Goal: Task Accomplishment & Management: Use online tool/utility

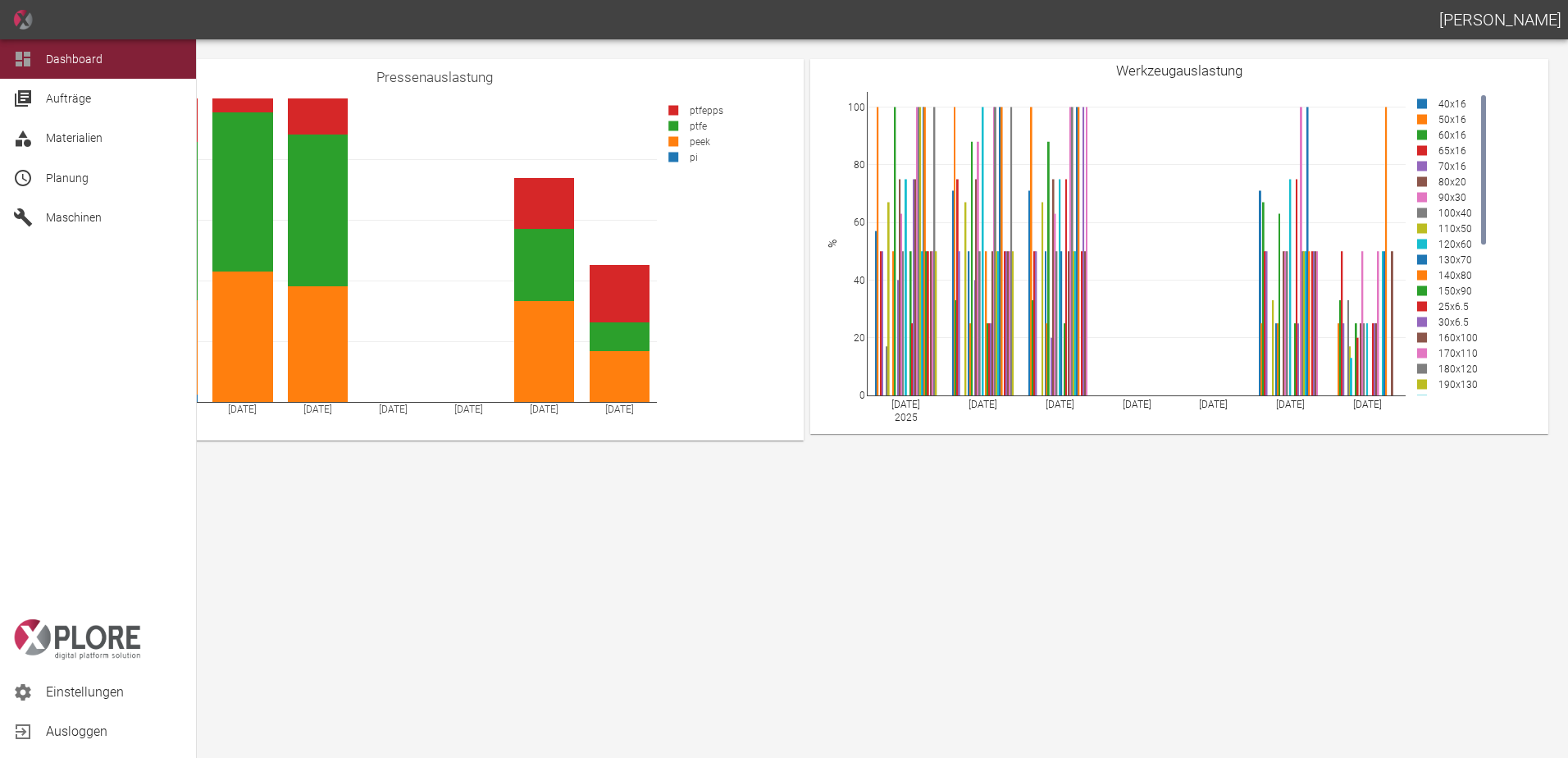
click at [90, 183] on span "Planung" at bounding box center [114, 178] width 137 height 20
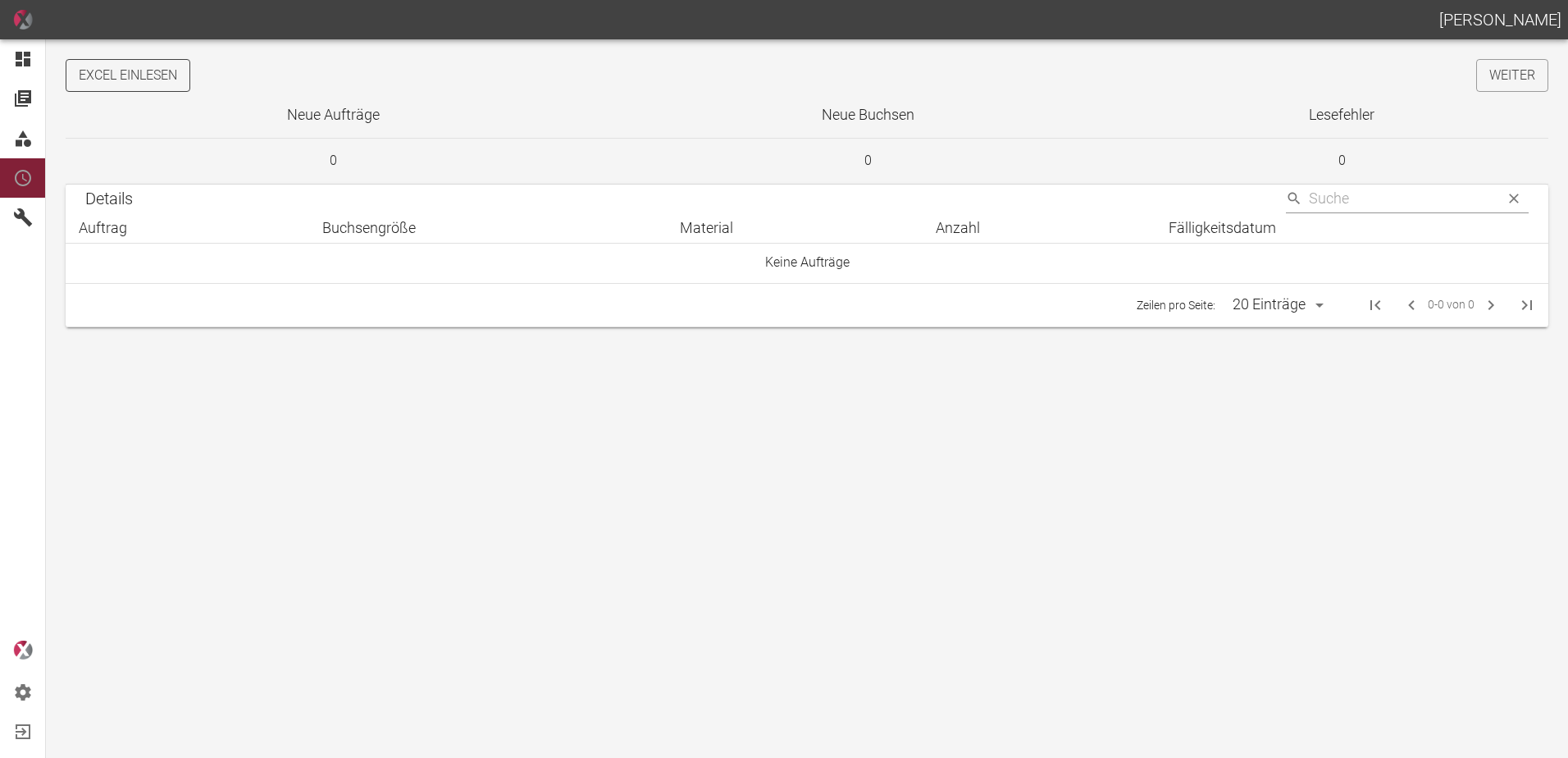
click at [144, 76] on button "Excel einlesen" at bounding box center [127, 75] width 124 height 33
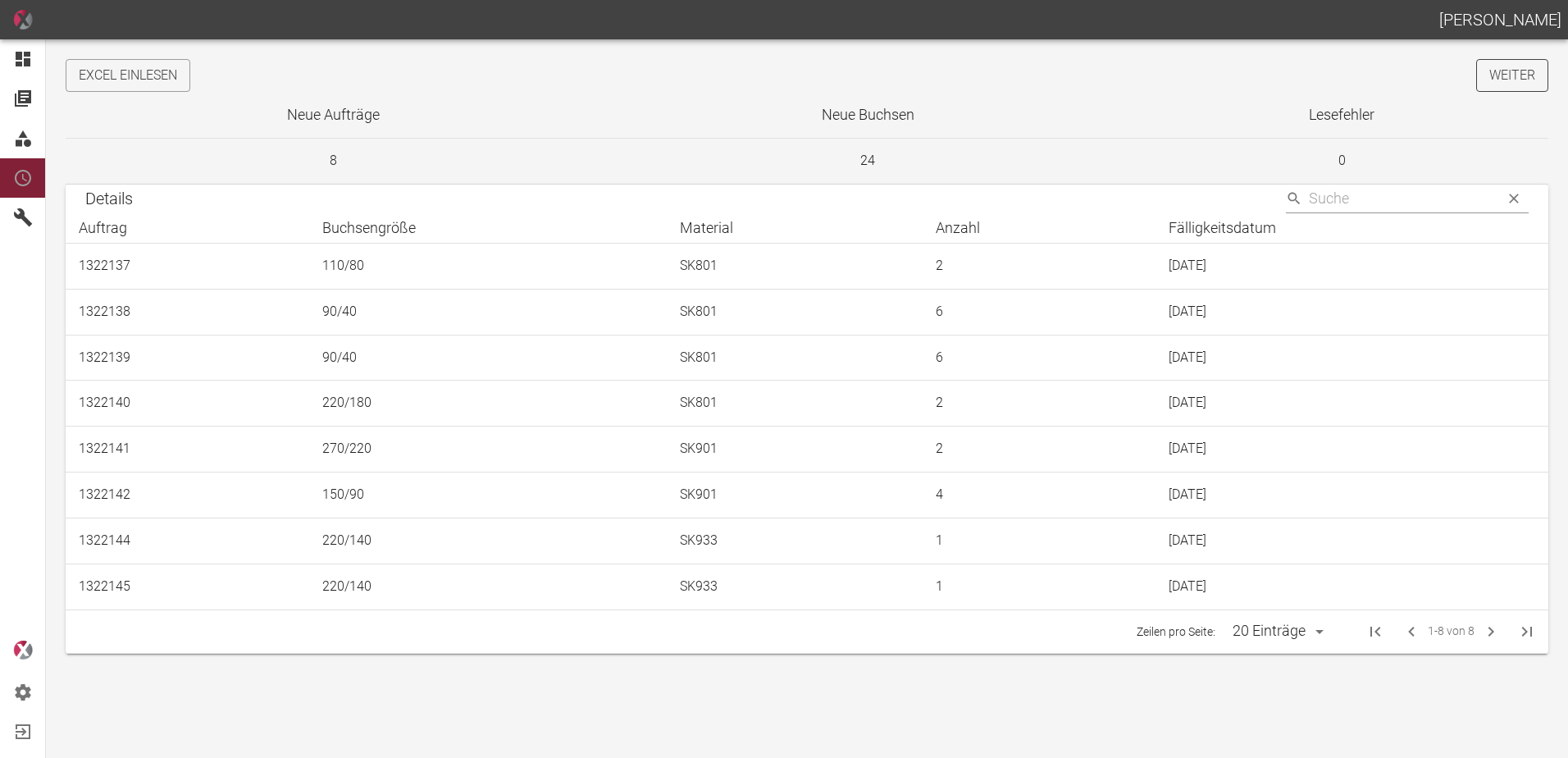
click at [1515, 76] on link "Weiter" at bounding box center [1513, 75] width 72 height 33
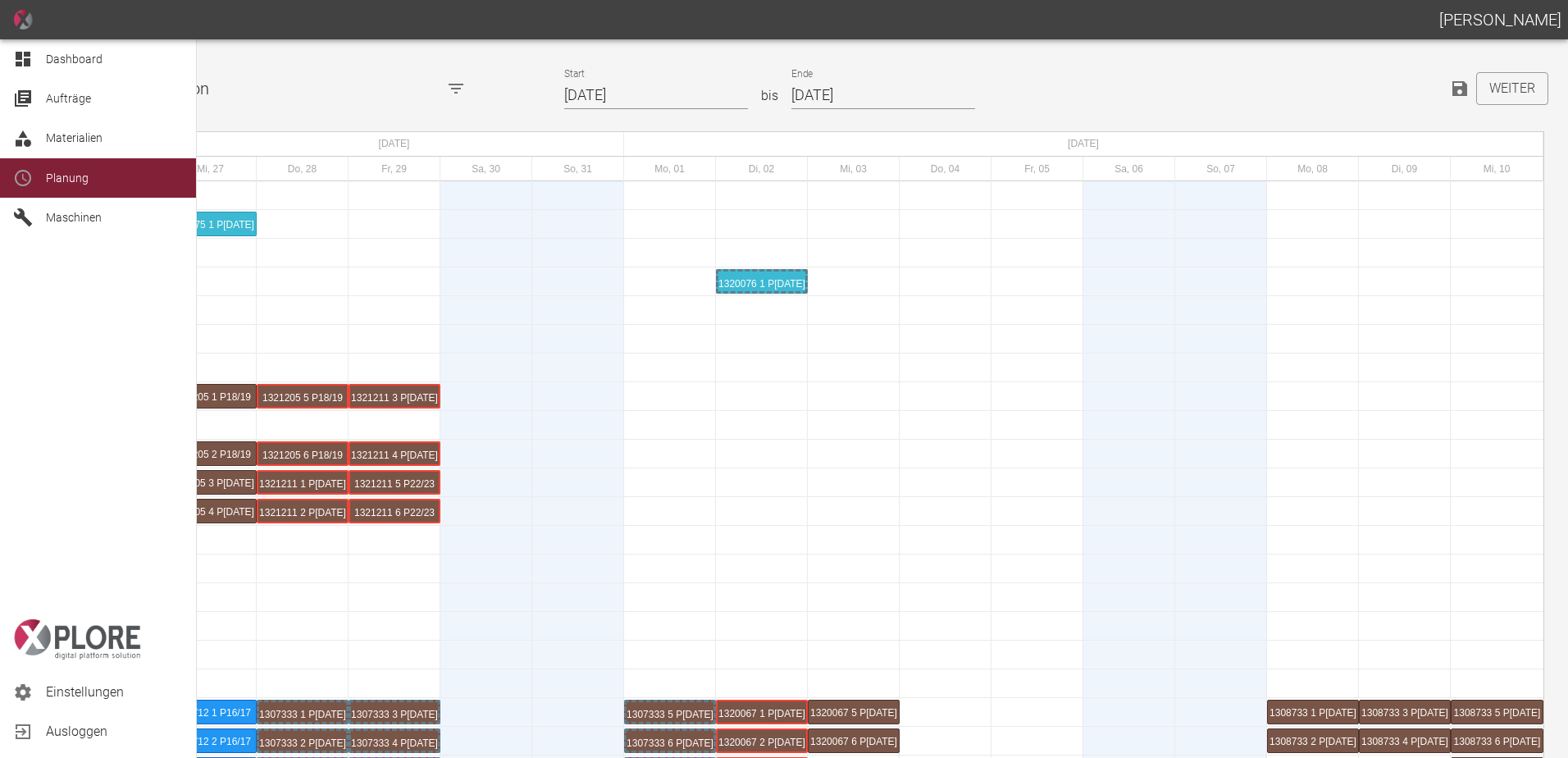
click at [34, 53] on div at bounding box center [26, 59] width 25 height 20
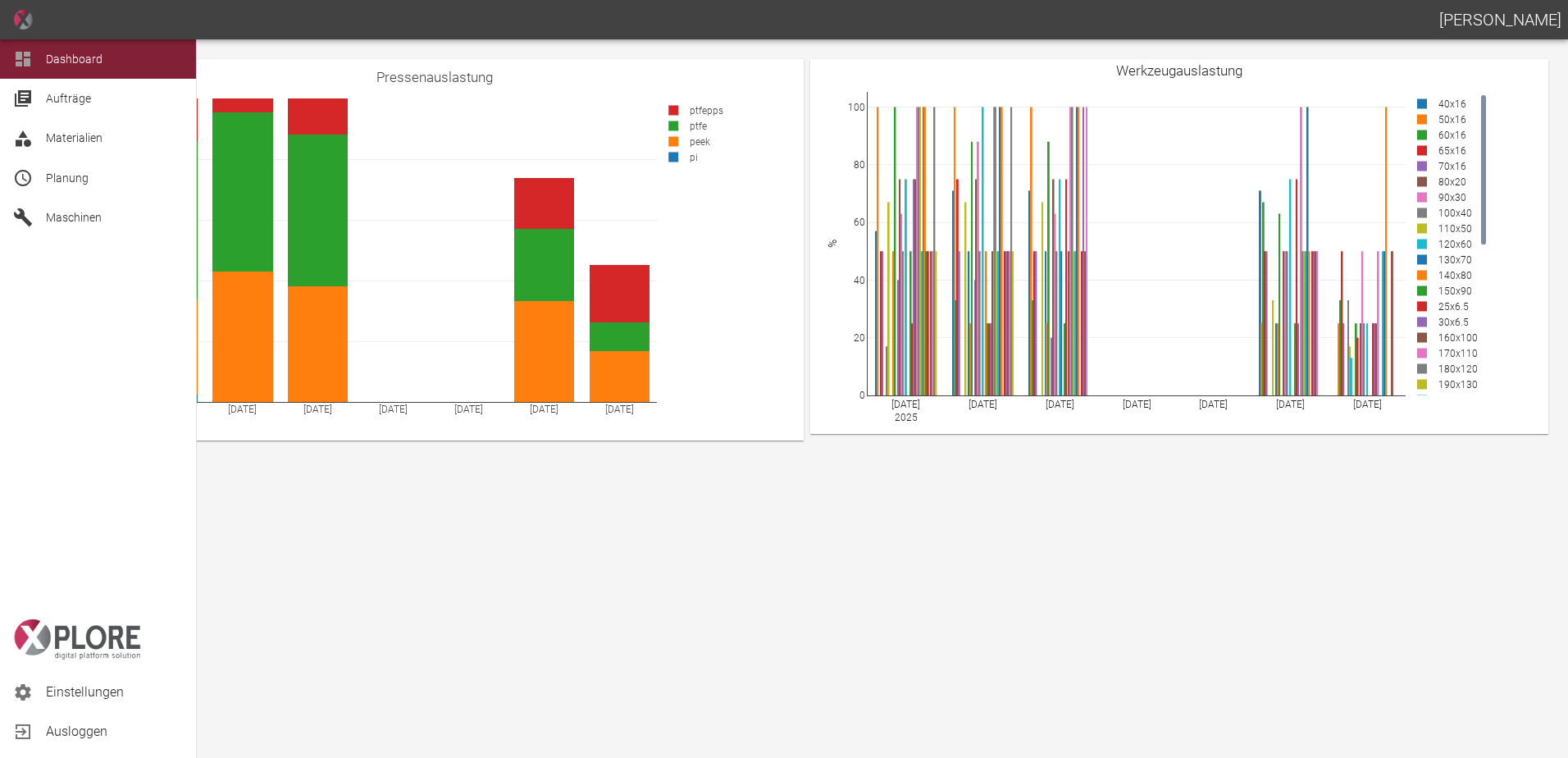
click at [85, 175] on span "Planung" at bounding box center [66, 179] width 43 height 13
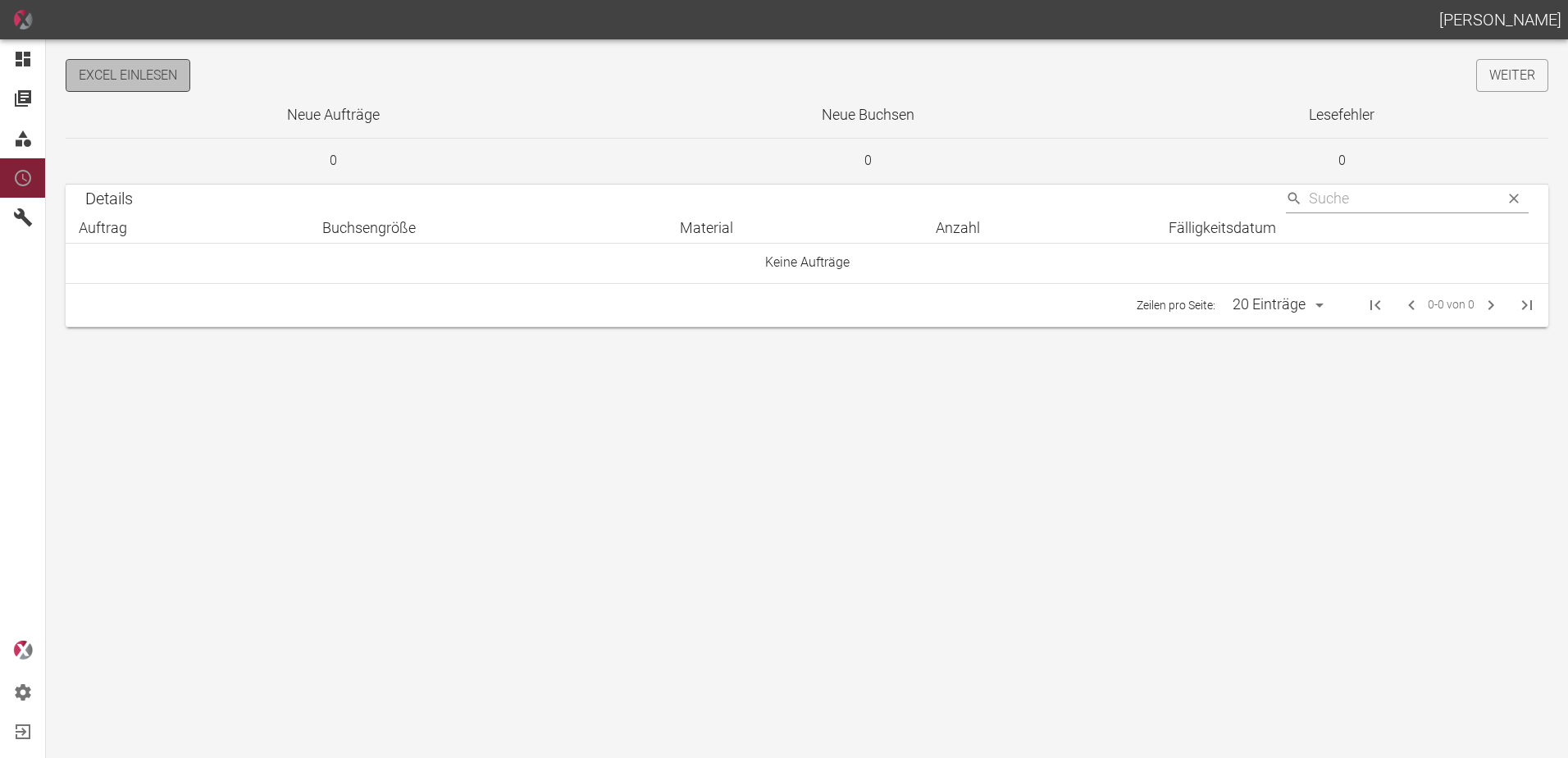
click at [161, 78] on button "Excel einlesen" at bounding box center [127, 75] width 124 height 33
click at [1501, 76] on link "Weiter" at bounding box center [1513, 75] width 72 height 33
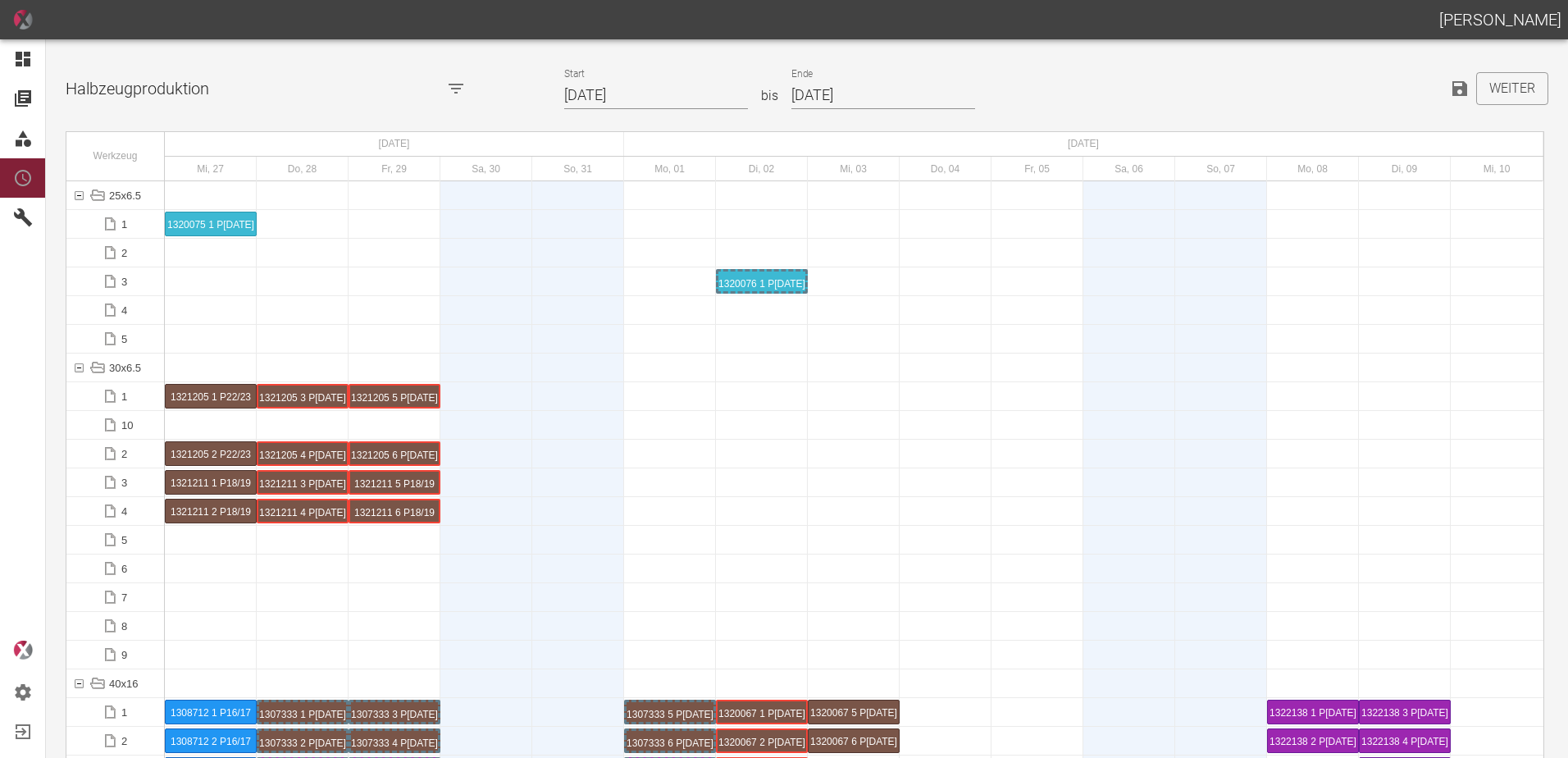
click at [660, 93] on input "27.08.2025" at bounding box center [655, 96] width 183 height 28
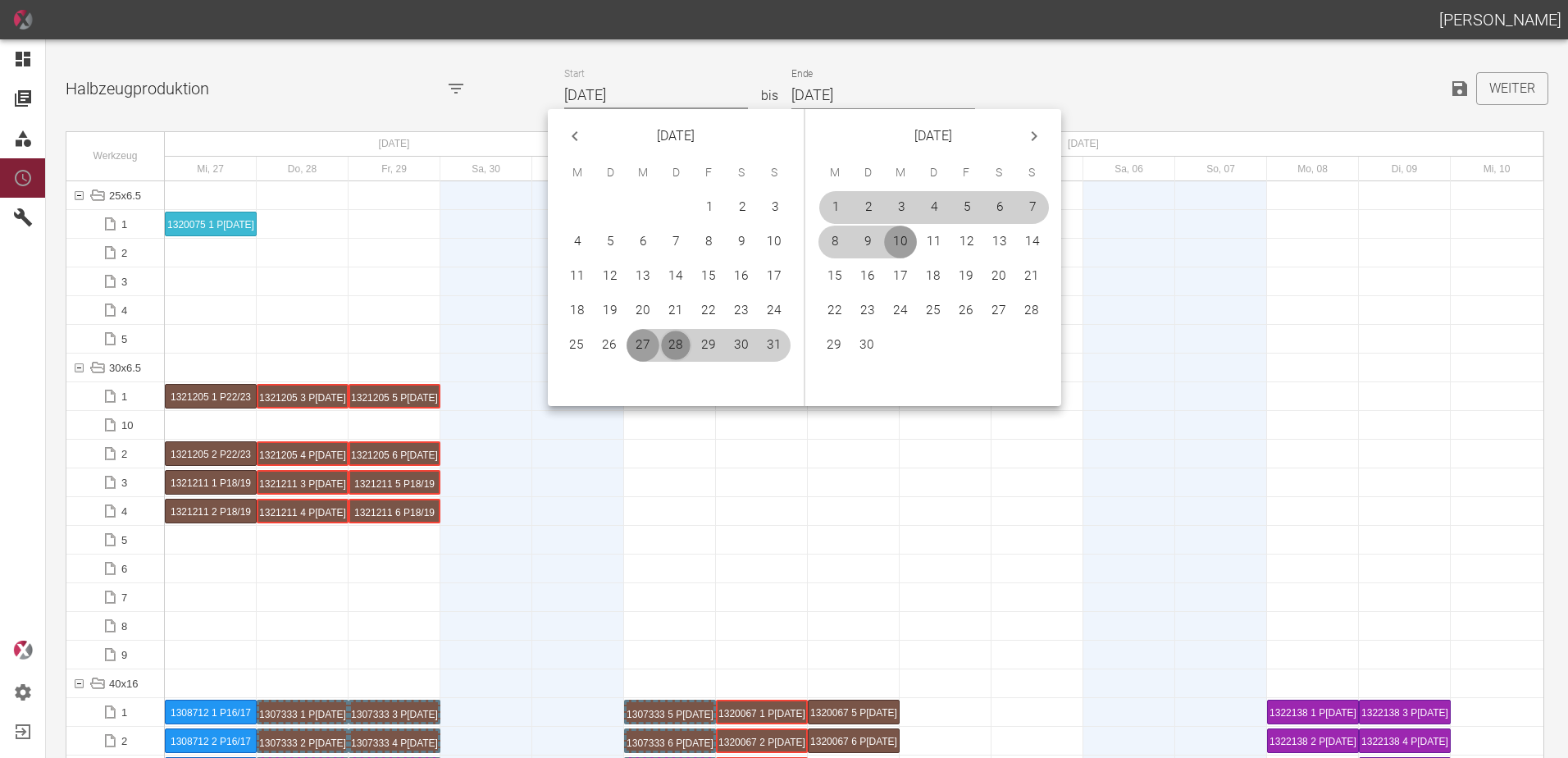
click at [674, 341] on button "28" at bounding box center [675, 345] width 33 height 33
type input "[DATE]"
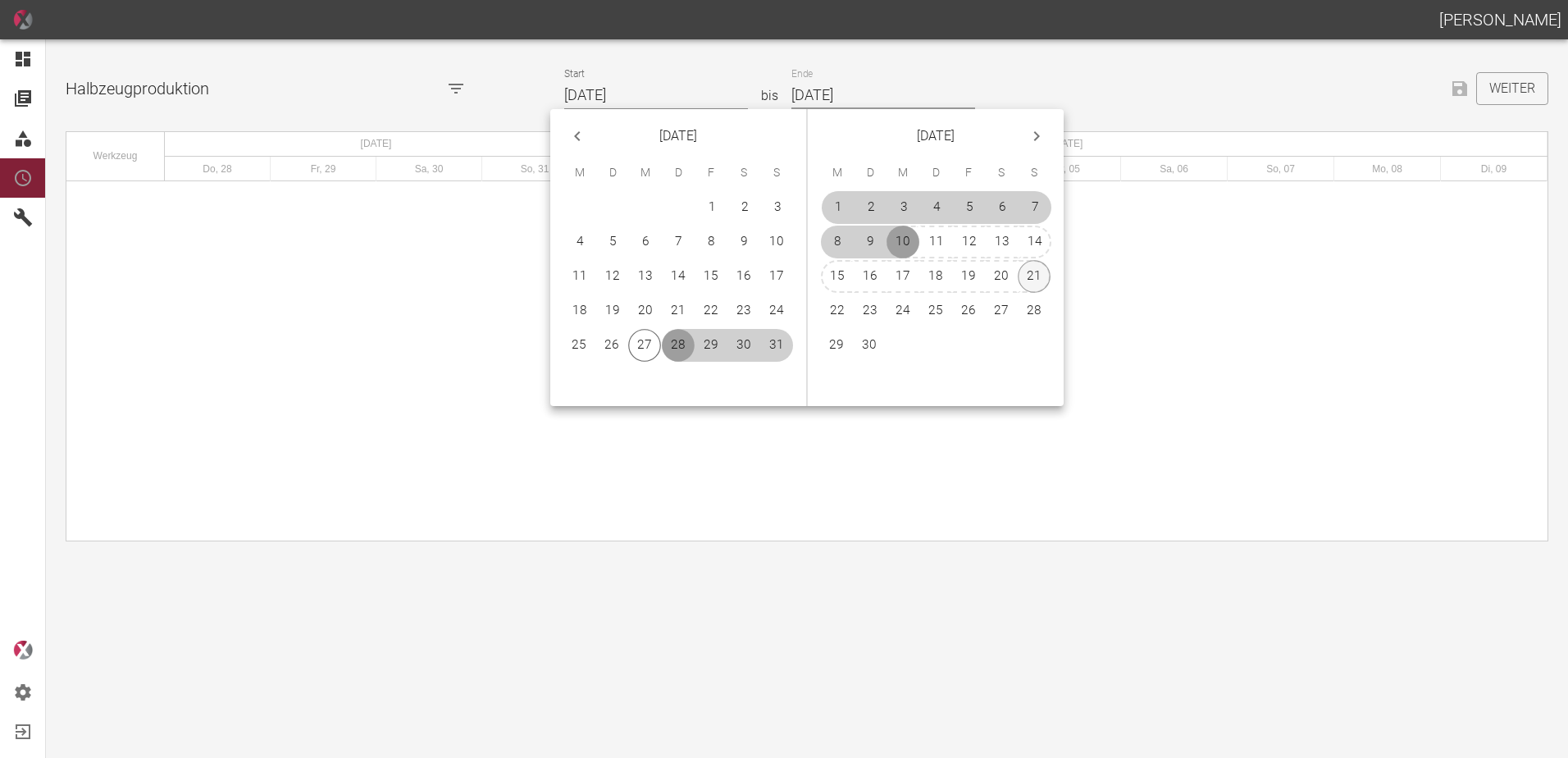
click at [1032, 275] on button "21" at bounding box center [1034, 276] width 33 height 33
type input "[DATE]"
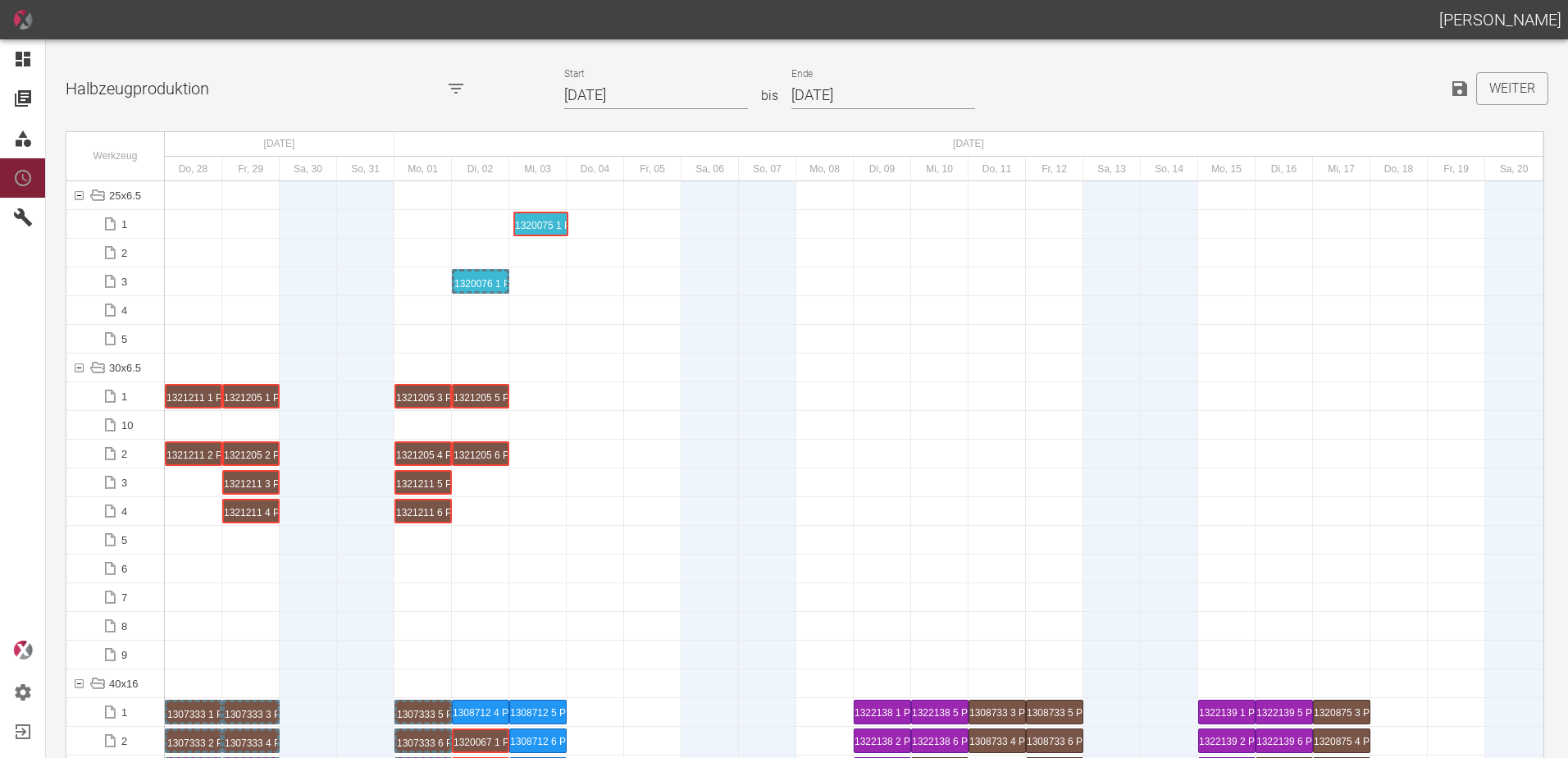
drag, startPoint x: 196, startPoint y: 226, endPoint x: 541, endPoint y: 205, distance: 345.6
click at [531, 257] on div "1320075 1 P[DATE]" at bounding box center [538, 253] width 52 height 20
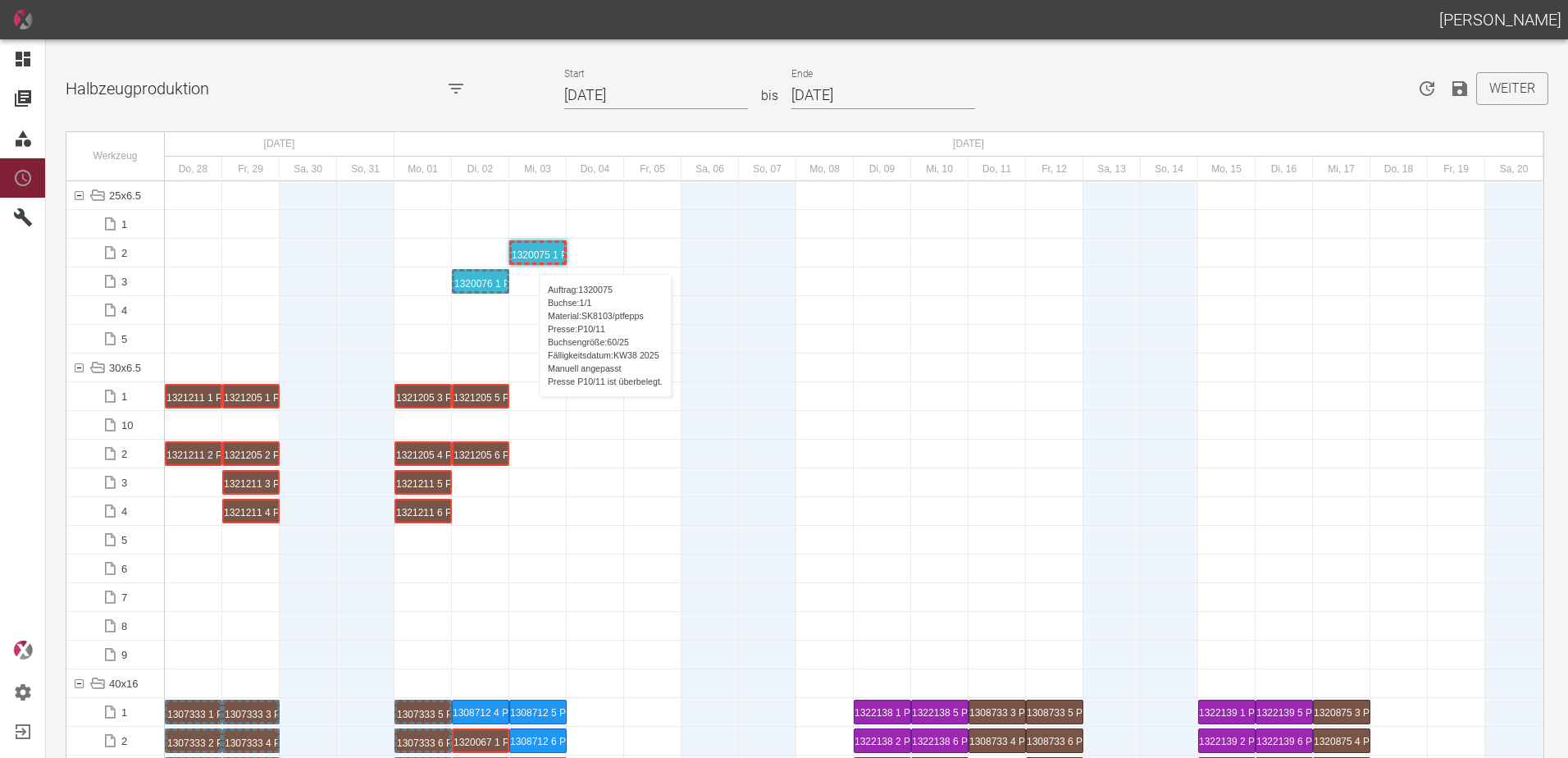
click at [531, 257] on div "1320075 1 P[DATE]" at bounding box center [538, 253] width 52 height 20
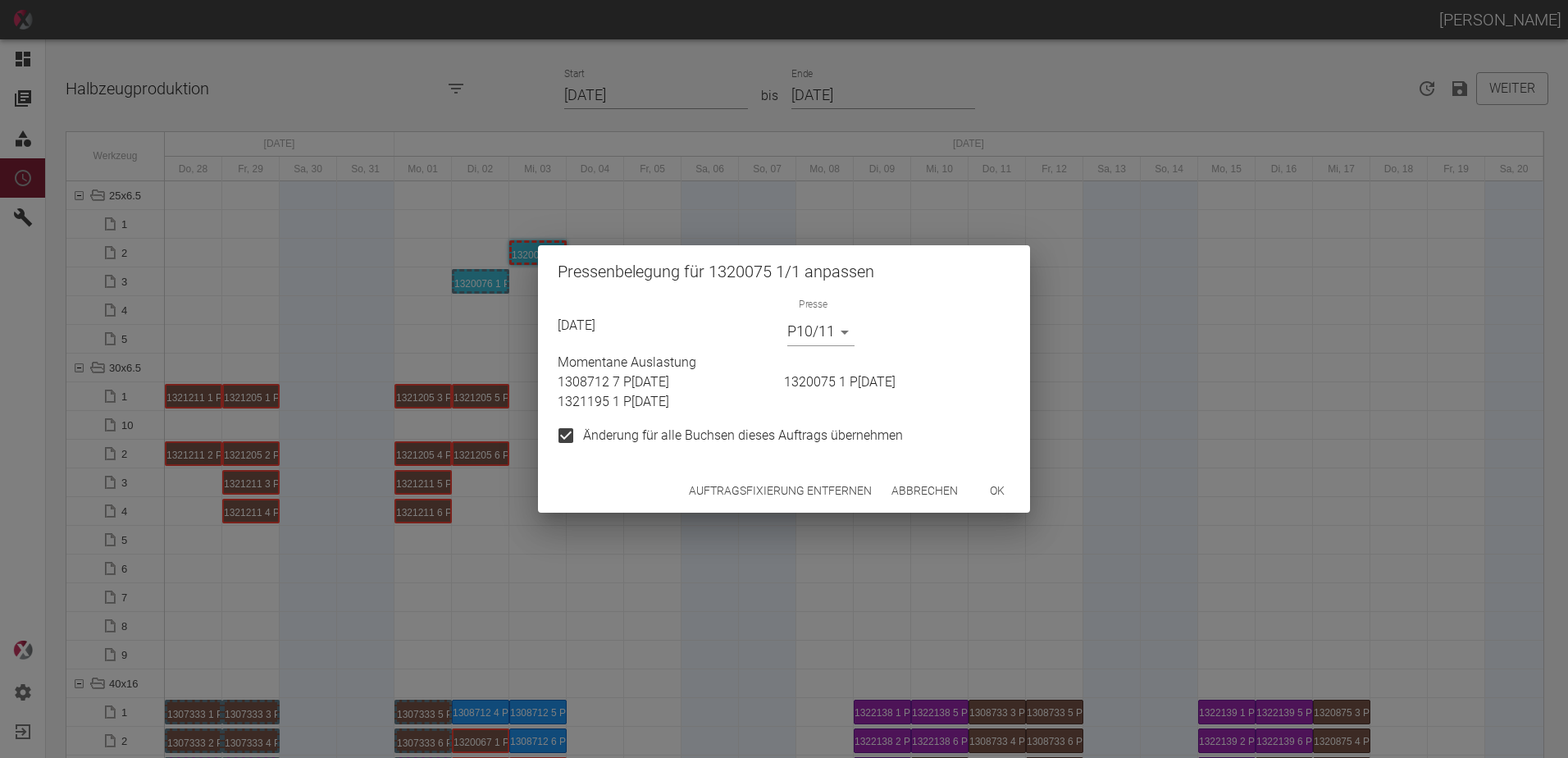
click at [743, 478] on div "Auftragsfixierung entfernen Abbrechen ok" at bounding box center [784, 491] width 492 height 44
click at [743, 479] on button "Auftragsfixierung entfernen" at bounding box center [781, 491] width 196 height 30
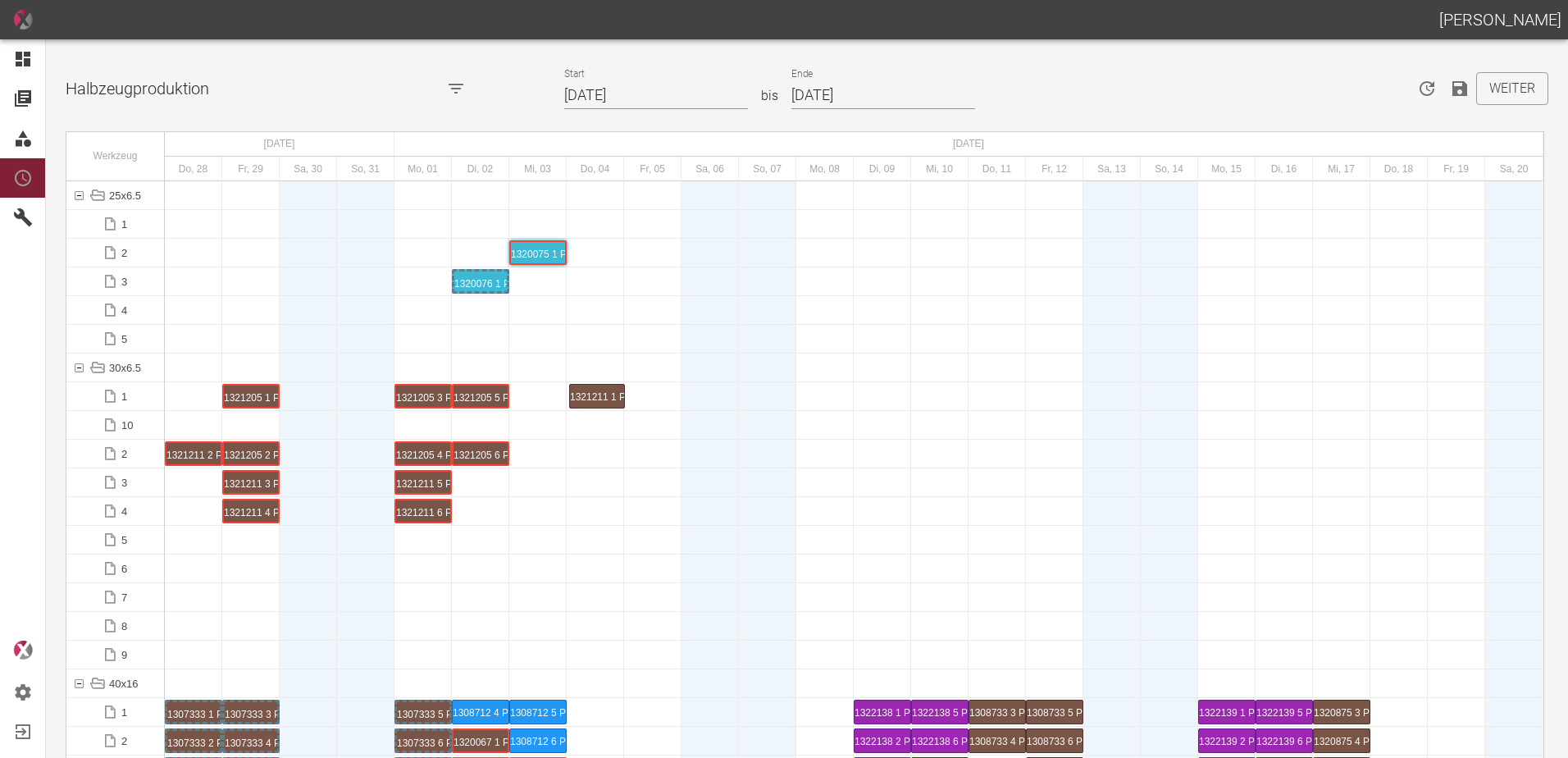
drag, startPoint x: 195, startPoint y: 397, endPoint x: 602, endPoint y: 382, distance: 407.3
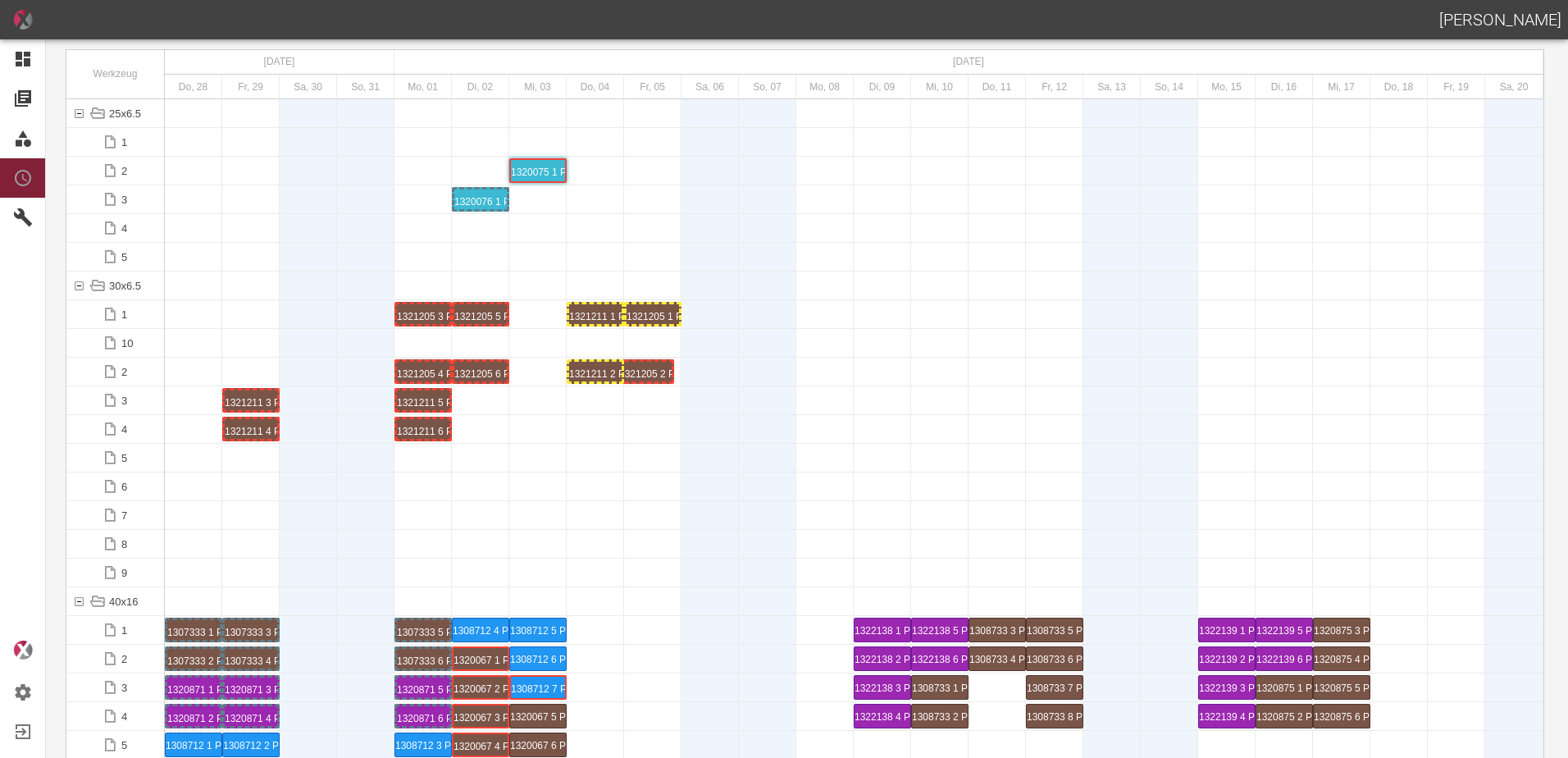
drag, startPoint x: 256, startPoint y: 364, endPoint x: 647, endPoint y: 357, distance: 391.1
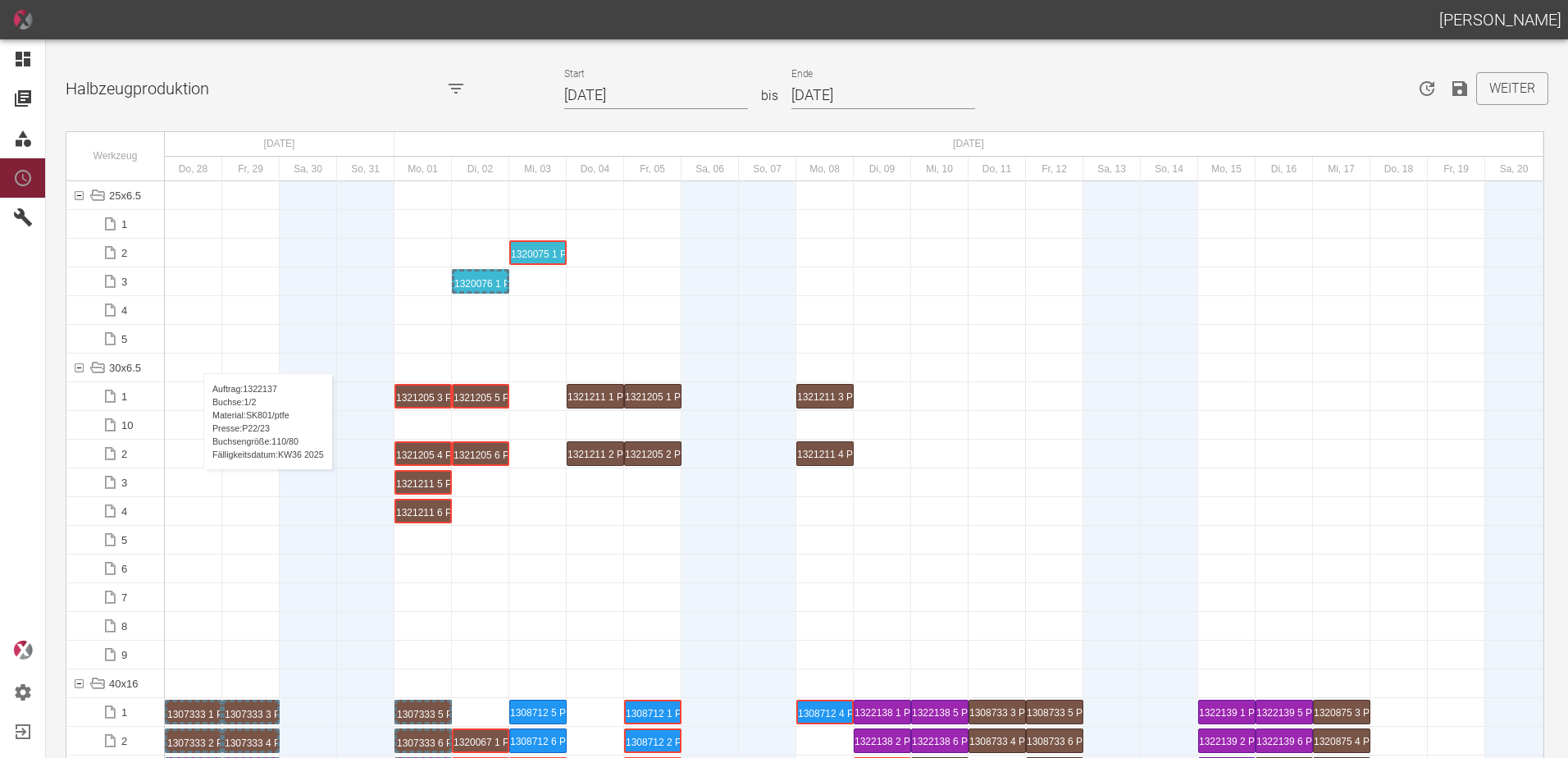
scroll to position [1559, 0]
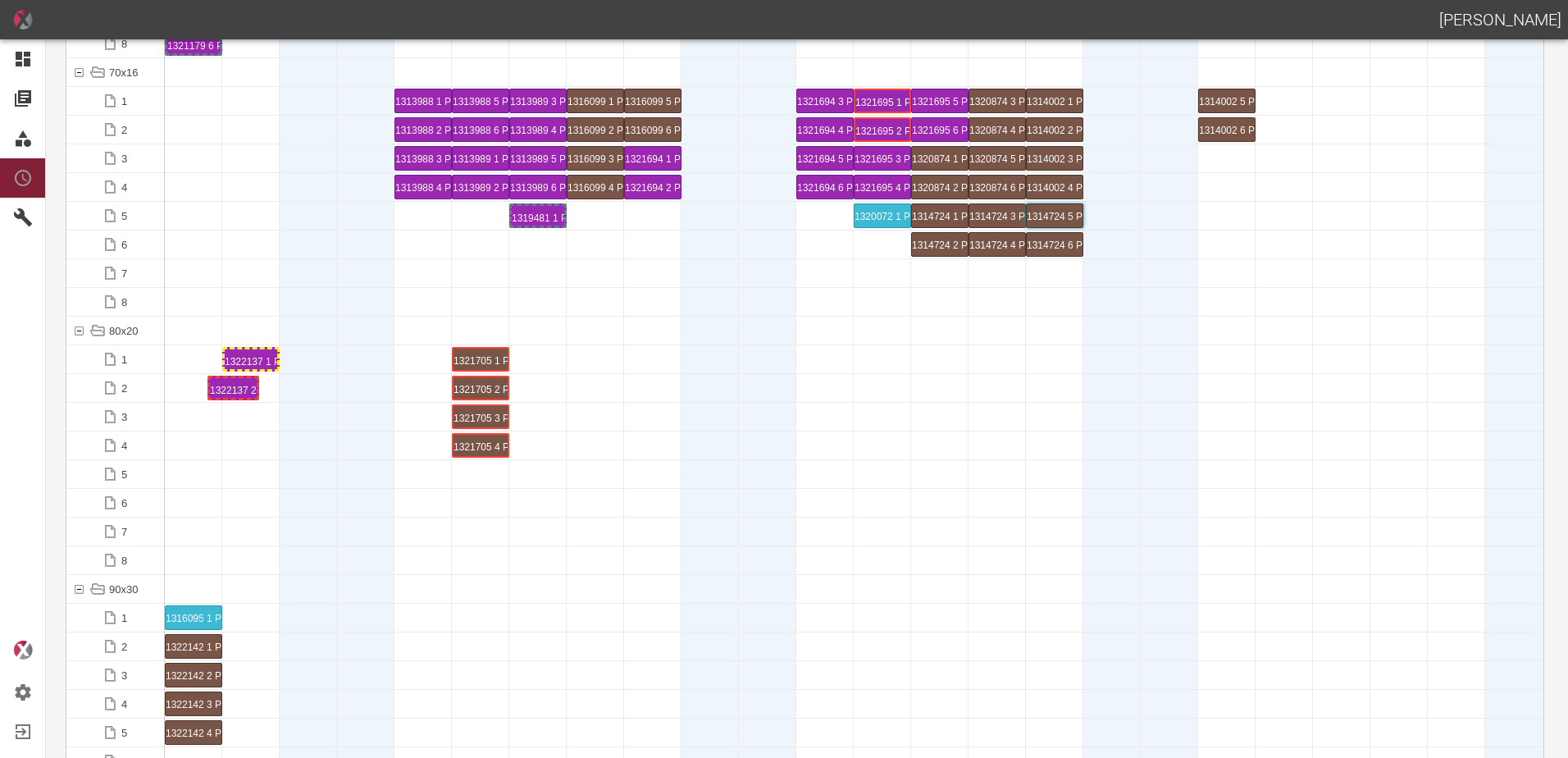
drag, startPoint x: 191, startPoint y: 382, endPoint x: 216, endPoint y: 381, distance: 25.0
click at [240, 361] on div "1322137 1 P22/23" at bounding box center [251, 359] width 52 height 20
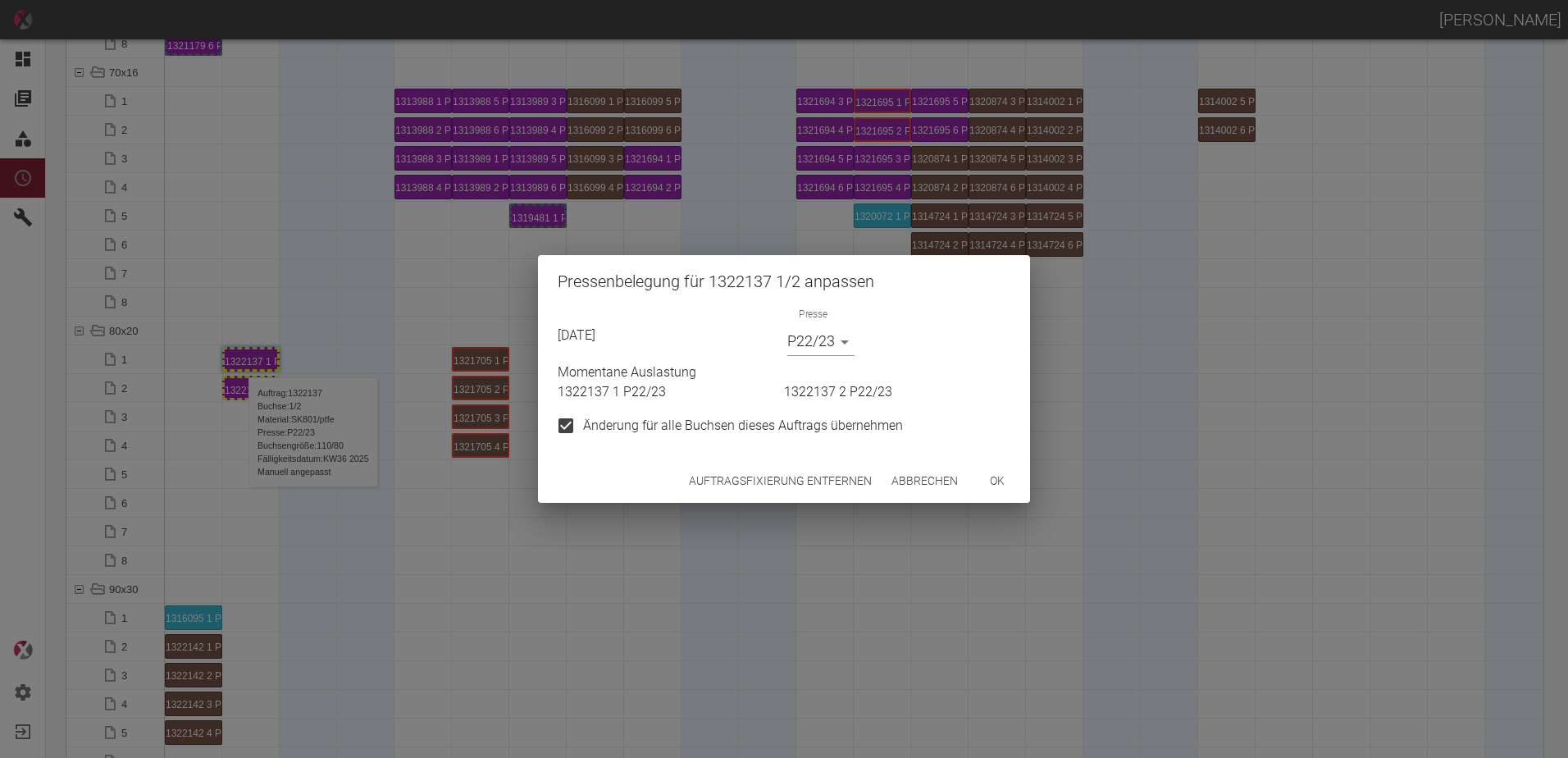
click at [795, 346] on body "[PERSON_NAME] Dashboard Aufträge Materialien Planung Maschinen Einstellungen Au…" at bounding box center [784, 379] width 1568 height 758
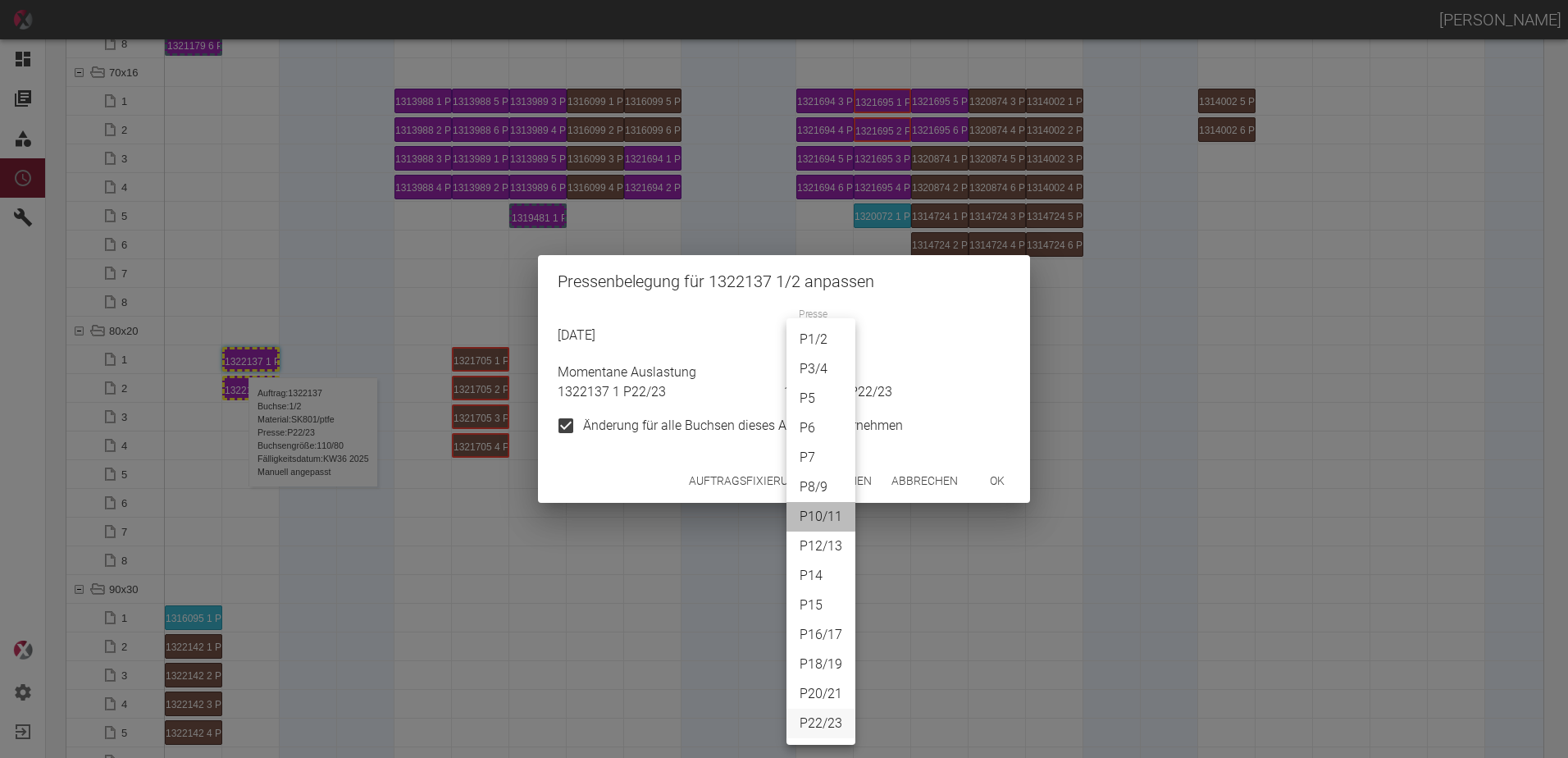
click at [807, 522] on li "P10/11" at bounding box center [821, 517] width 69 height 29
type input "P10/11"
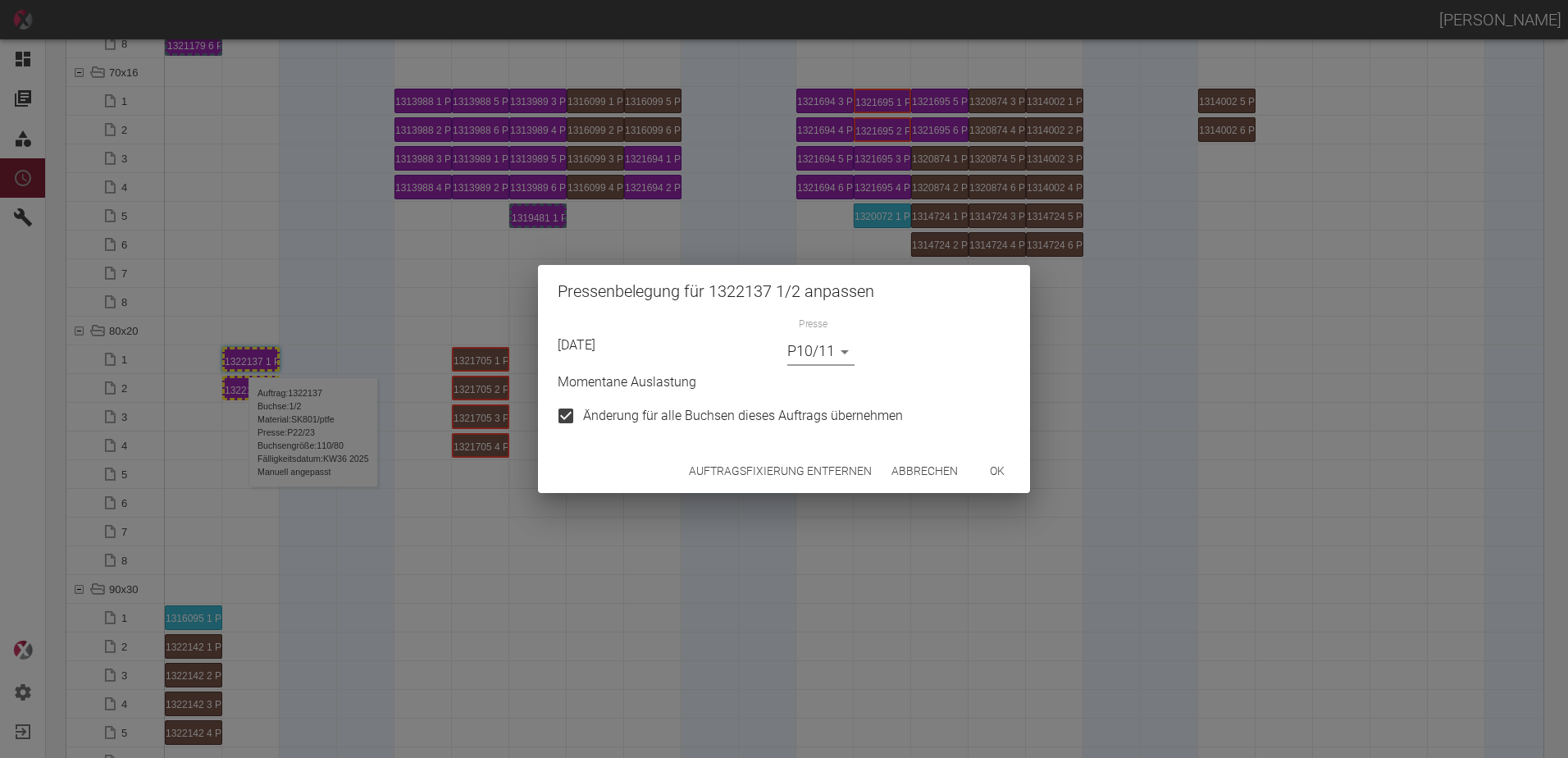
click at [1005, 479] on button "ok" at bounding box center [997, 471] width 52 height 30
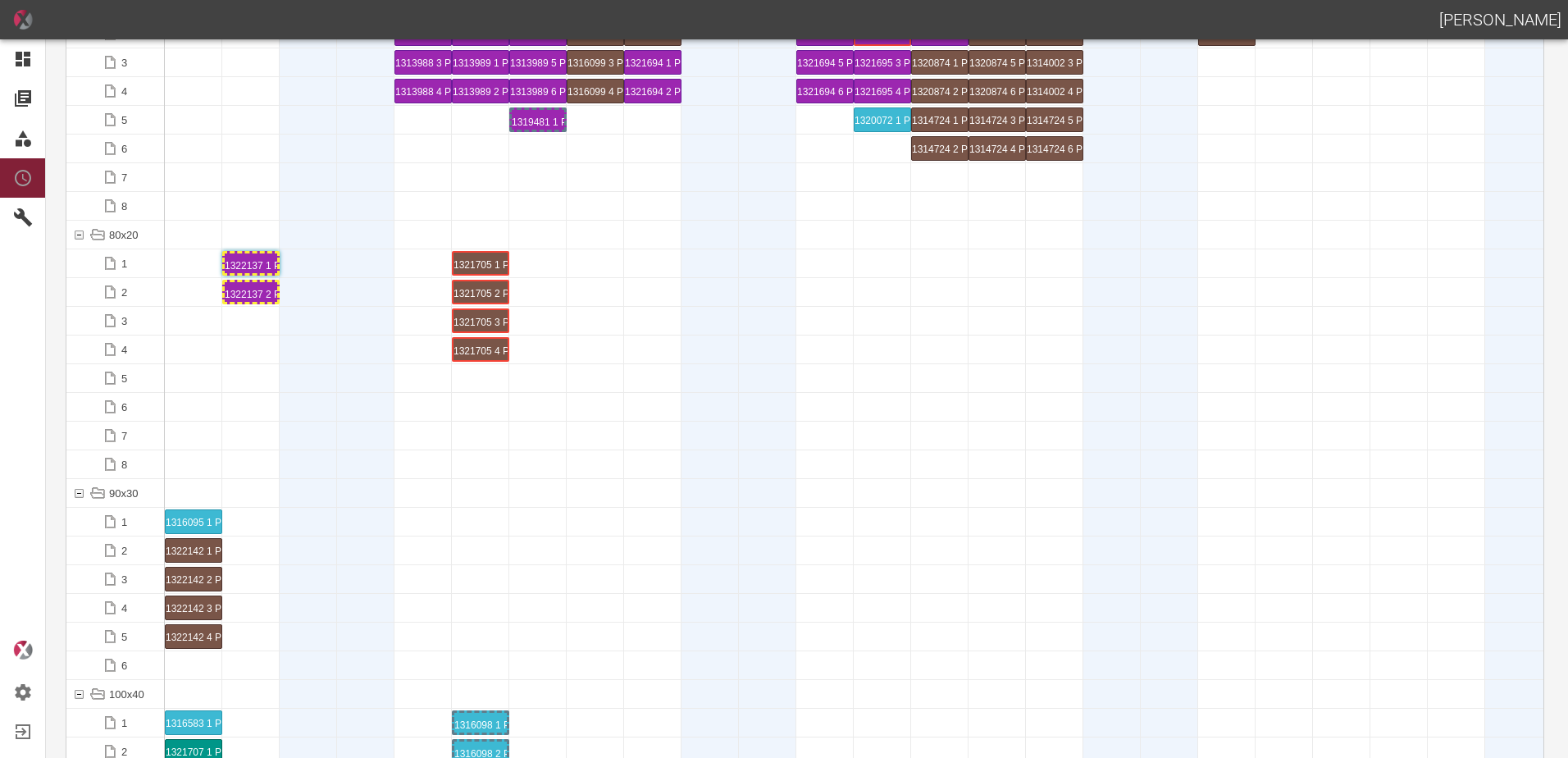
scroll to position [1723, 0]
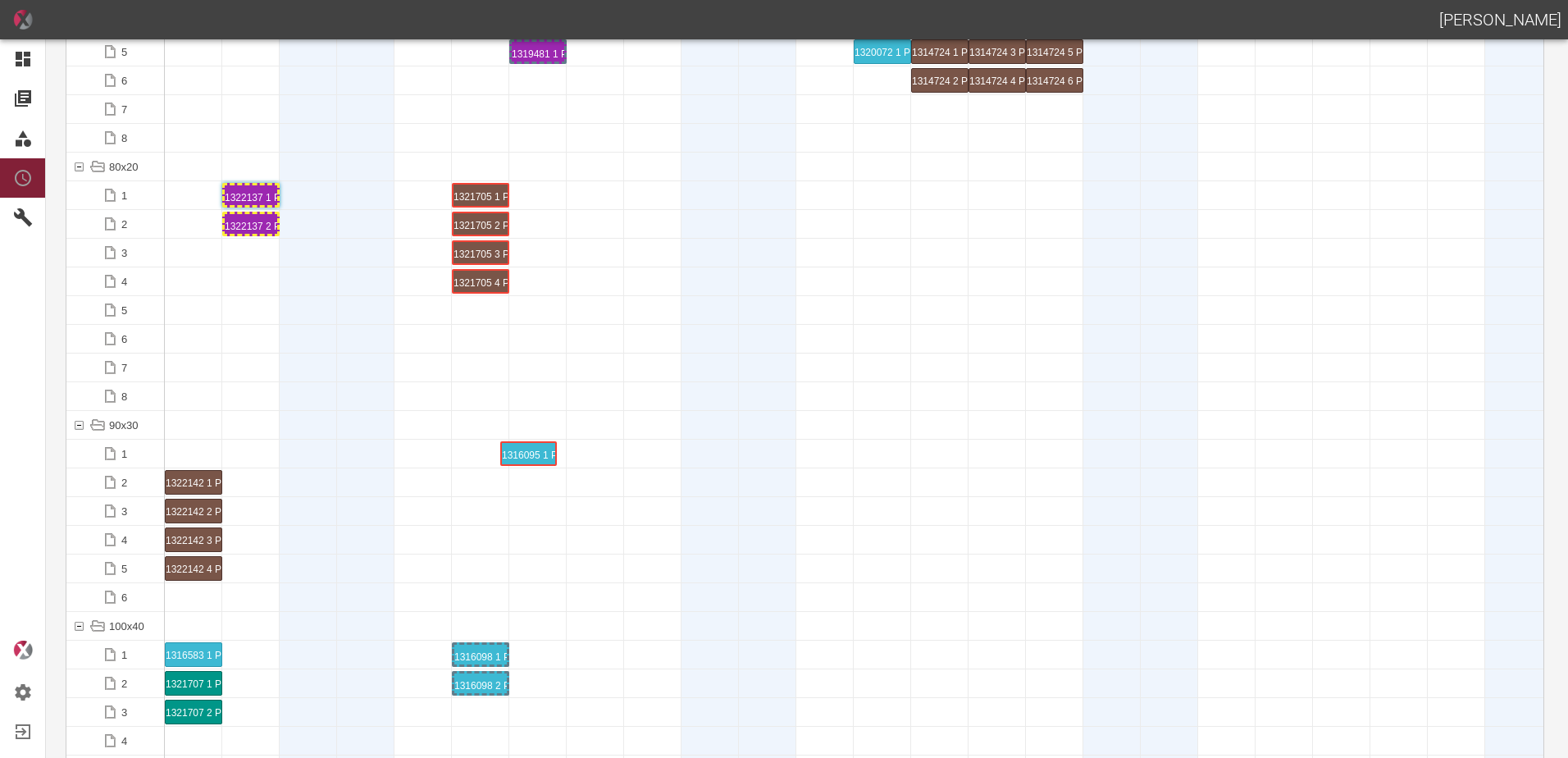
drag, startPoint x: 206, startPoint y: 454, endPoint x: 491, endPoint y: 434, distance: 285.7
click at [548, 449] on div "1316095 1 P16/17" at bounding box center [538, 453] width 52 height 20
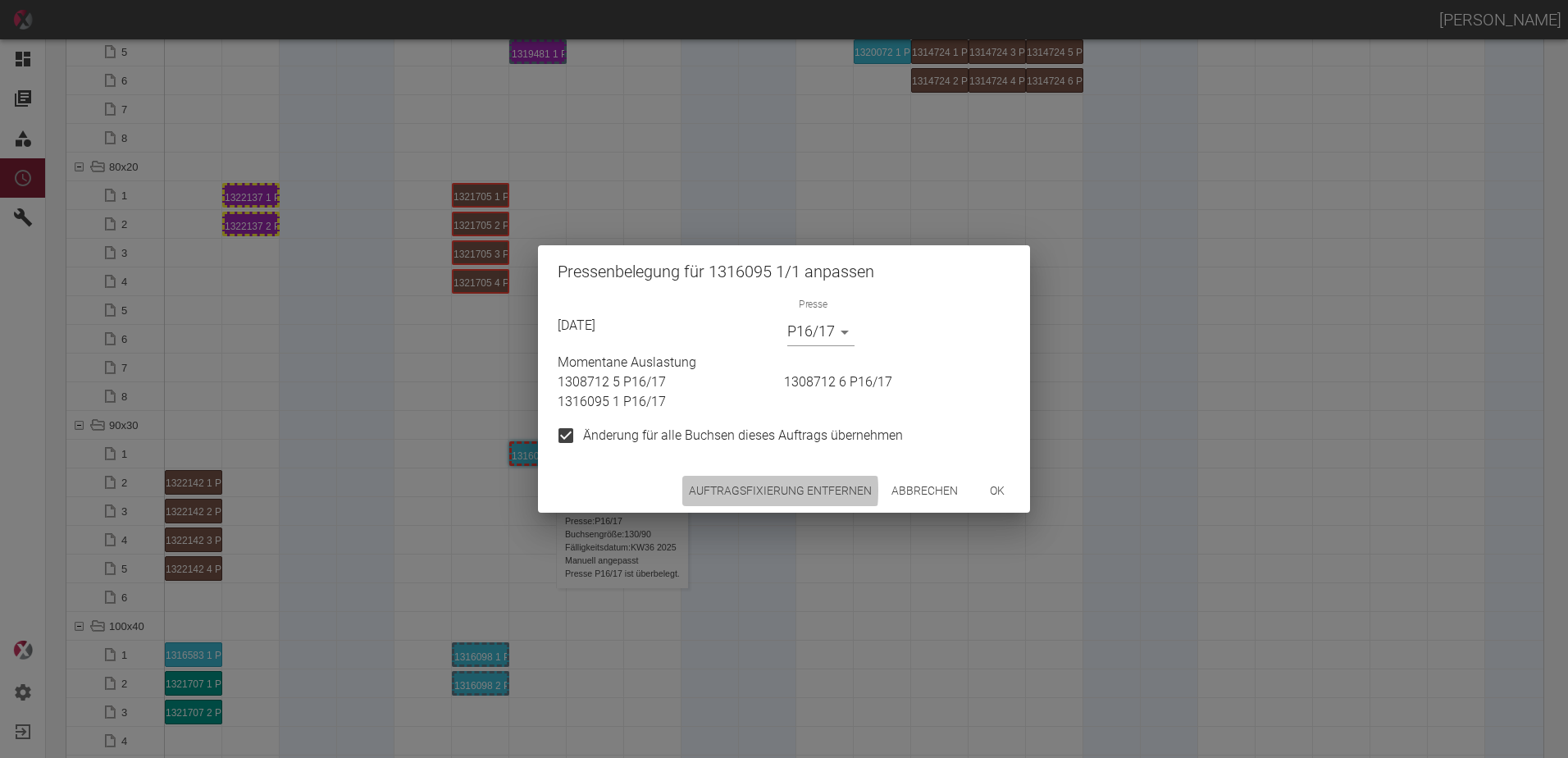
click at [714, 490] on button "Auftragsfixierung entfernen" at bounding box center [781, 491] width 196 height 30
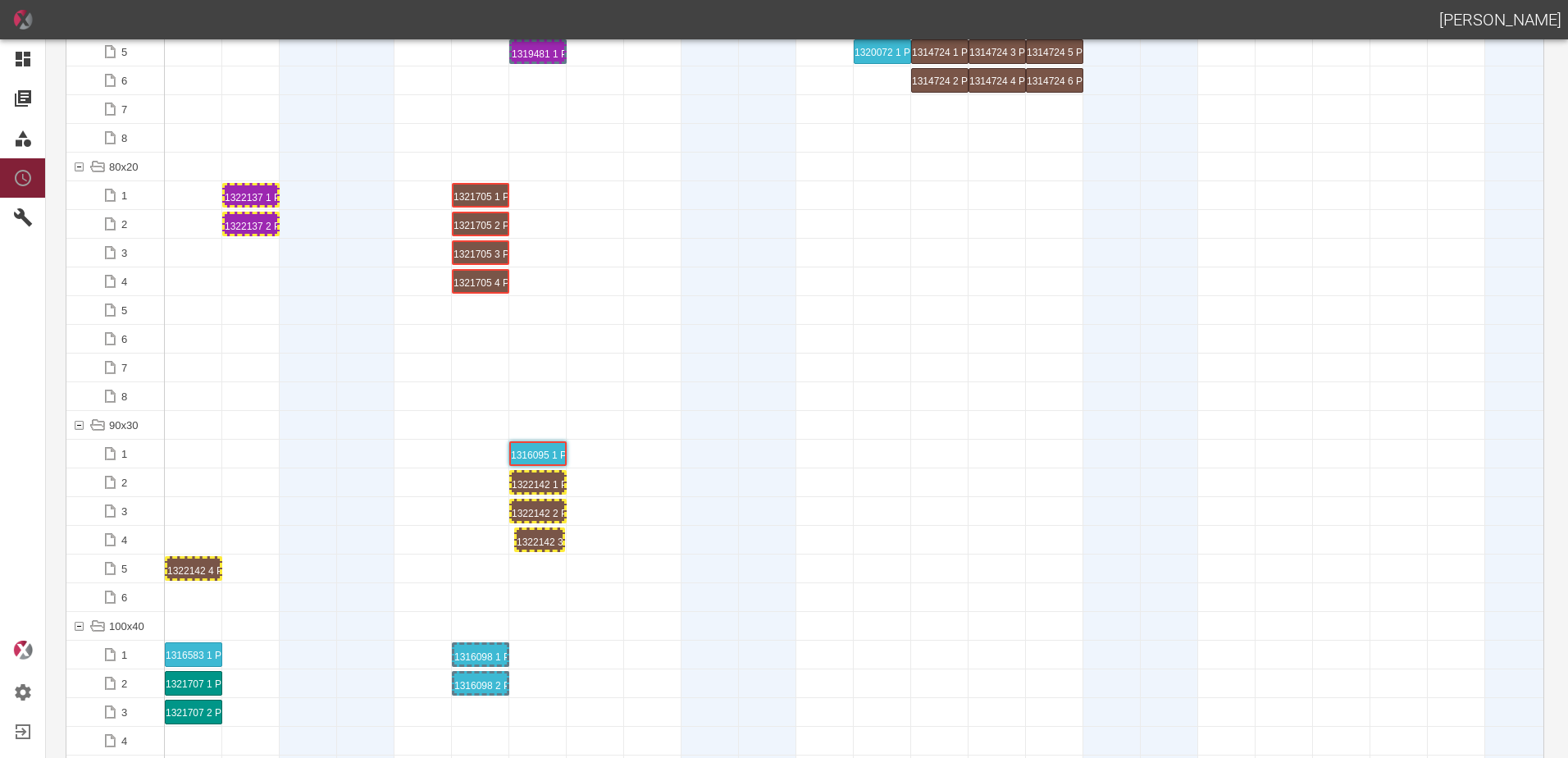
drag, startPoint x: 204, startPoint y: 540, endPoint x: 554, endPoint y: 538, distance: 350.0
drag, startPoint x: 181, startPoint y: 568, endPoint x: 527, endPoint y: 547, distance: 346.6
click at [527, 540] on div "1322142 3 P20/21" at bounding box center [538, 540] width 52 height 20
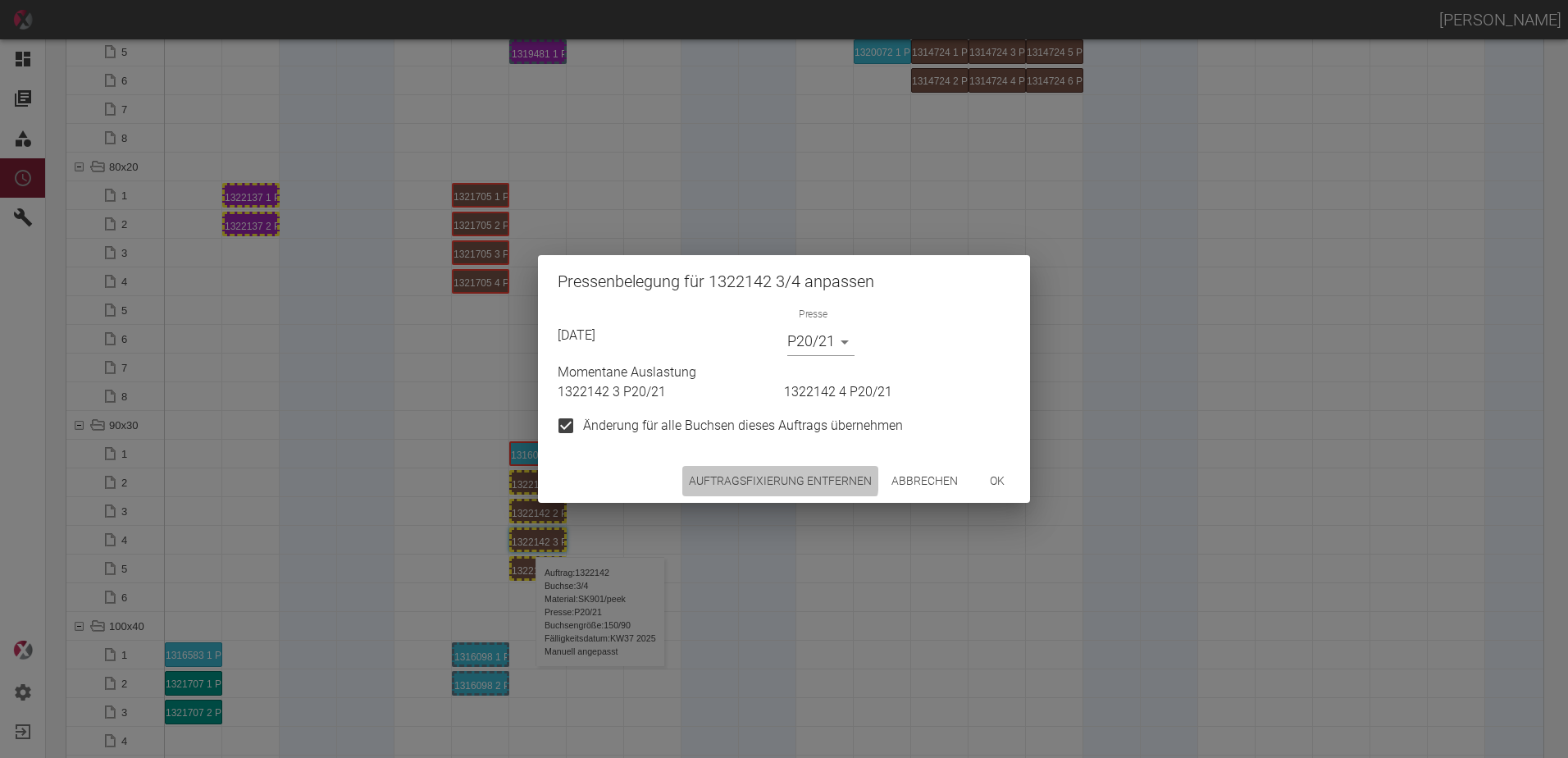
click at [757, 475] on button "Auftragsfixierung entfernen" at bounding box center [781, 482] width 196 height 30
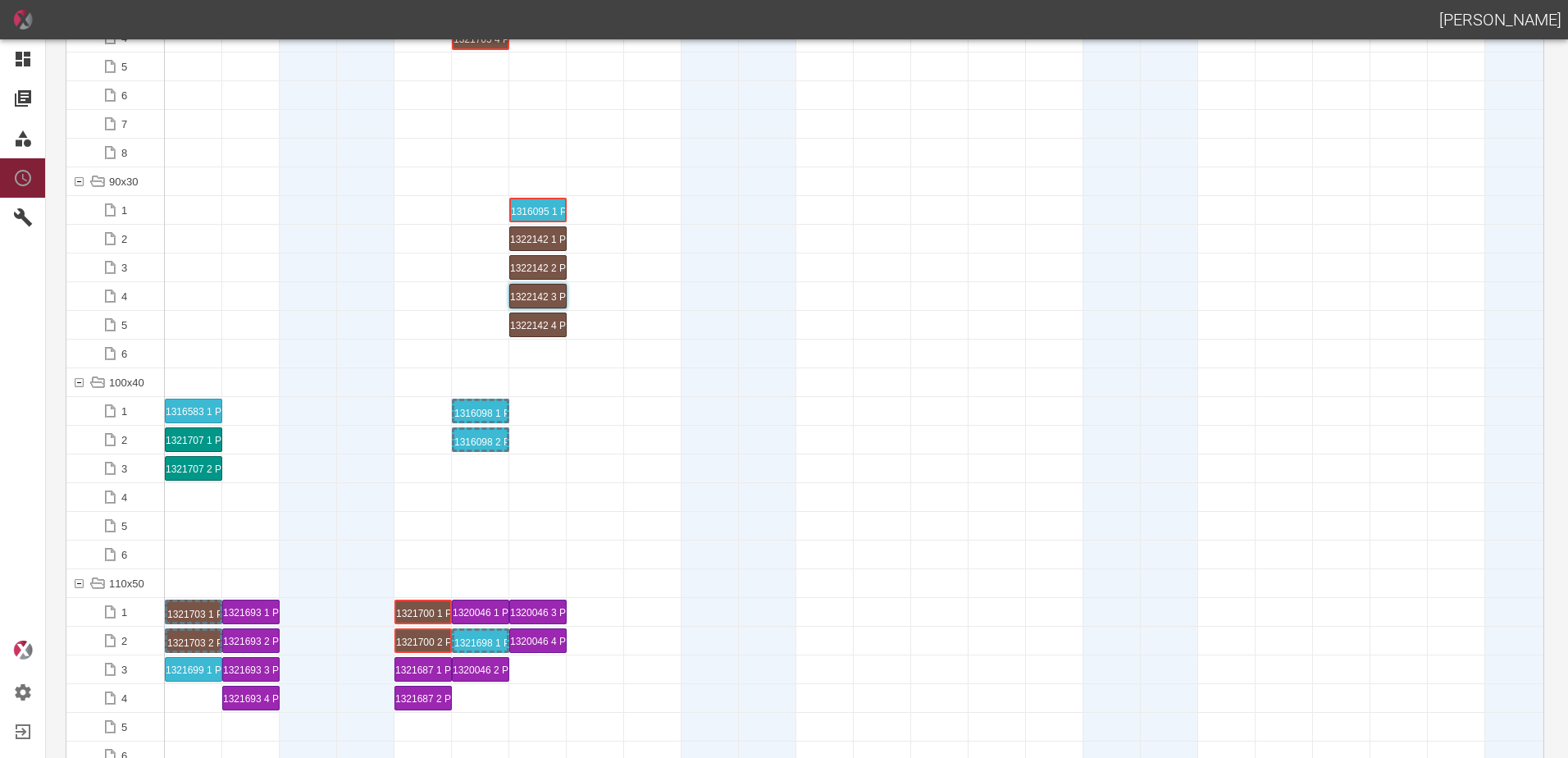
scroll to position [1969, 0]
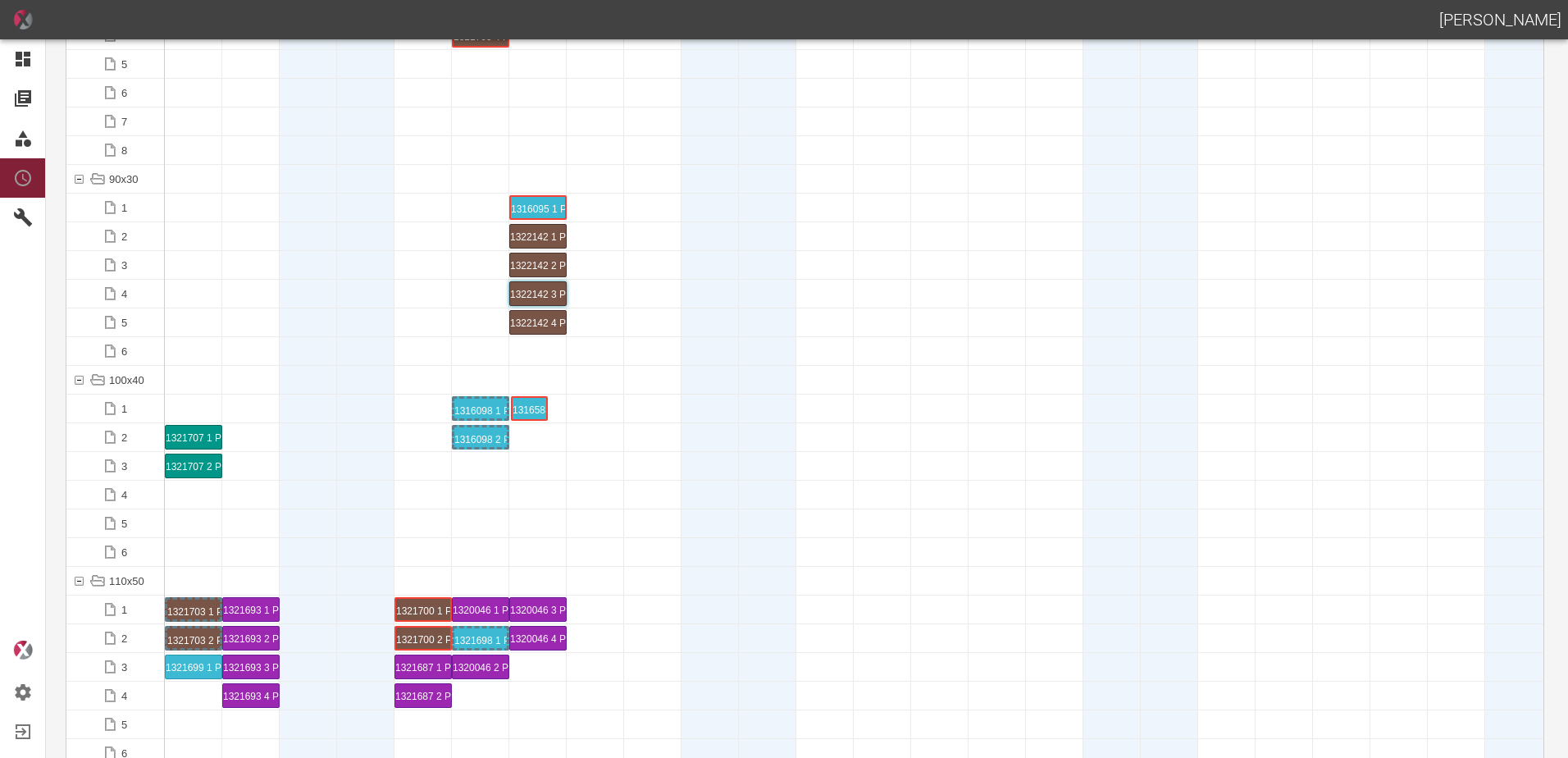
drag, startPoint x: 190, startPoint y: 407, endPoint x: 511, endPoint y: 407, distance: 321.0
drag, startPoint x: 511, startPoint y: 407, endPoint x: 526, endPoint y: 402, distance: 15.8
click at [526, 402] on div "1316583 1 P22/23" at bounding box center [538, 408] width 52 height 20
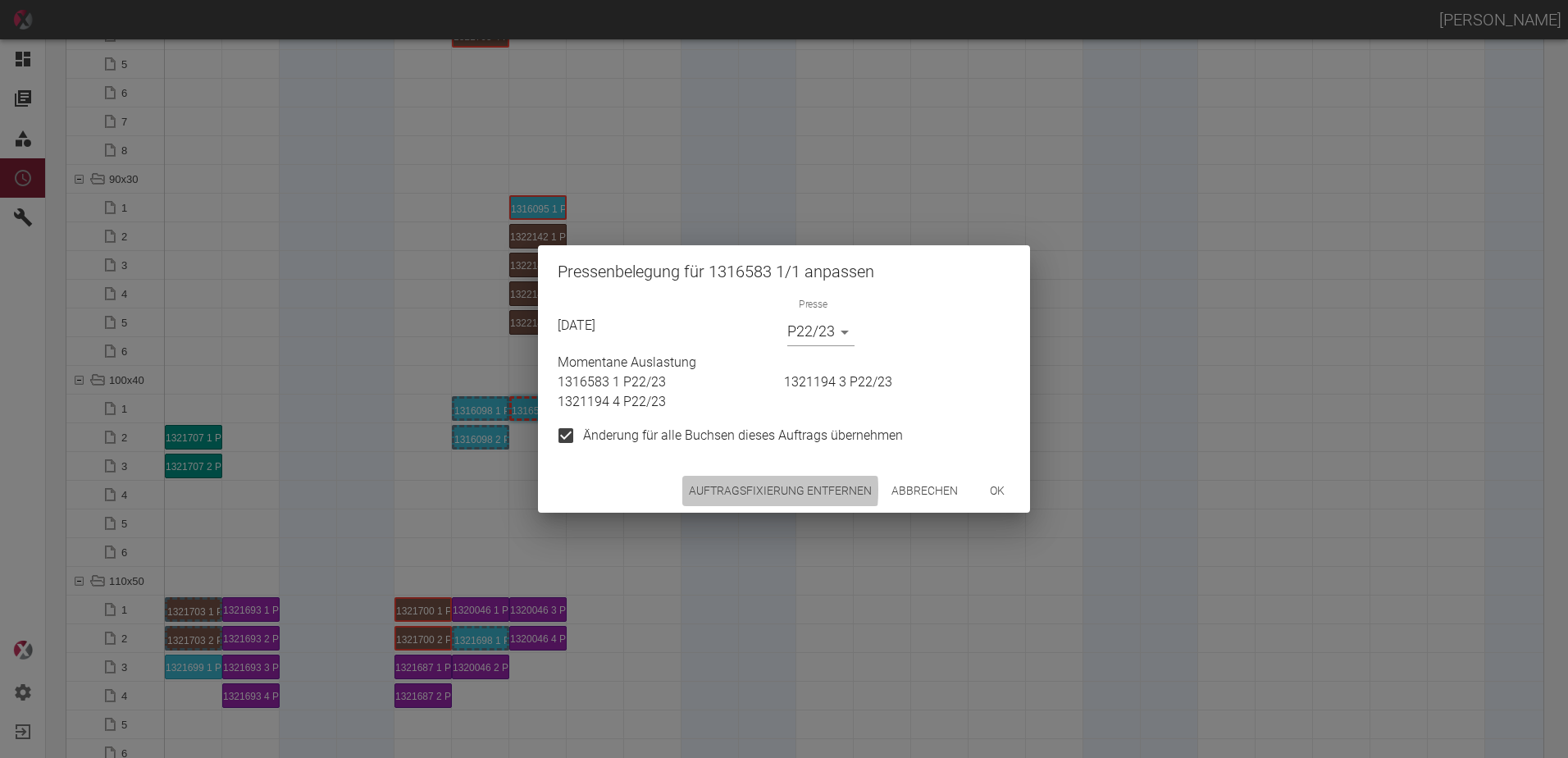
click at [691, 490] on button "Auftragsfixierung entfernen" at bounding box center [781, 491] width 196 height 30
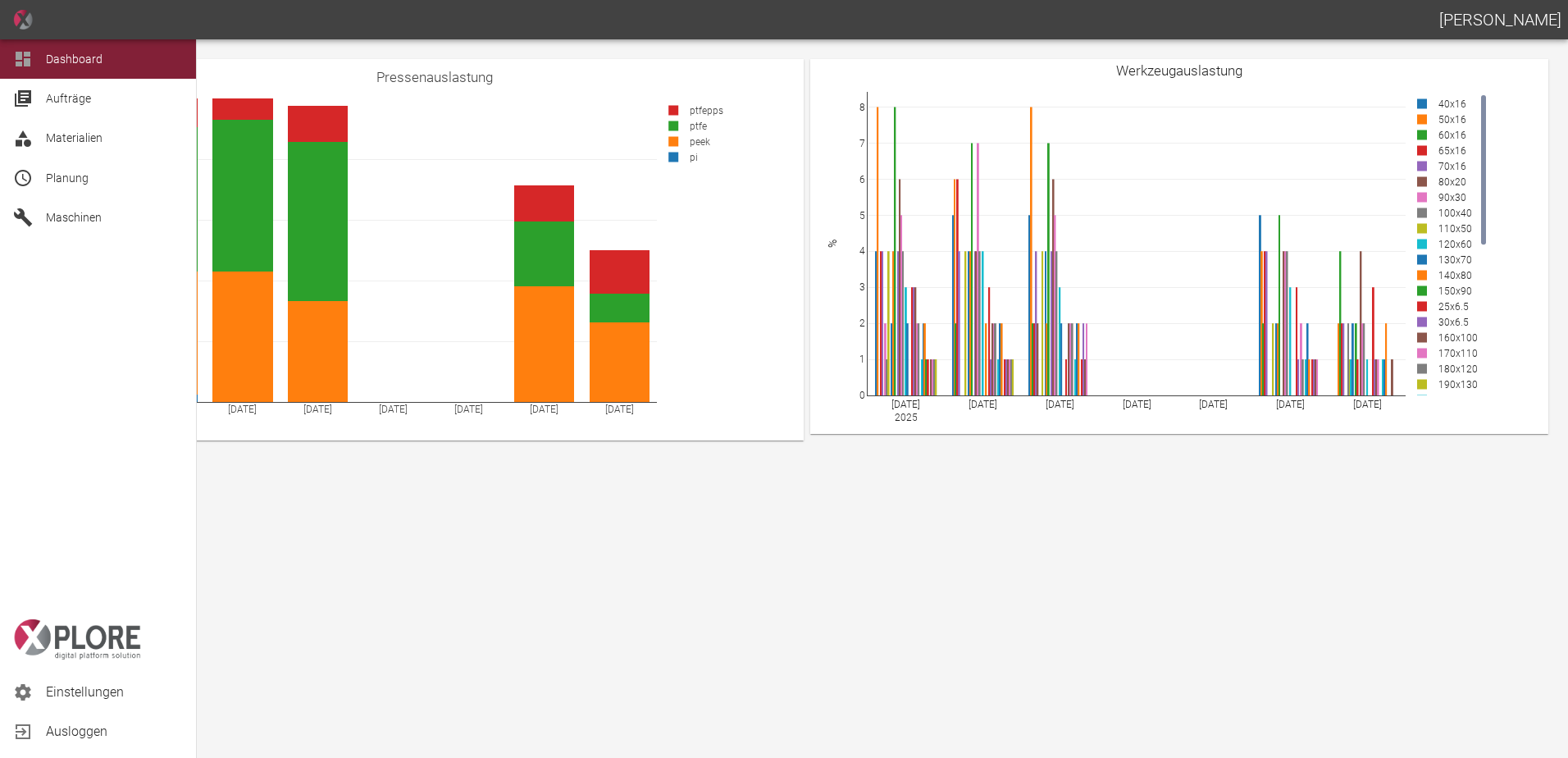
click at [53, 184] on span "Planung" at bounding box center [66, 179] width 43 height 13
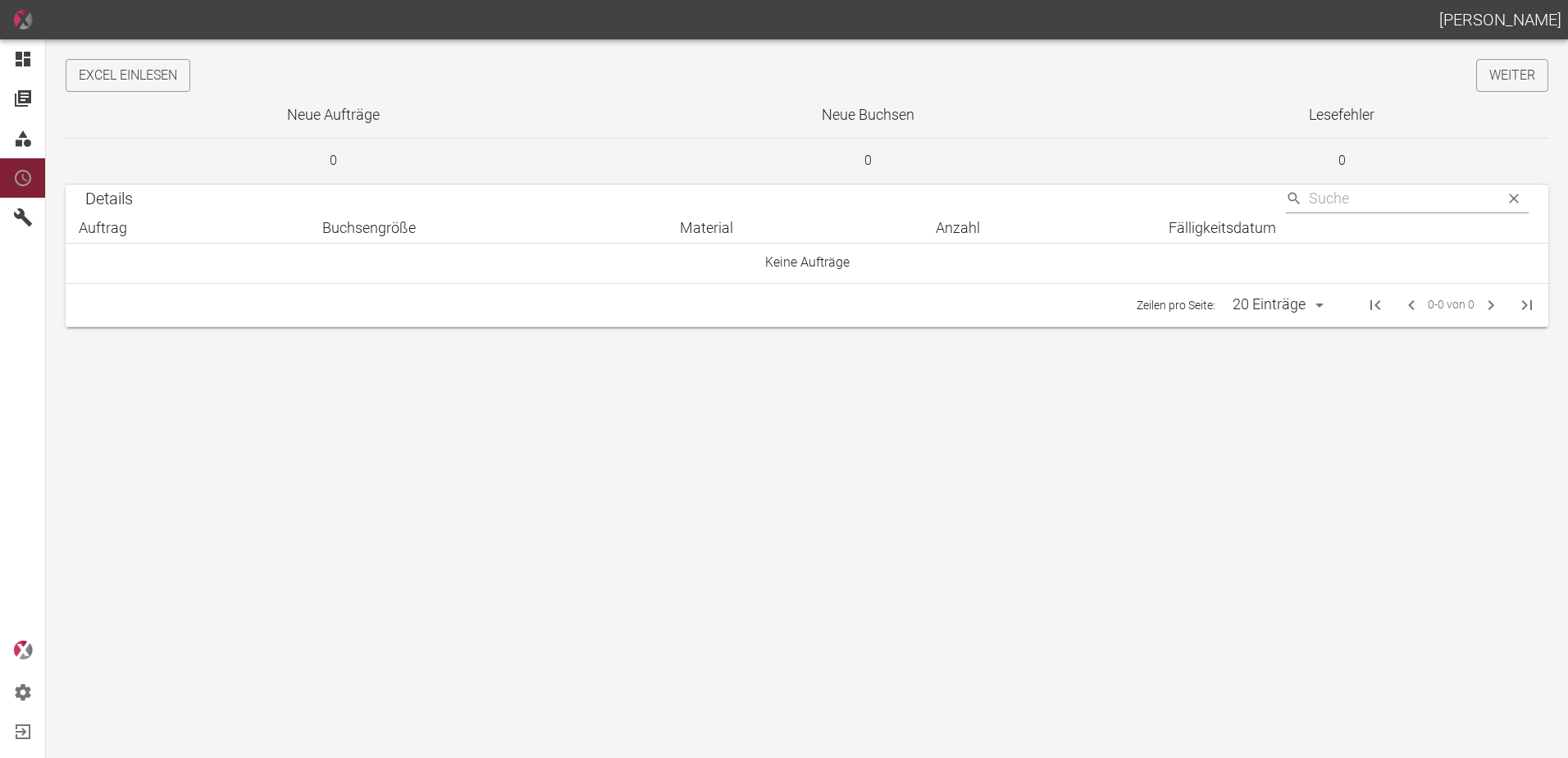
click at [160, 81] on button "Excel einlesen" at bounding box center [127, 75] width 124 height 33
click at [1501, 75] on link "Weiter" at bounding box center [1513, 75] width 72 height 33
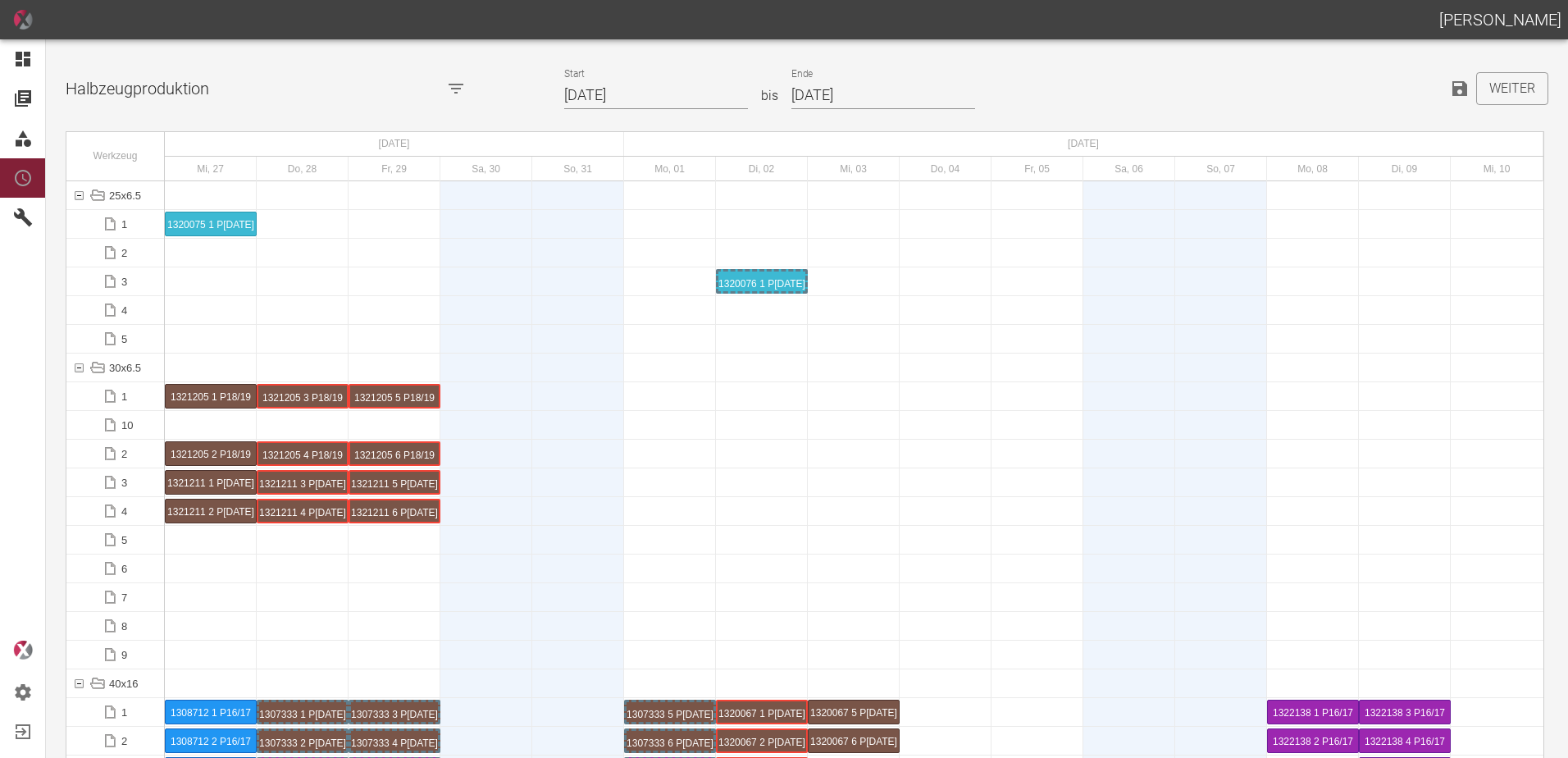
click at [652, 88] on input "[DATE]" at bounding box center [655, 96] width 183 height 28
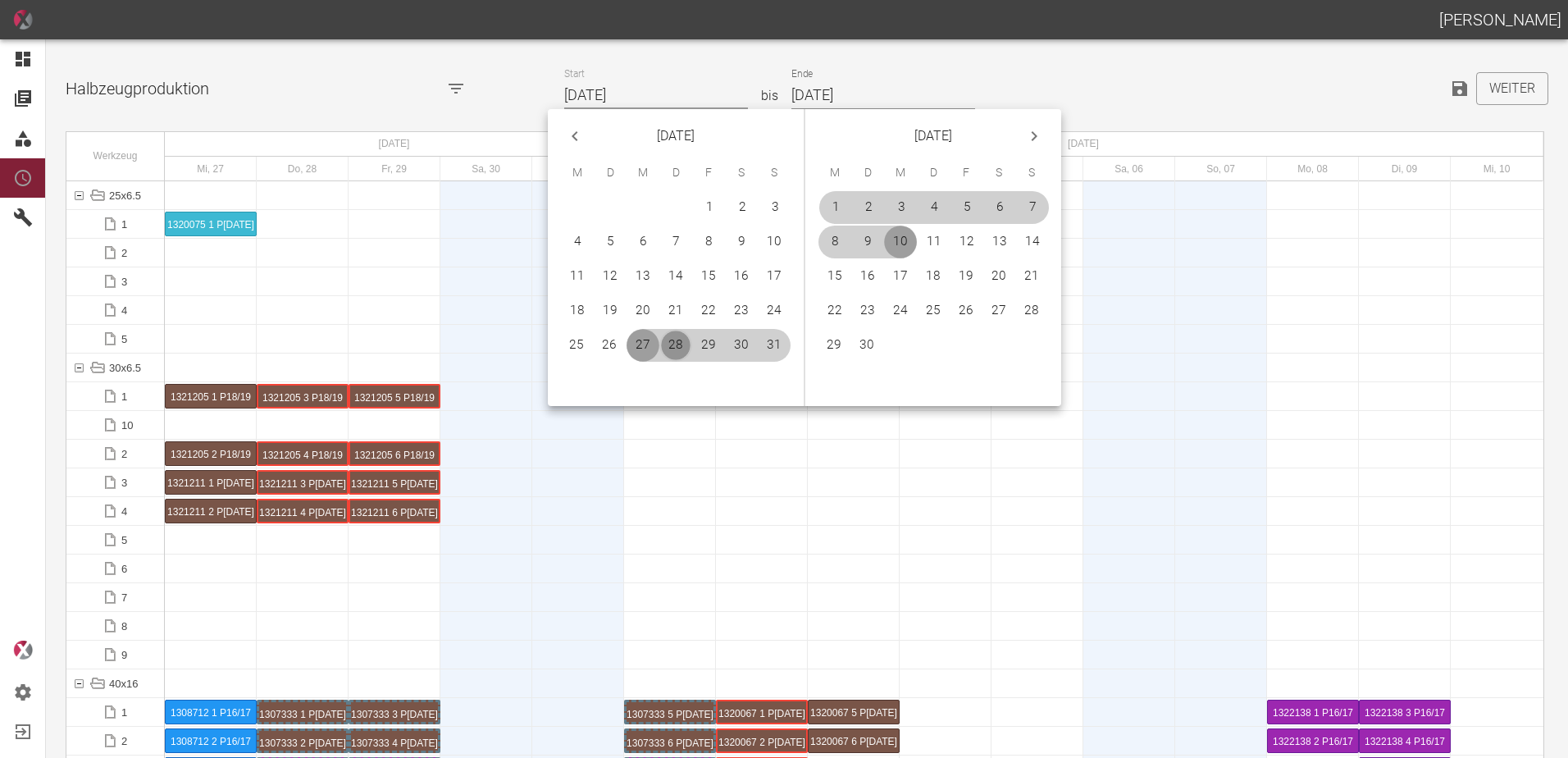
click at [676, 337] on button "28" at bounding box center [675, 345] width 33 height 33
type input "[DATE]"
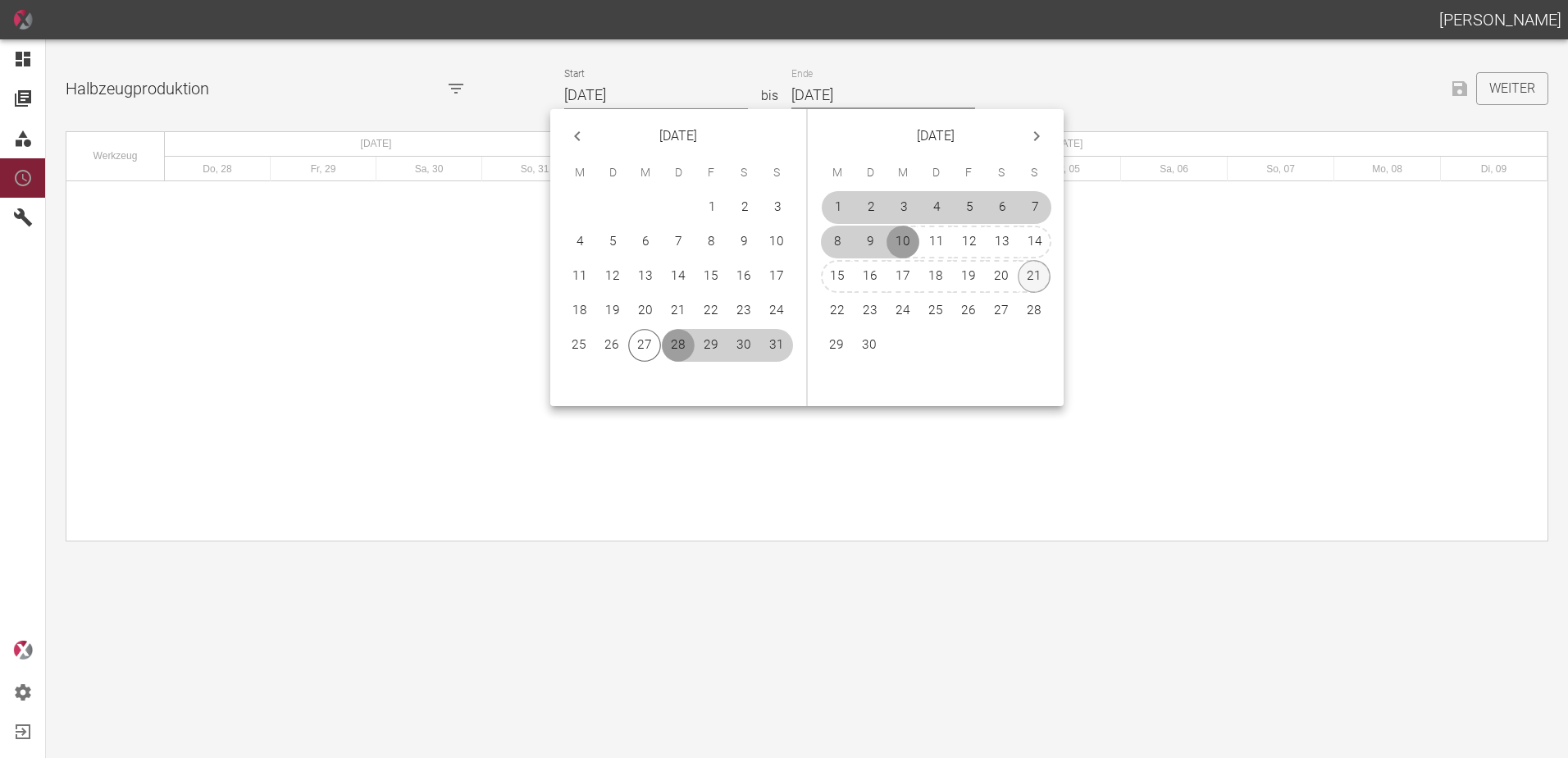
click at [1039, 268] on button "21" at bounding box center [1034, 276] width 33 height 33
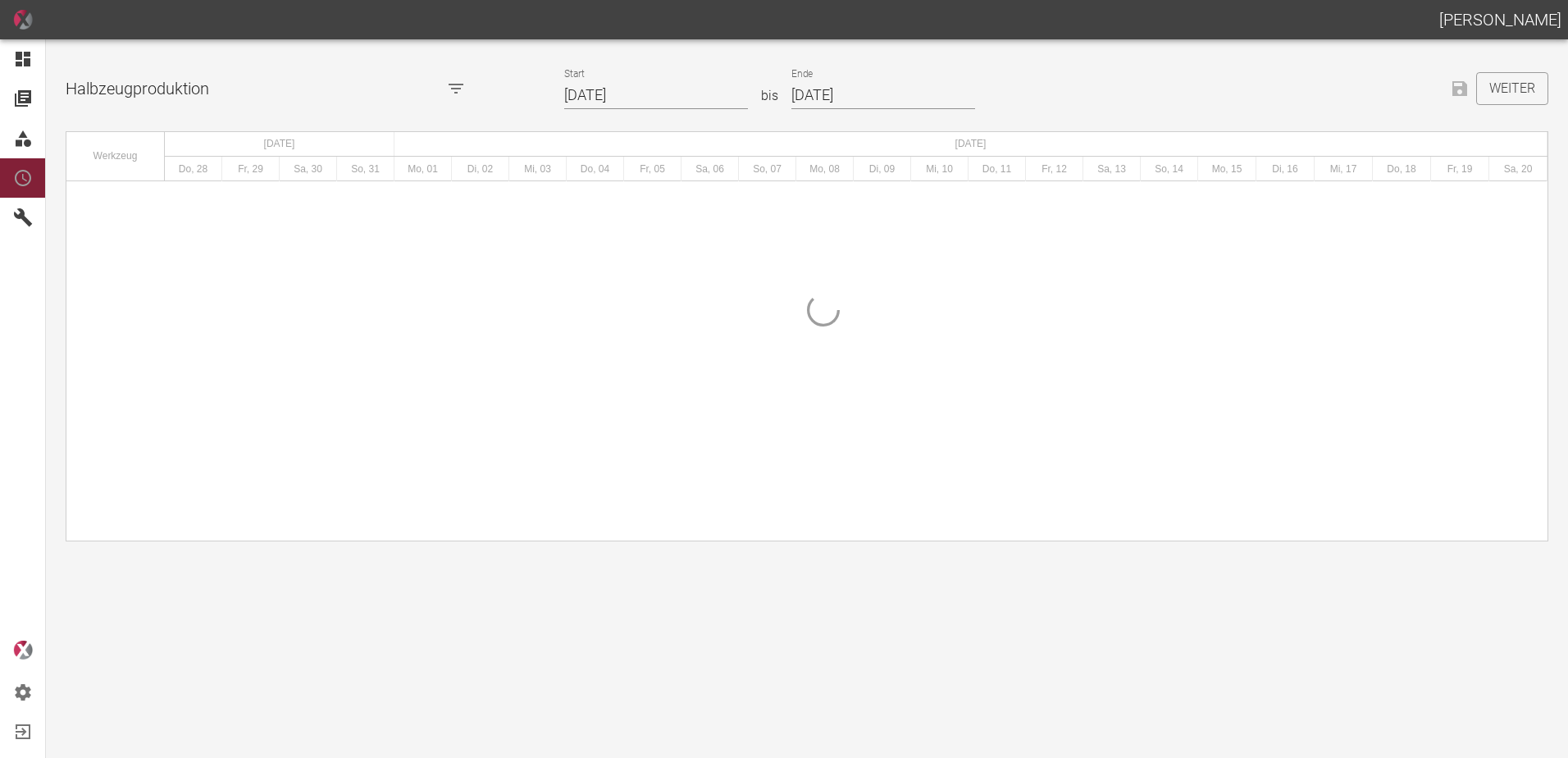
type input "[DATE]"
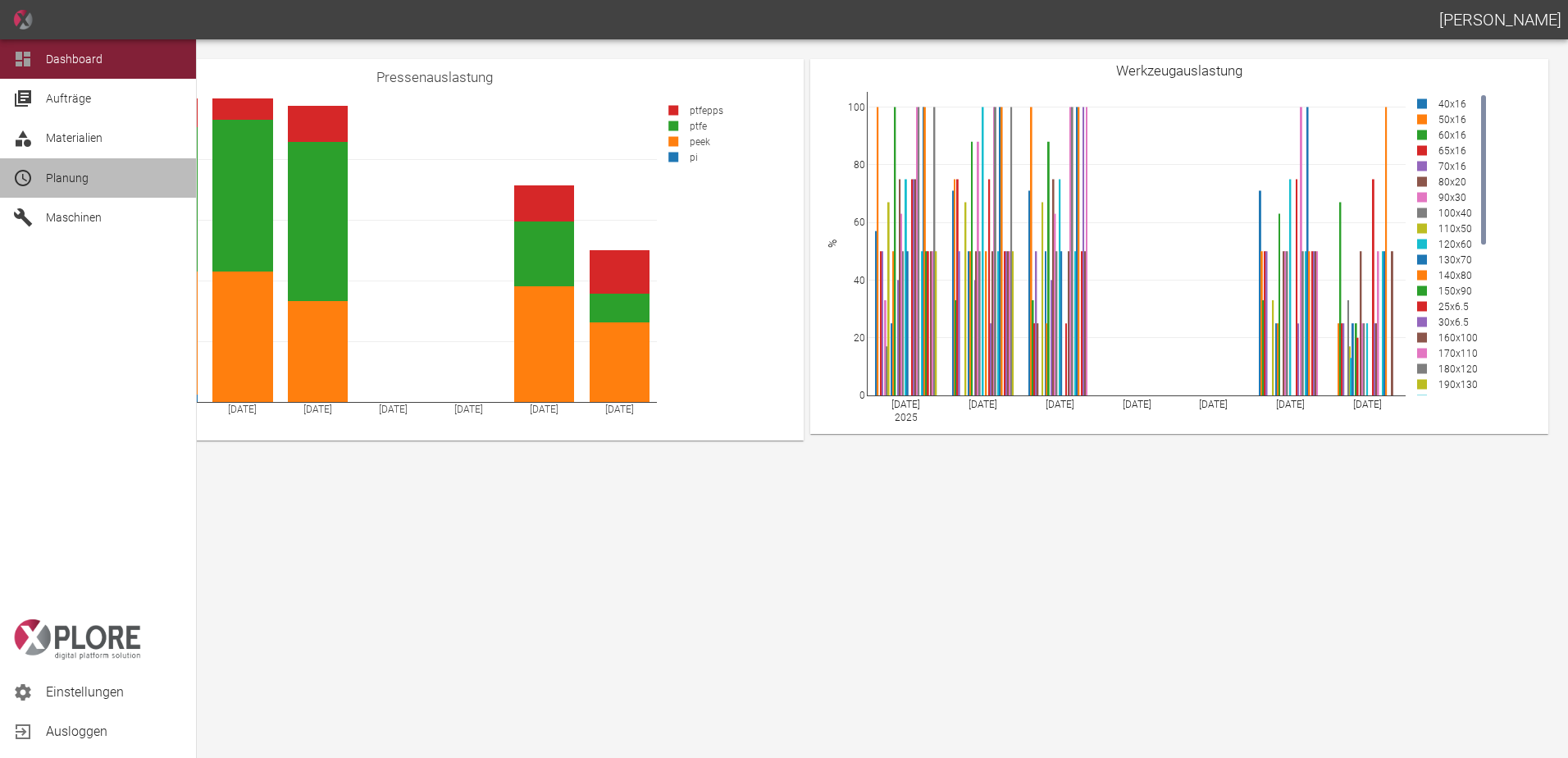
click at [33, 183] on div at bounding box center [26, 178] width 25 height 20
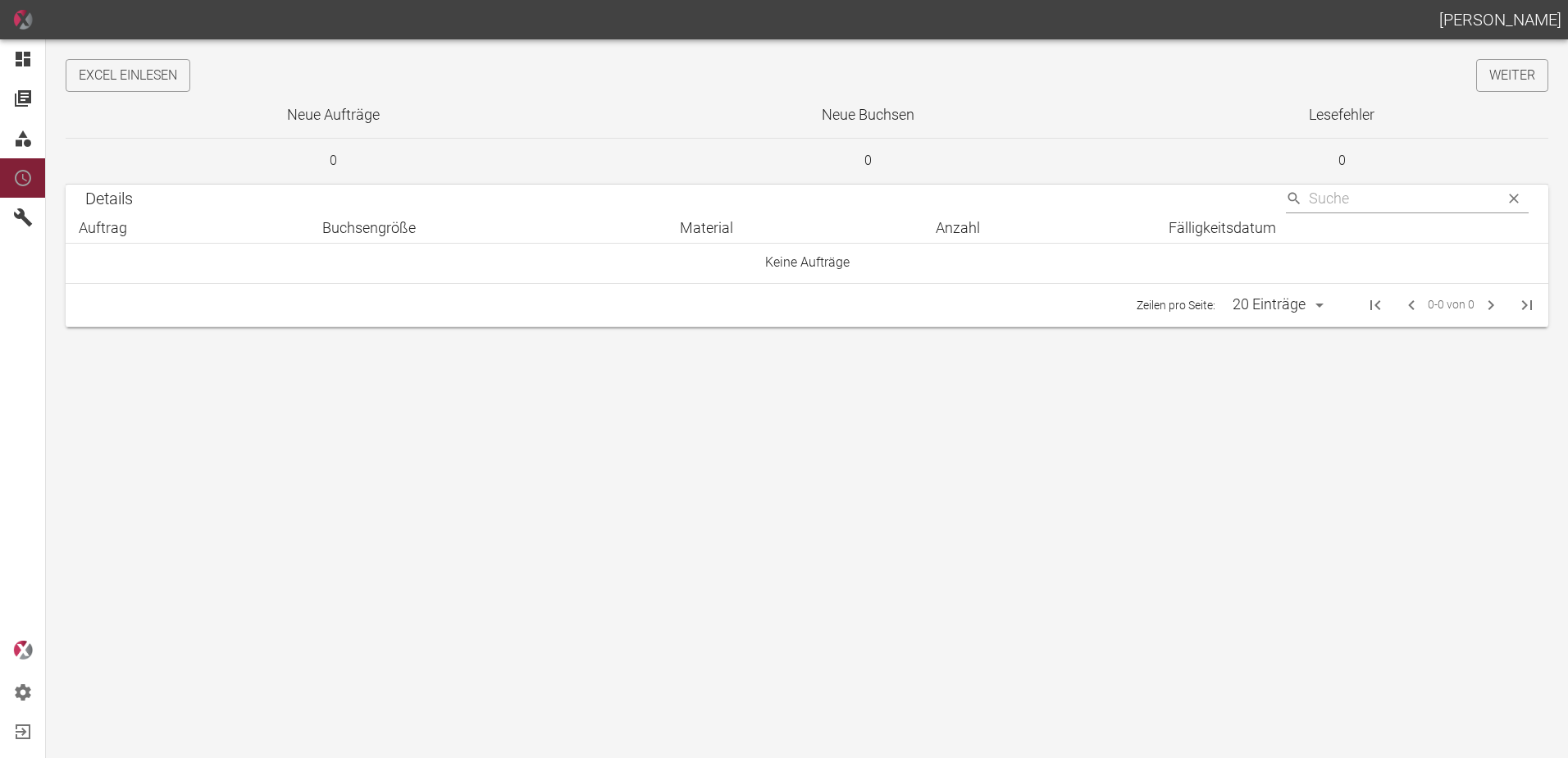
click at [149, 96] on th "Neue Aufträge" at bounding box center [332, 115] width 535 height 47
click at [160, 79] on button "Excel einlesen" at bounding box center [127, 75] width 124 height 33
click at [1500, 69] on link "Weiter" at bounding box center [1513, 75] width 72 height 33
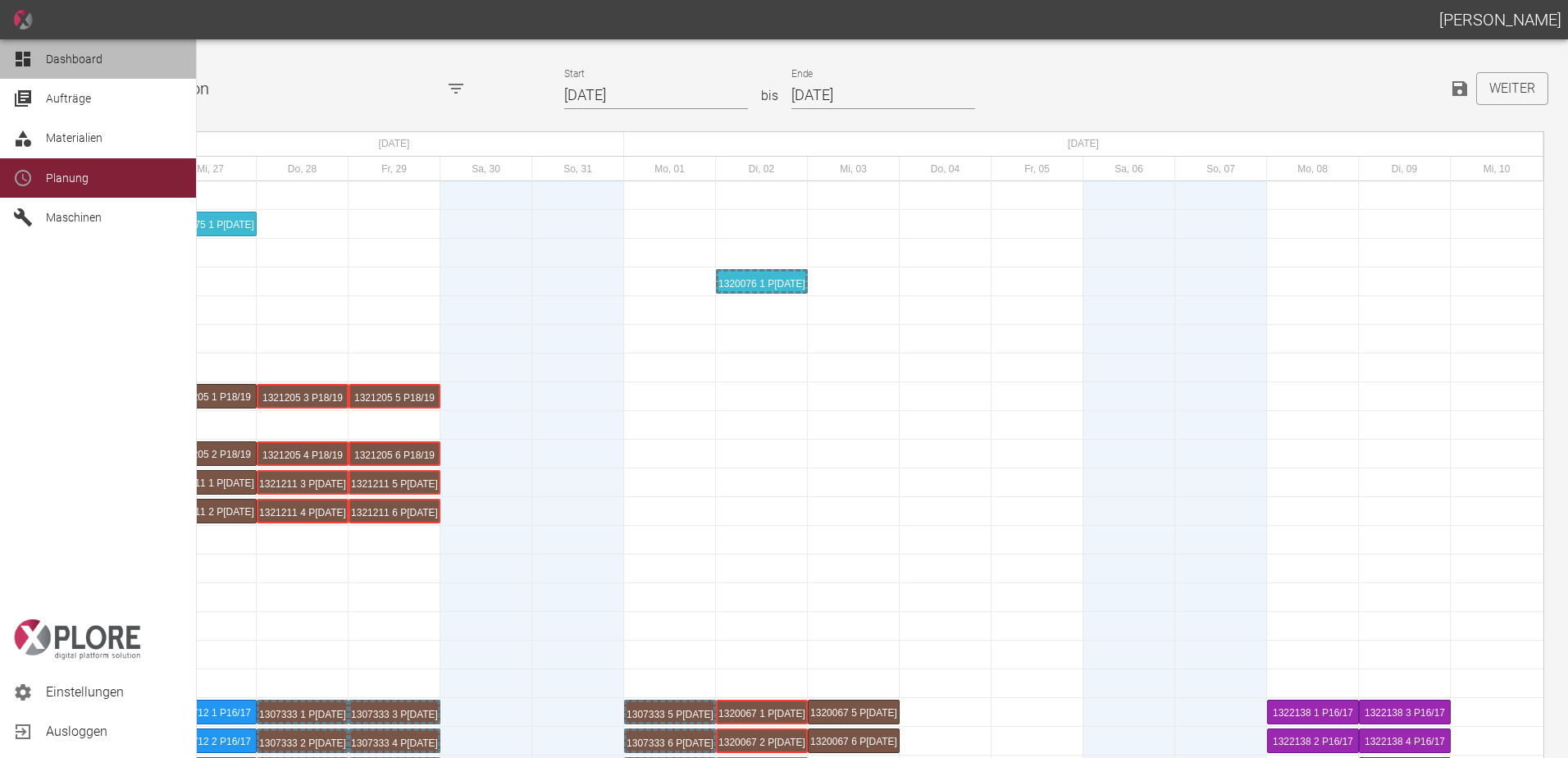
click at [36, 50] on div at bounding box center [26, 59] width 25 height 20
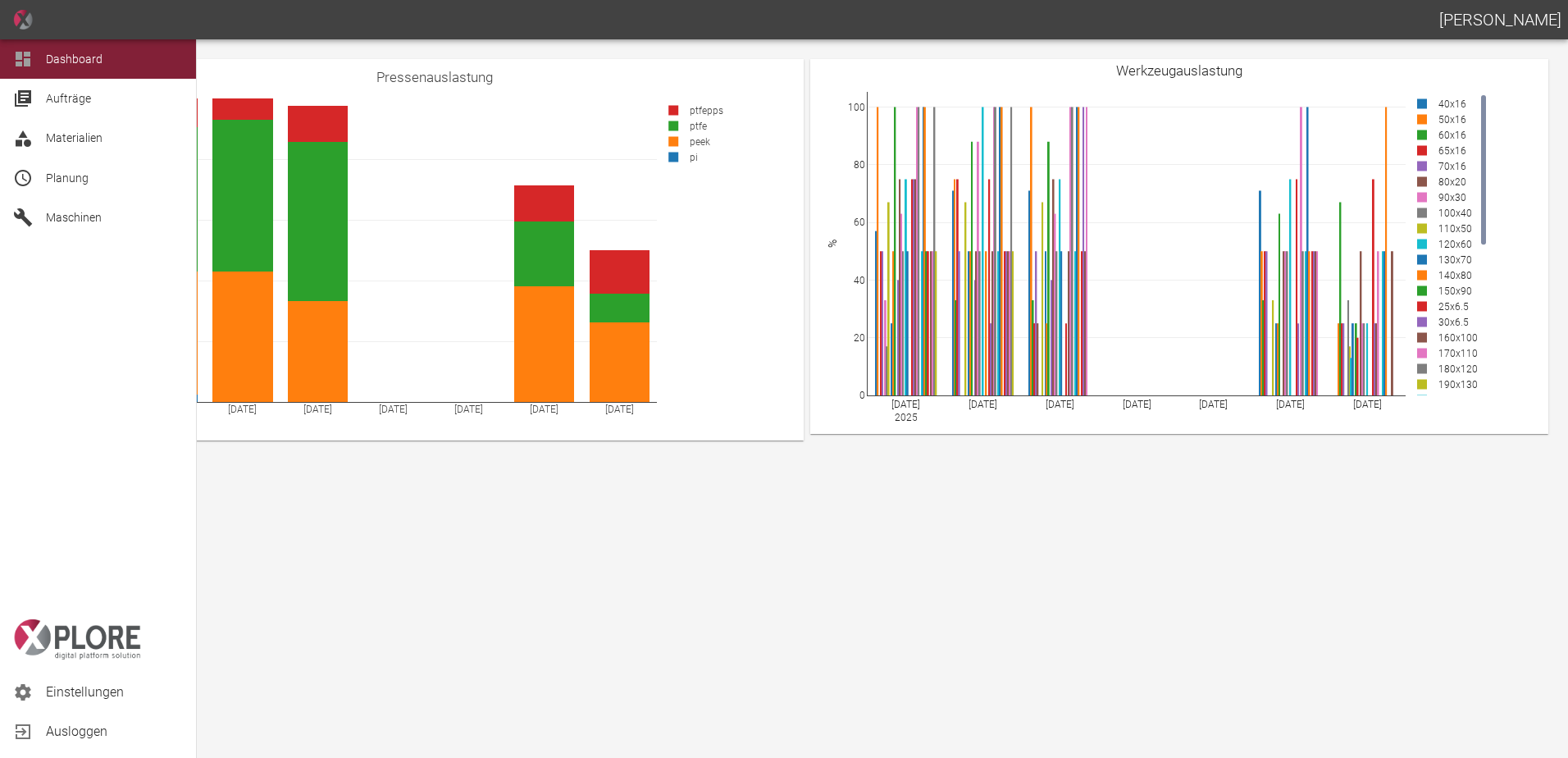
click at [45, 165] on div "Planung" at bounding box center [98, 178] width 196 height 39
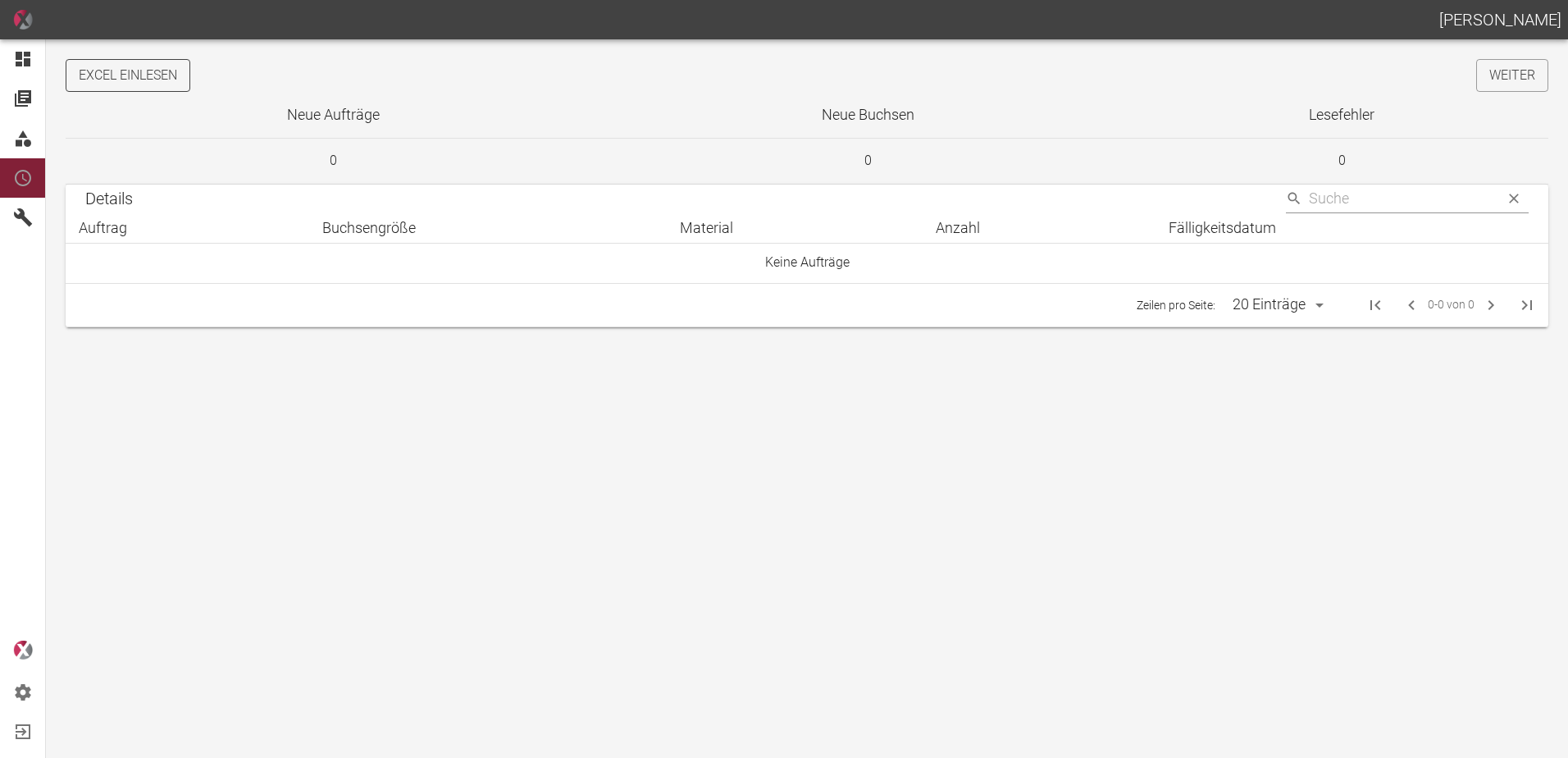
click at [165, 64] on button "Excel einlesen" at bounding box center [127, 75] width 124 height 33
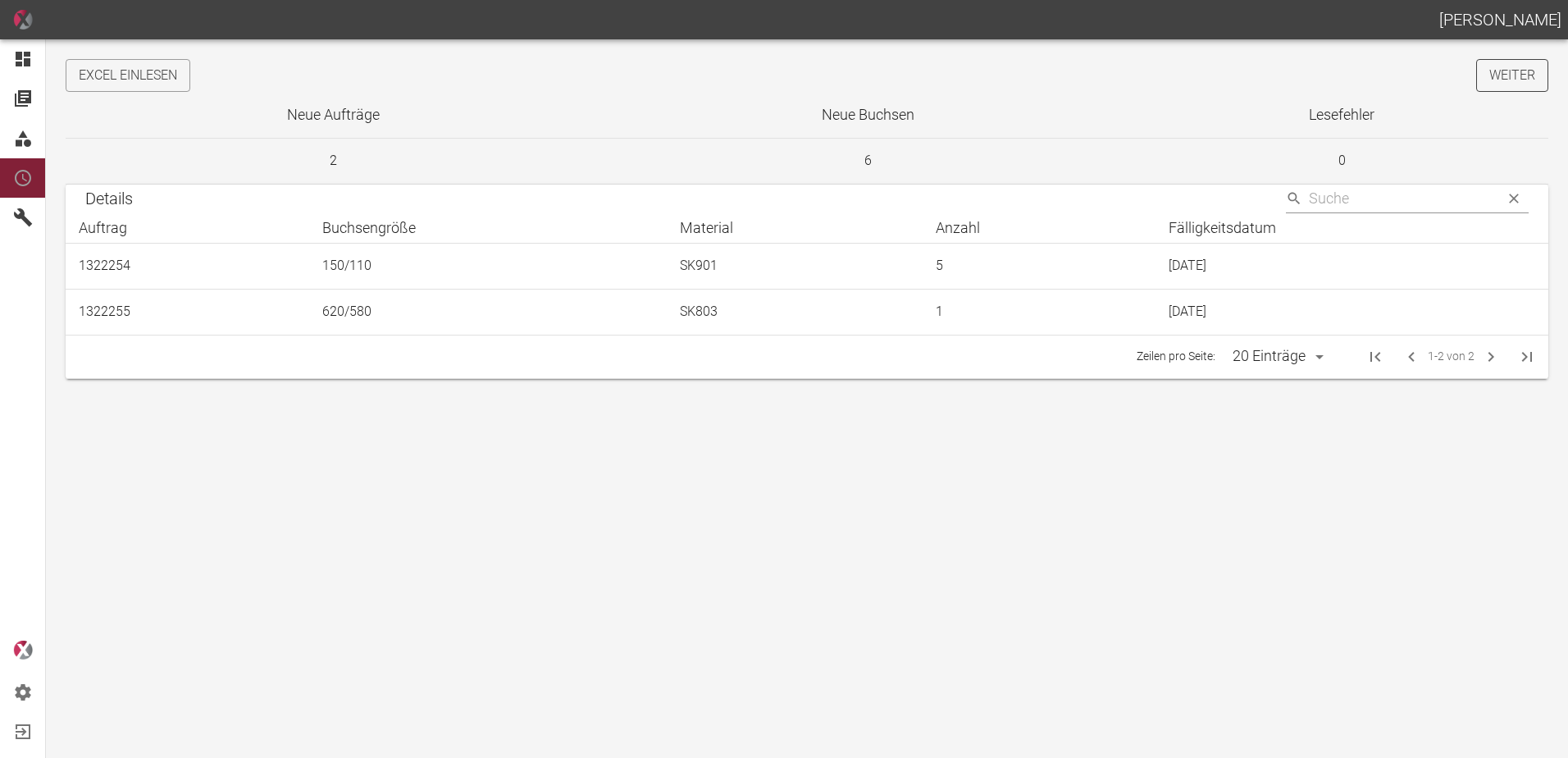
click at [1515, 78] on link "Weiter" at bounding box center [1513, 75] width 72 height 33
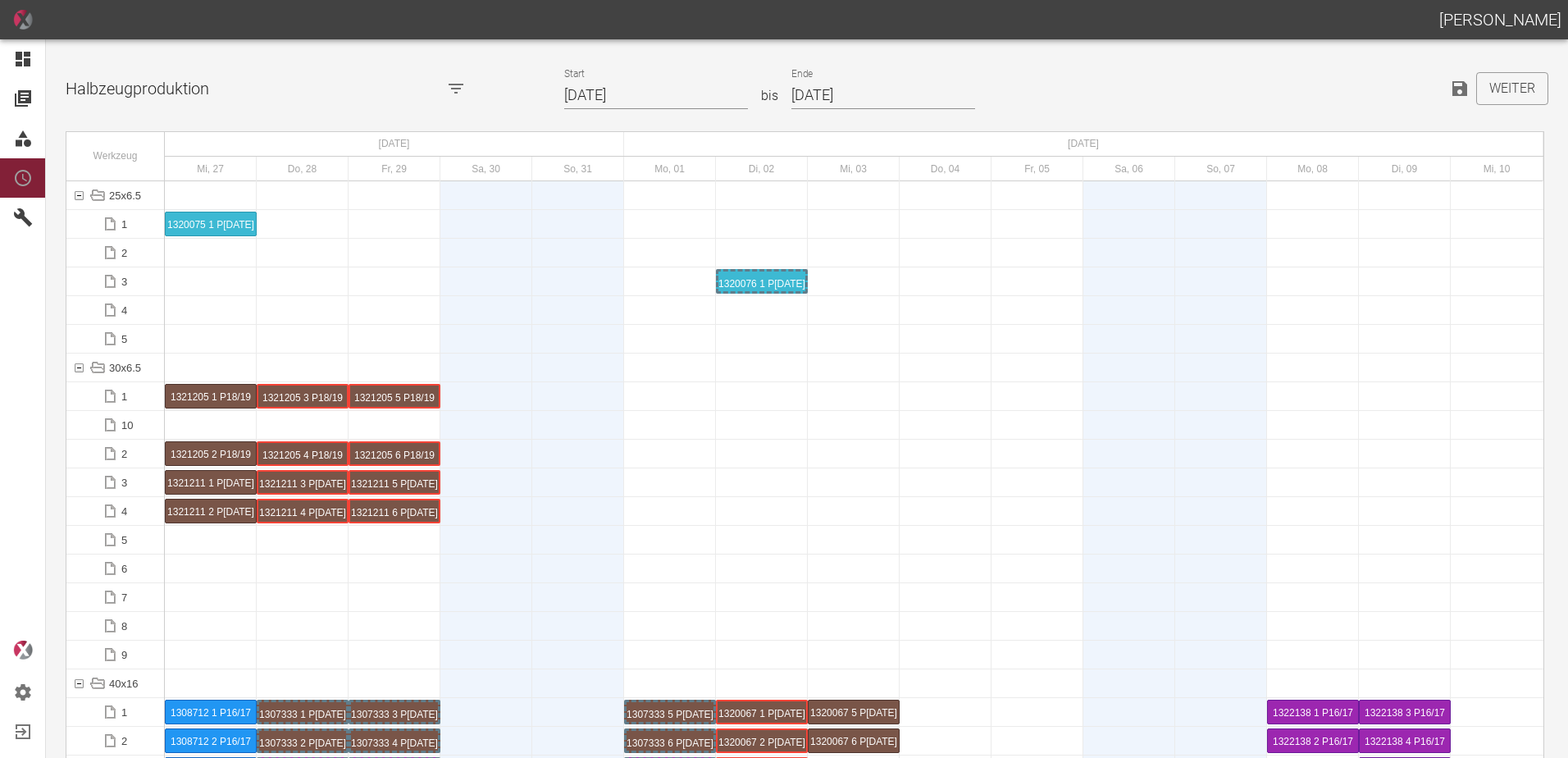
click at [650, 91] on input "27.08.2025" at bounding box center [655, 96] width 183 height 28
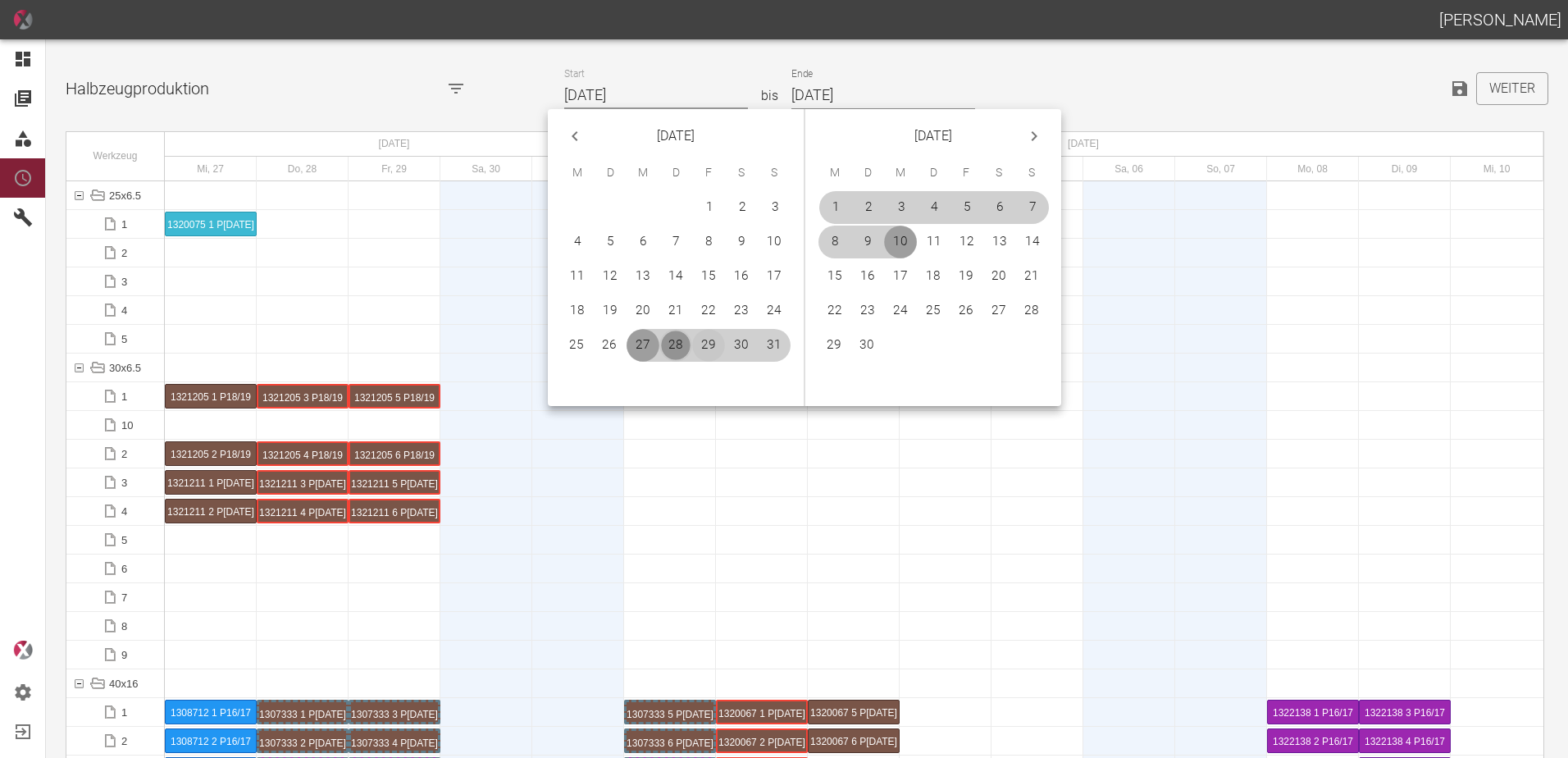
drag, startPoint x: 678, startPoint y: 345, endPoint x: 713, endPoint y: 341, distance: 35.2
click at [679, 344] on button "28" at bounding box center [675, 345] width 33 height 33
type input "[DATE]"
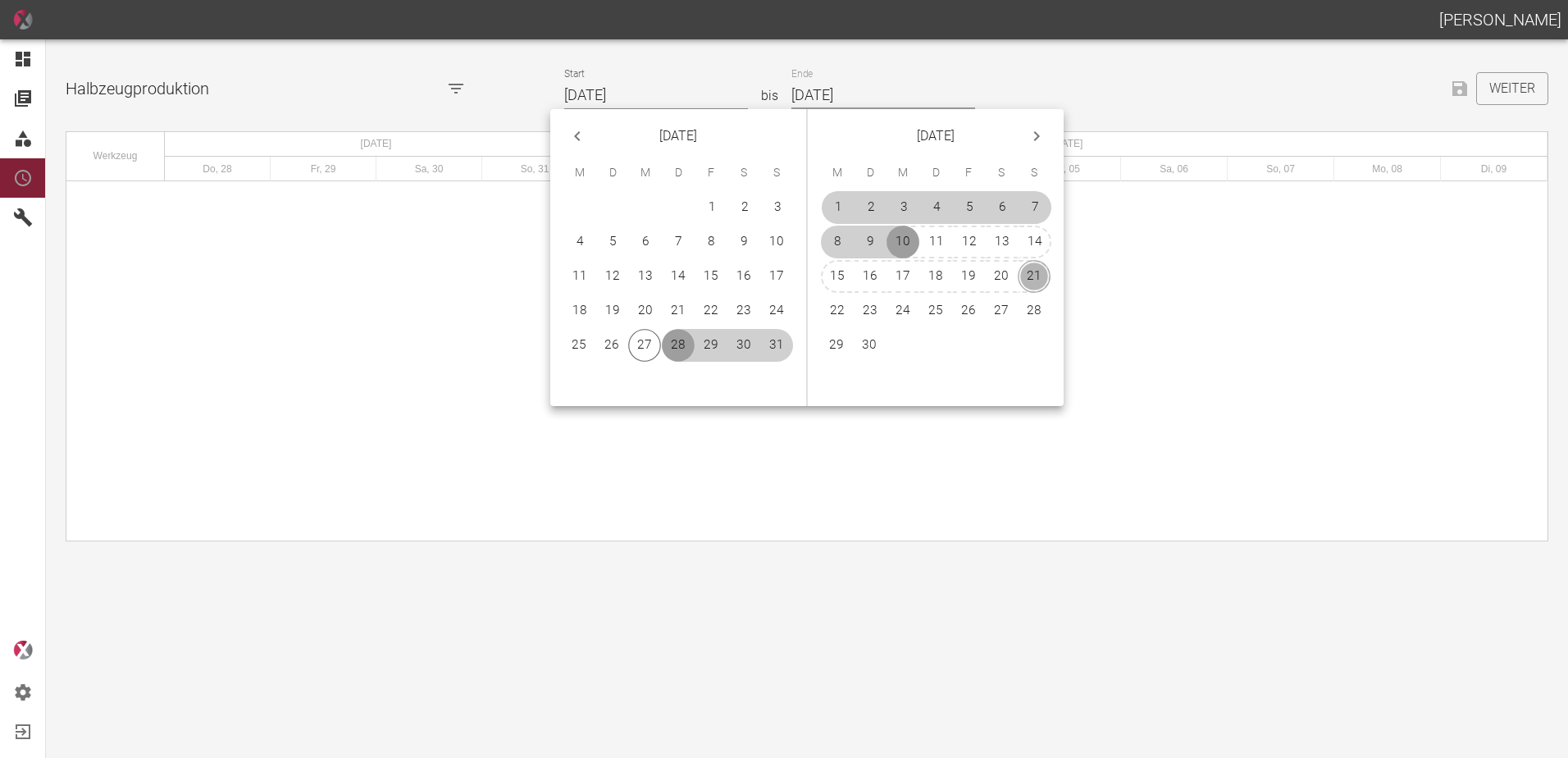
click at [1040, 277] on button "21" at bounding box center [1034, 276] width 33 height 33
type input "[DATE]"
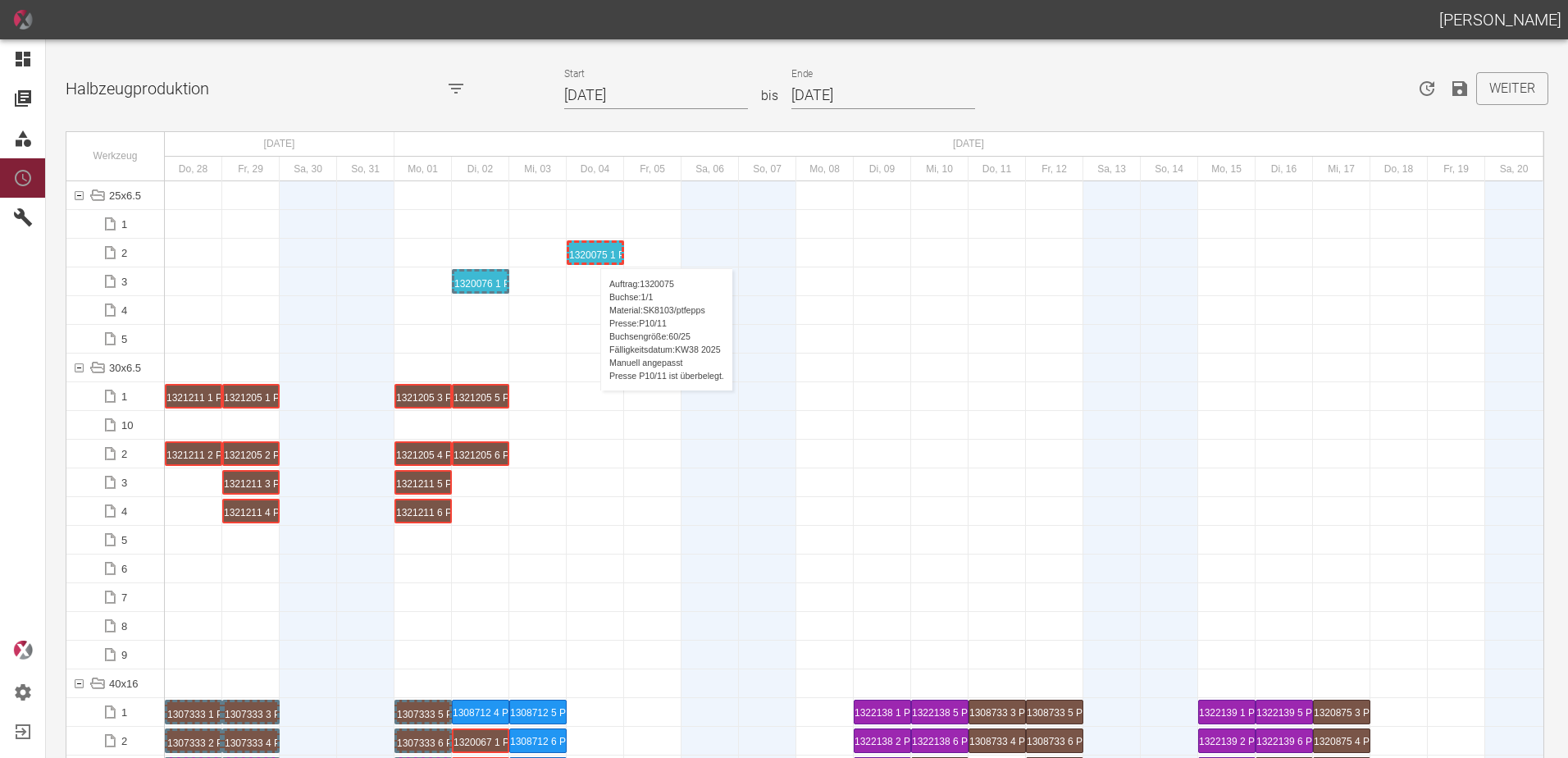
click at [593, 252] on div "1320075 1 P[DATE]" at bounding box center [595, 253] width 52 height 20
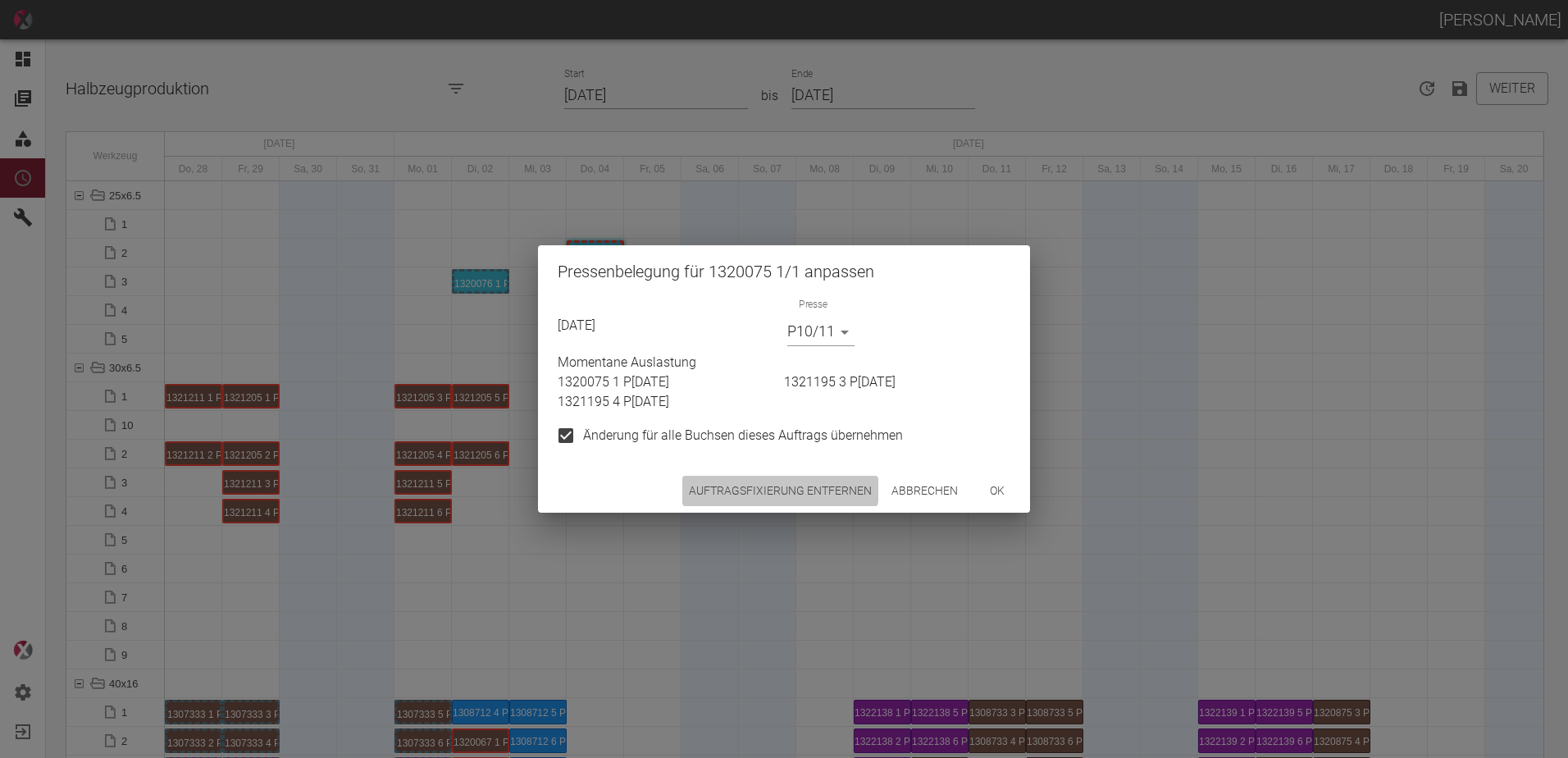
click at [777, 488] on button "Auftragsfixierung entfernen" at bounding box center [781, 491] width 196 height 30
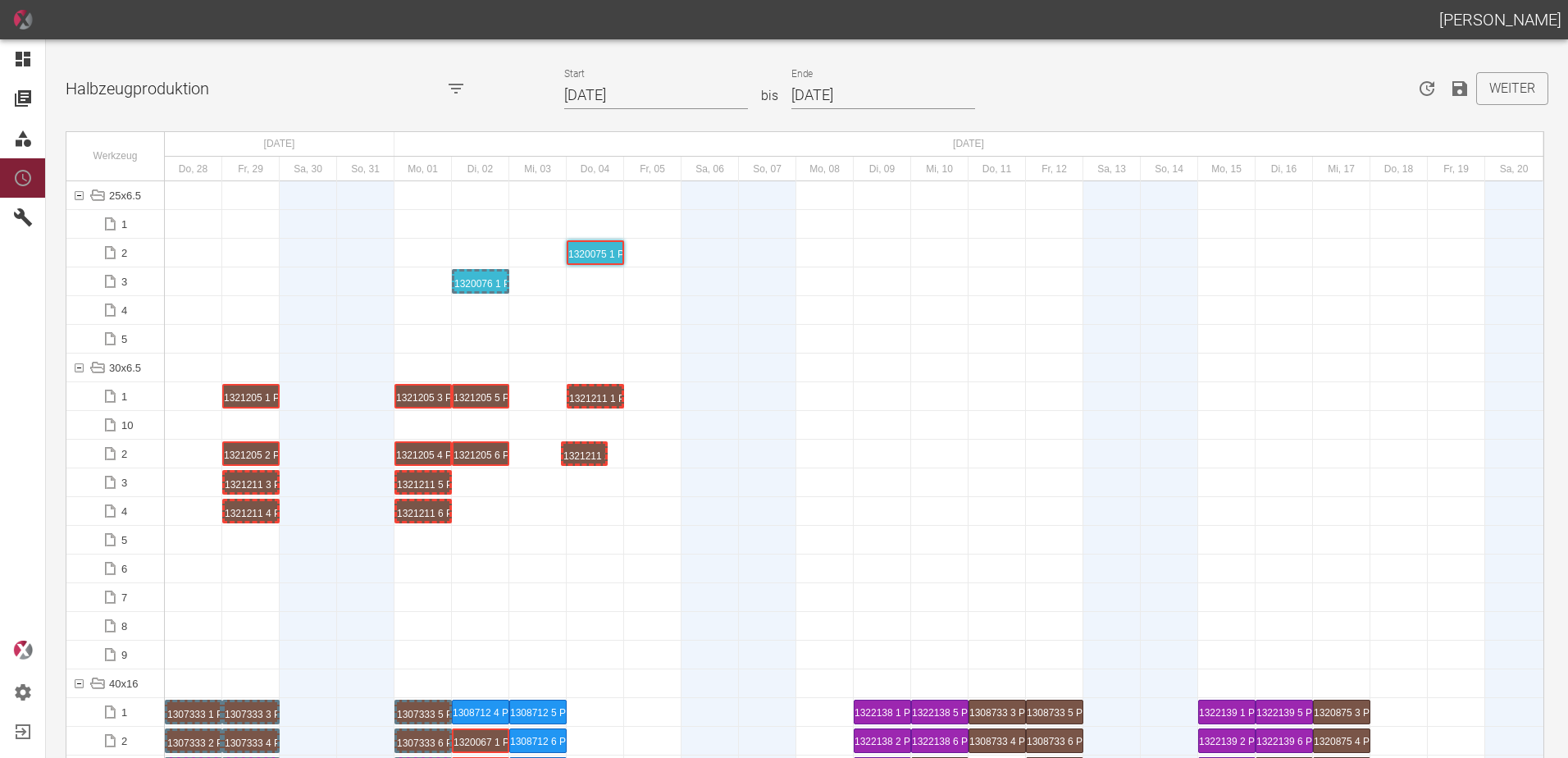
drag, startPoint x: 192, startPoint y: 450, endPoint x: 557, endPoint y: 452, distance: 365.0
click at [573, 401] on div "1321211 1 P[DATE]" at bounding box center [595, 396] width 52 height 20
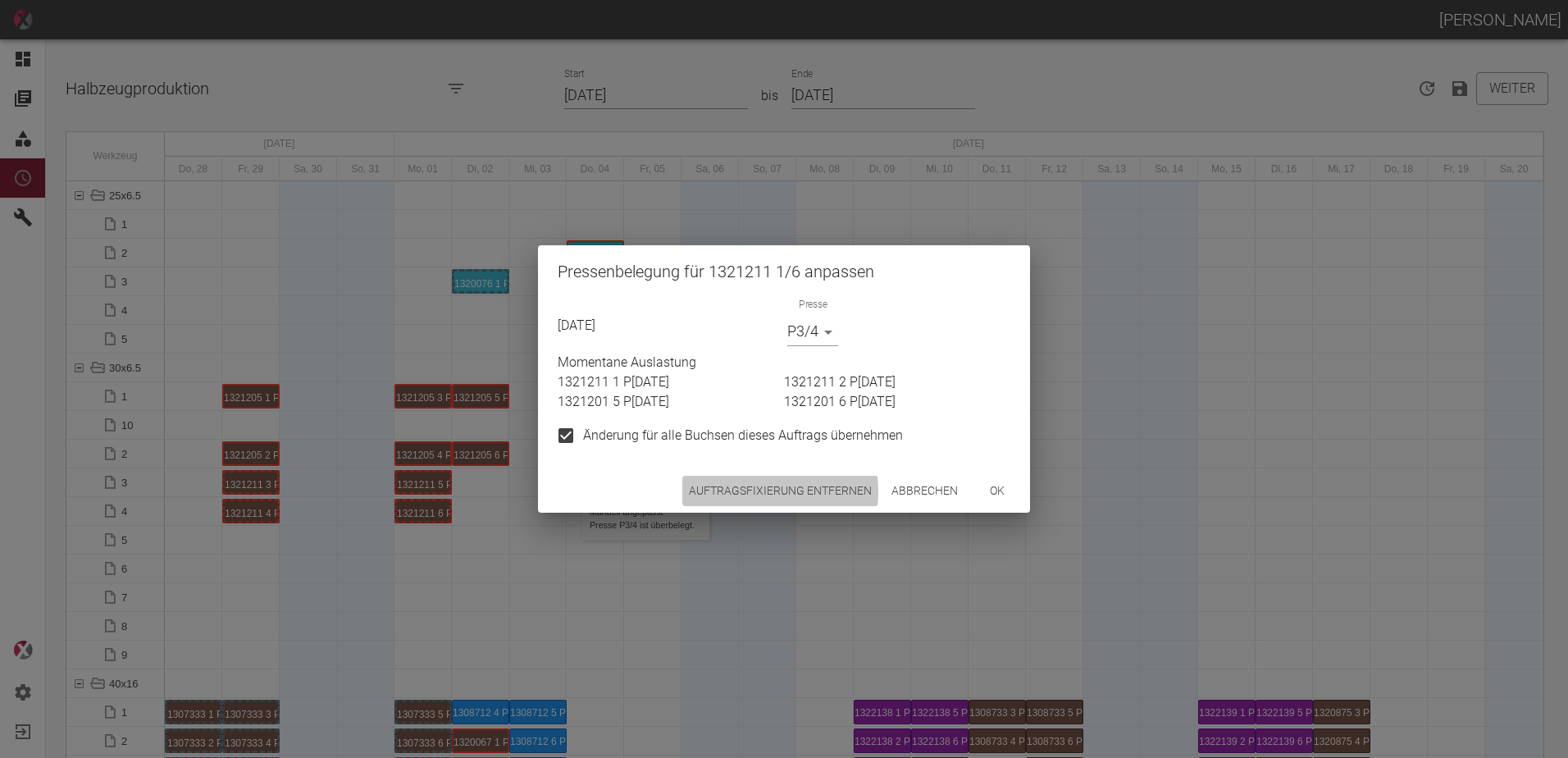
click at [743, 490] on button "Auftragsfixierung entfernen" at bounding box center [781, 491] width 196 height 30
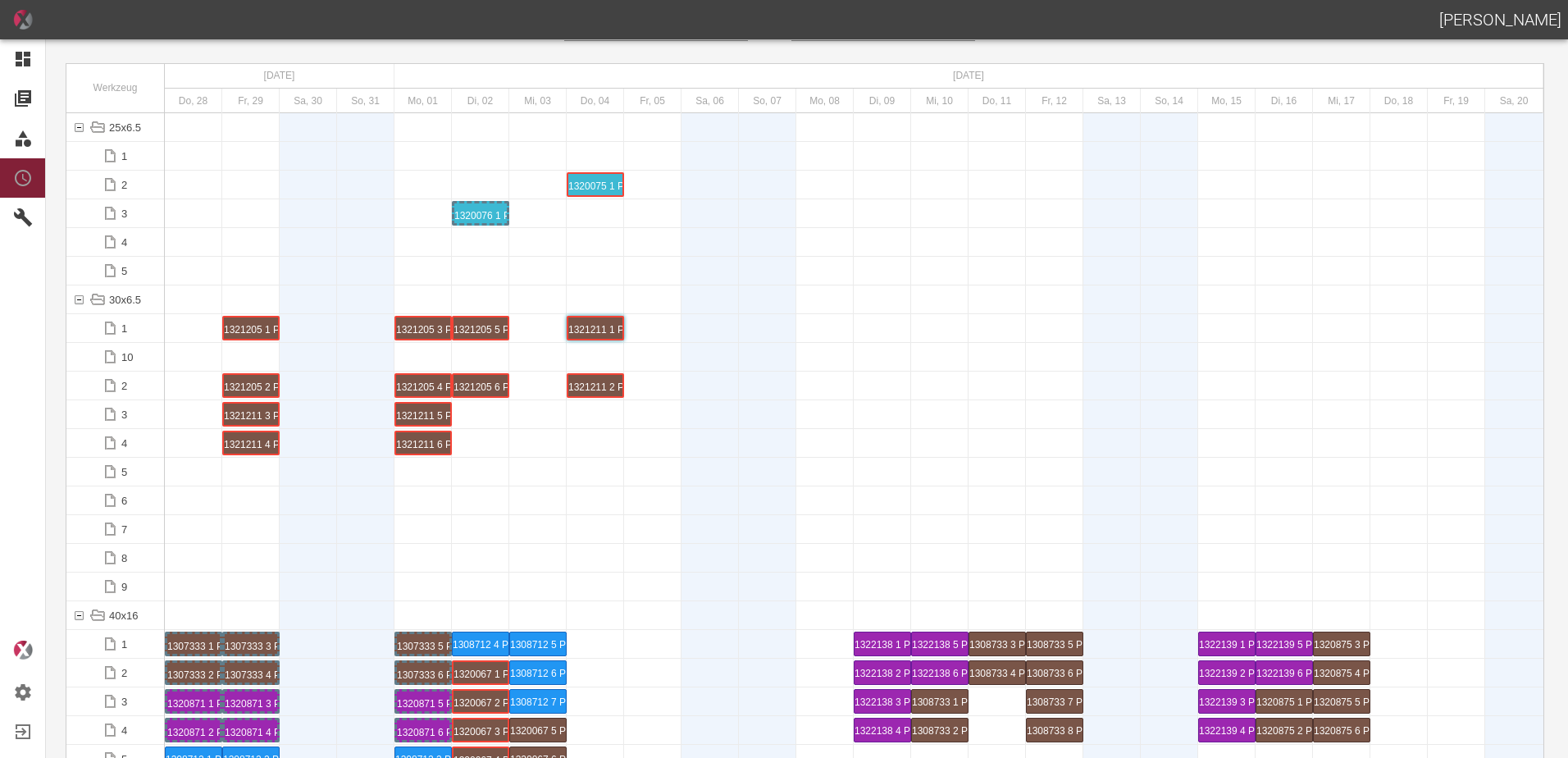
scroll to position [410, 0]
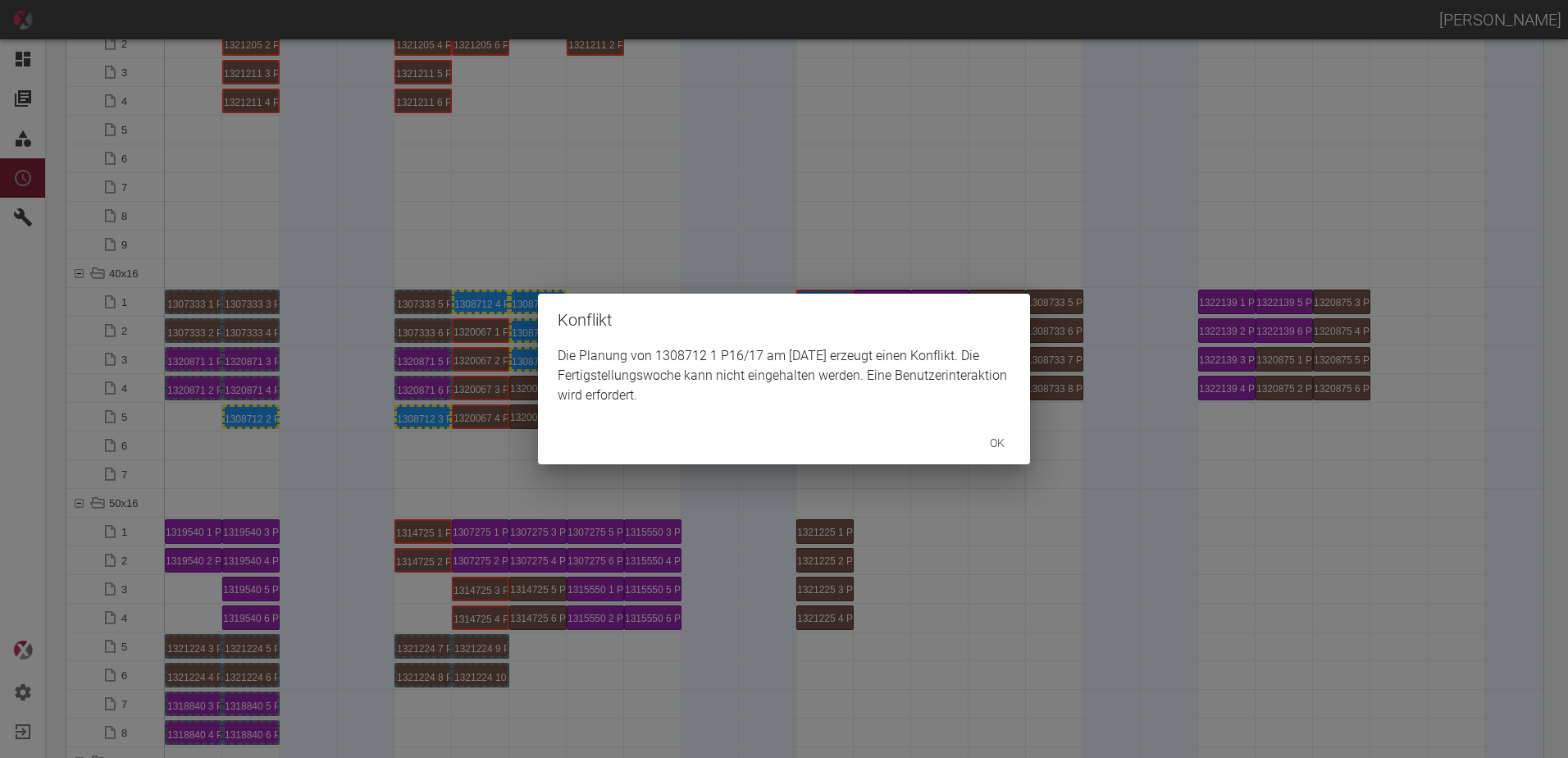
click at [256, 416] on div "Konflikt Die Planung von 1308712 1 P16/17 am 8.9.2025 erzeugt einen Konflikt. D…" at bounding box center [784, 379] width 1568 height 758
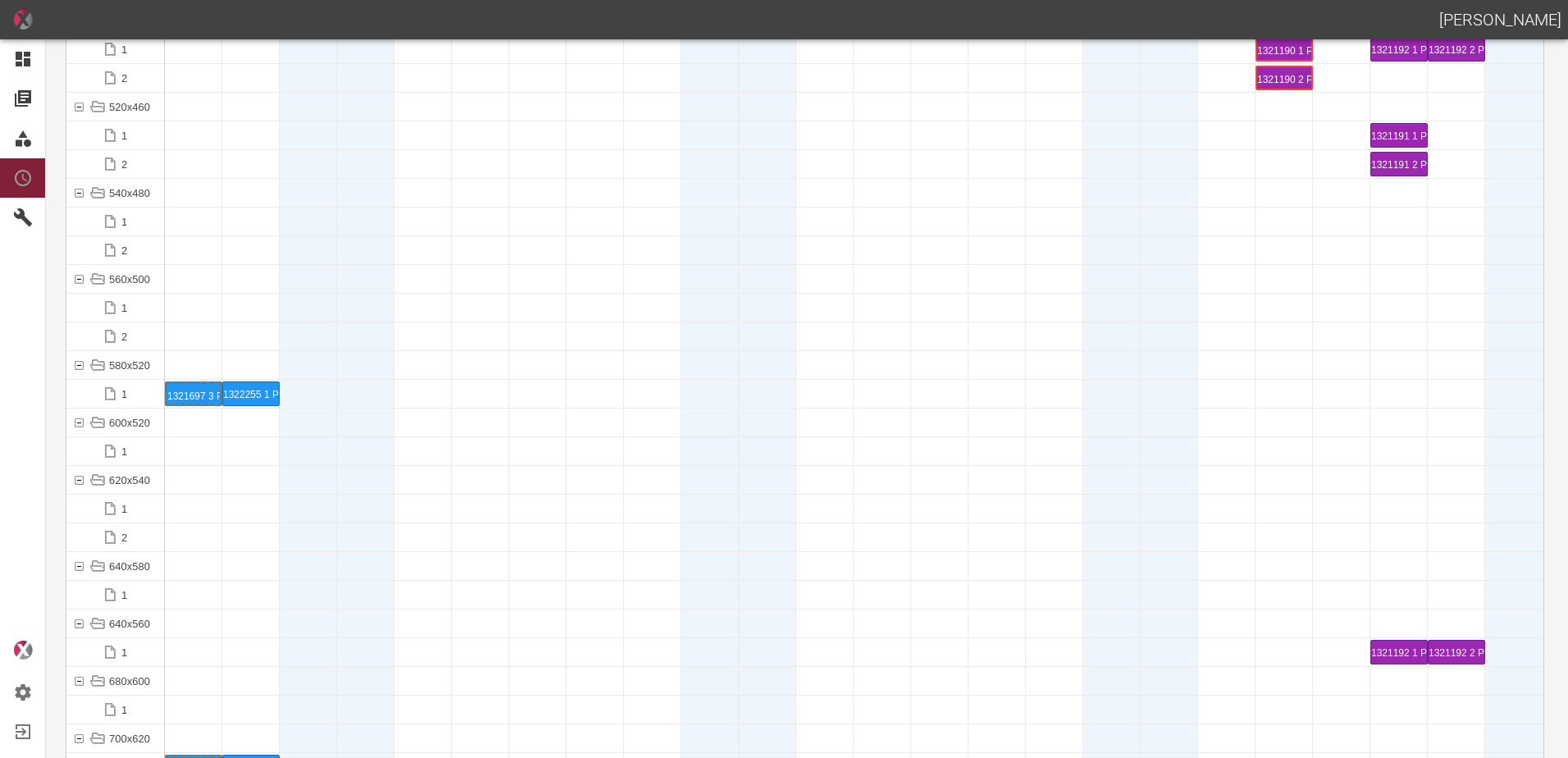
scroll to position [6891, 0]
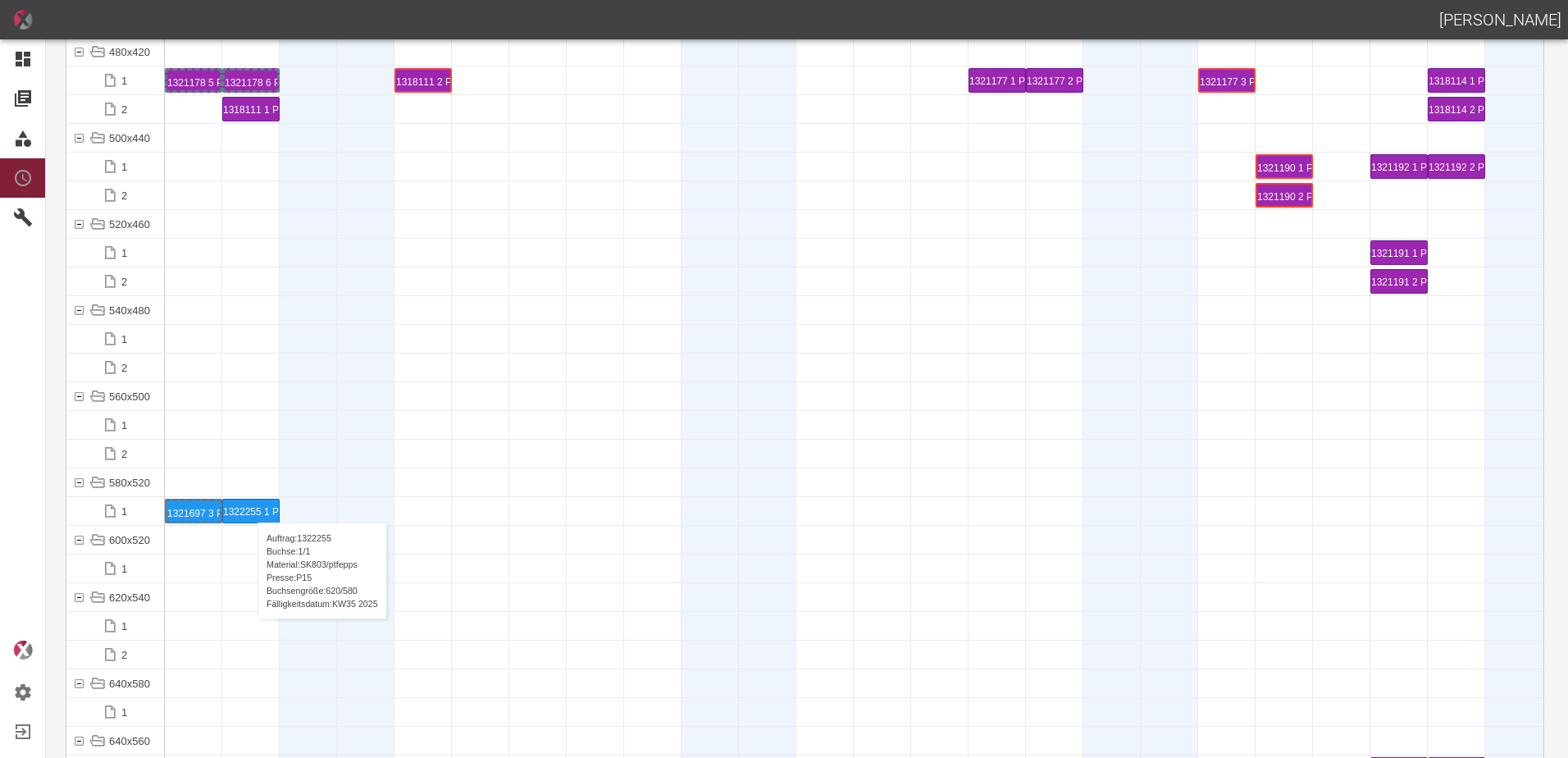
click at [250, 506] on div "1322255 1 P15" at bounding box center [251, 511] width 56 height 23
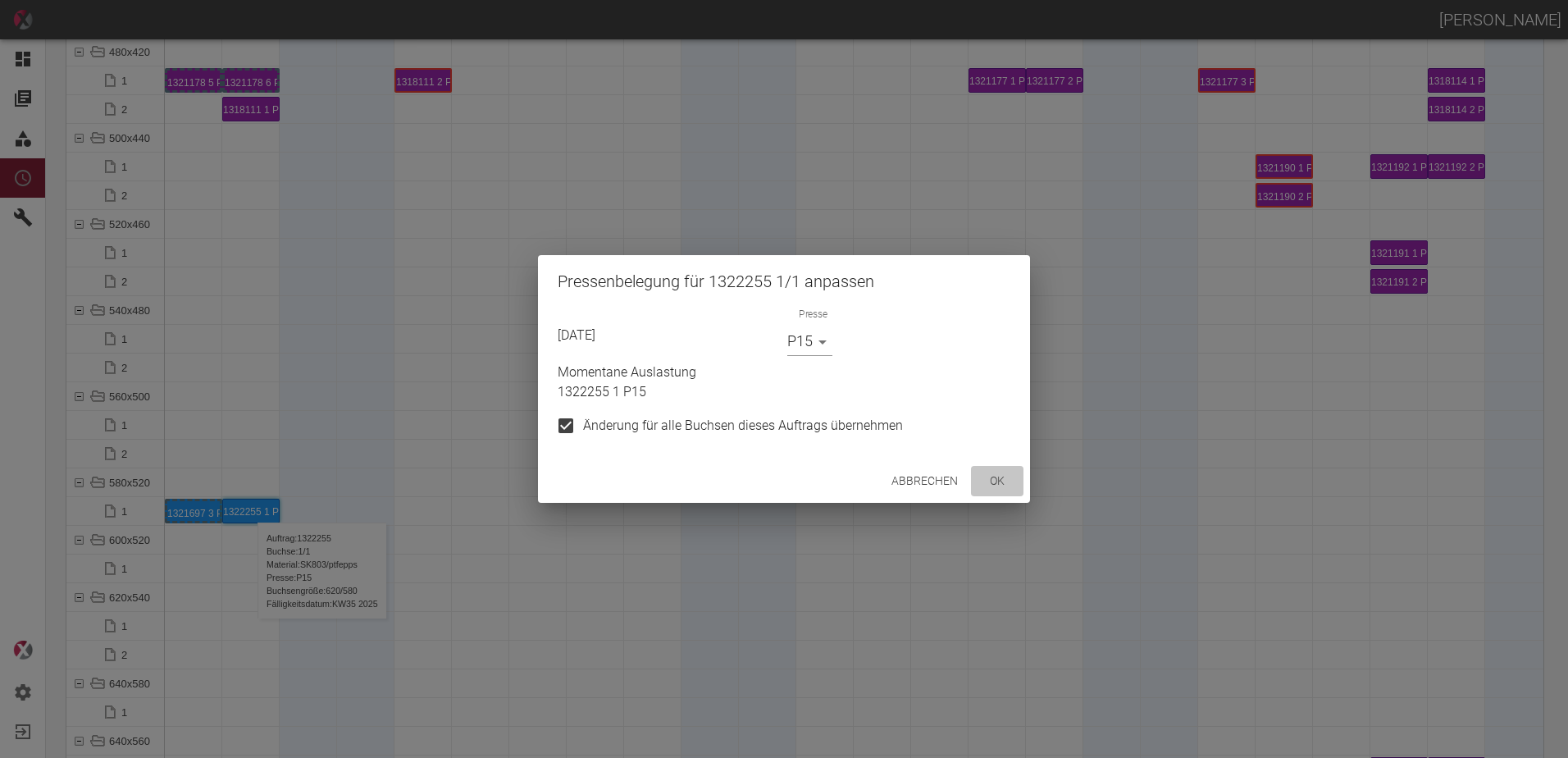
click at [1000, 478] on button "ok" at bounding box center [997, 482] width 52 height 30
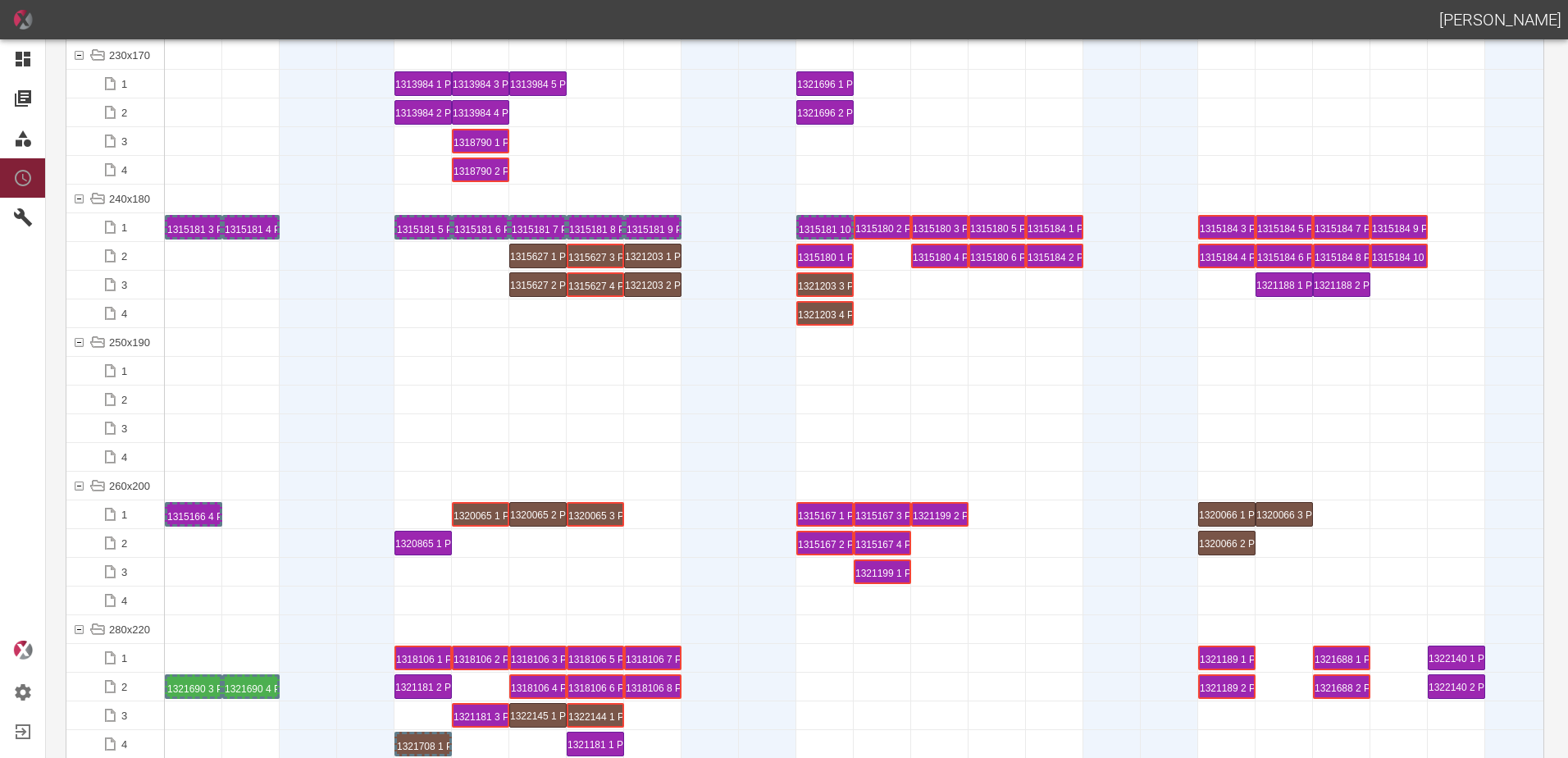
scroll to position [5087, 0]
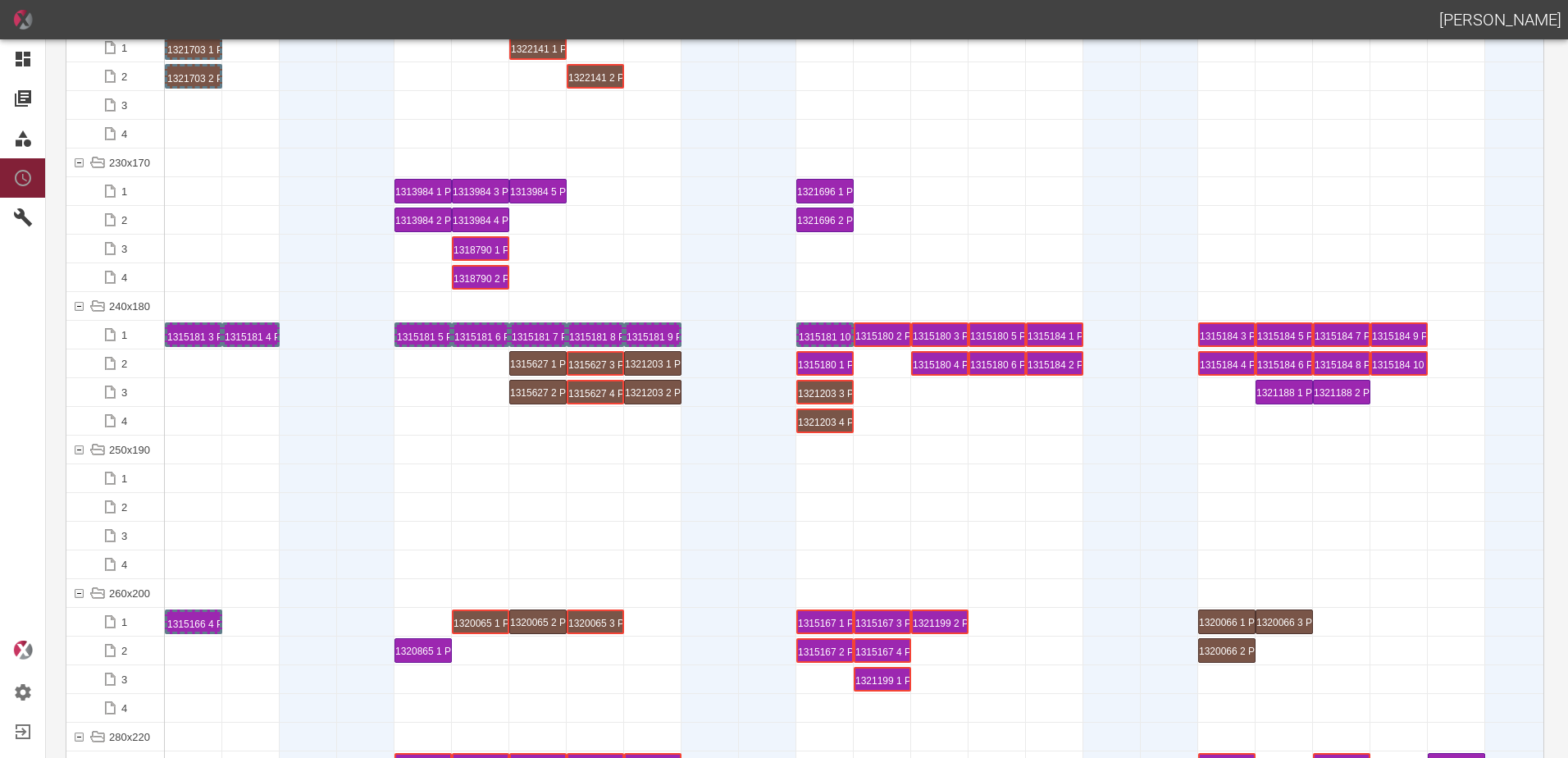
click at [357, 464] on div at bounding box center [366, 478] width 57 height 28
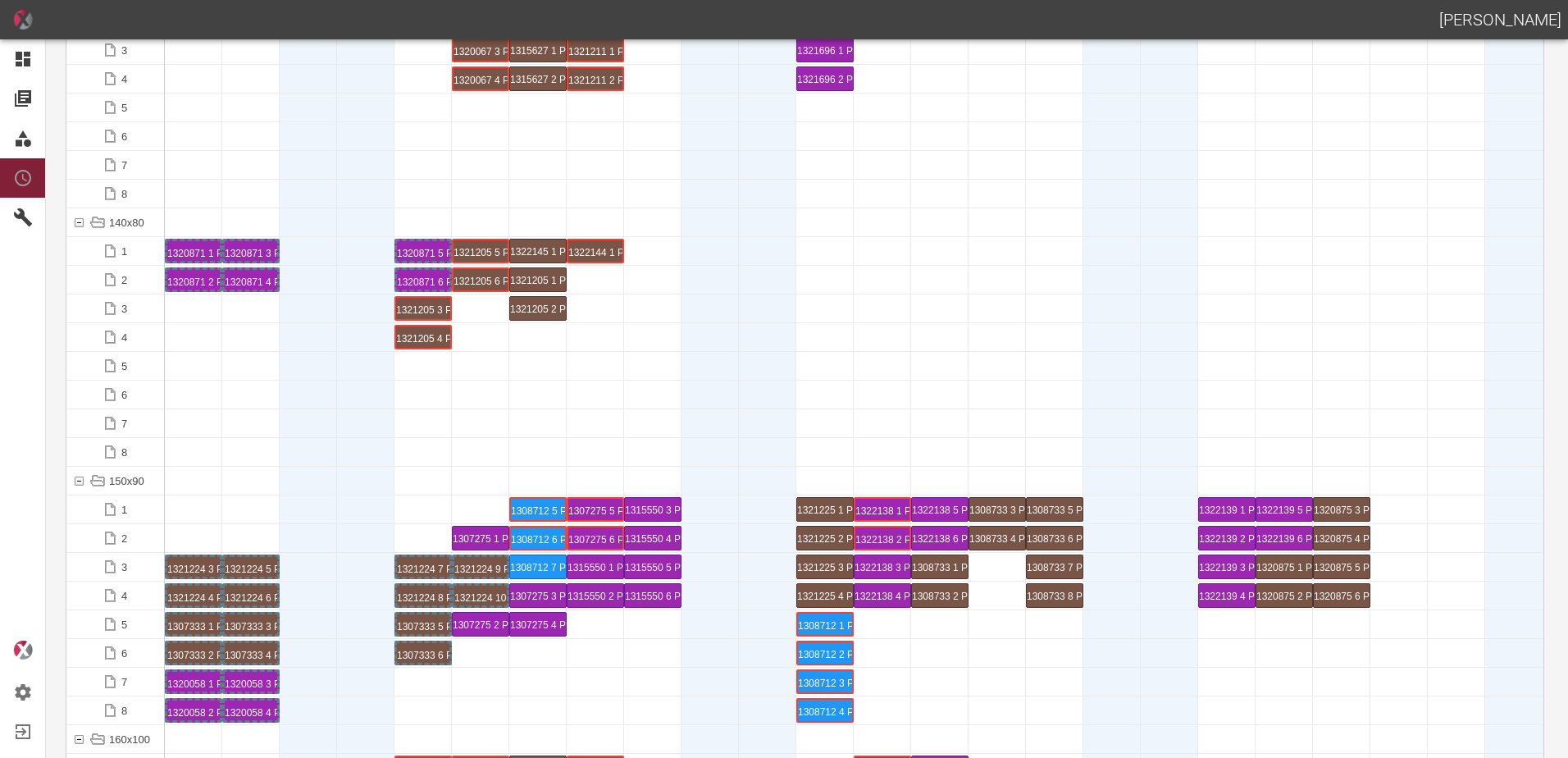
scroll to position [2871, 0]
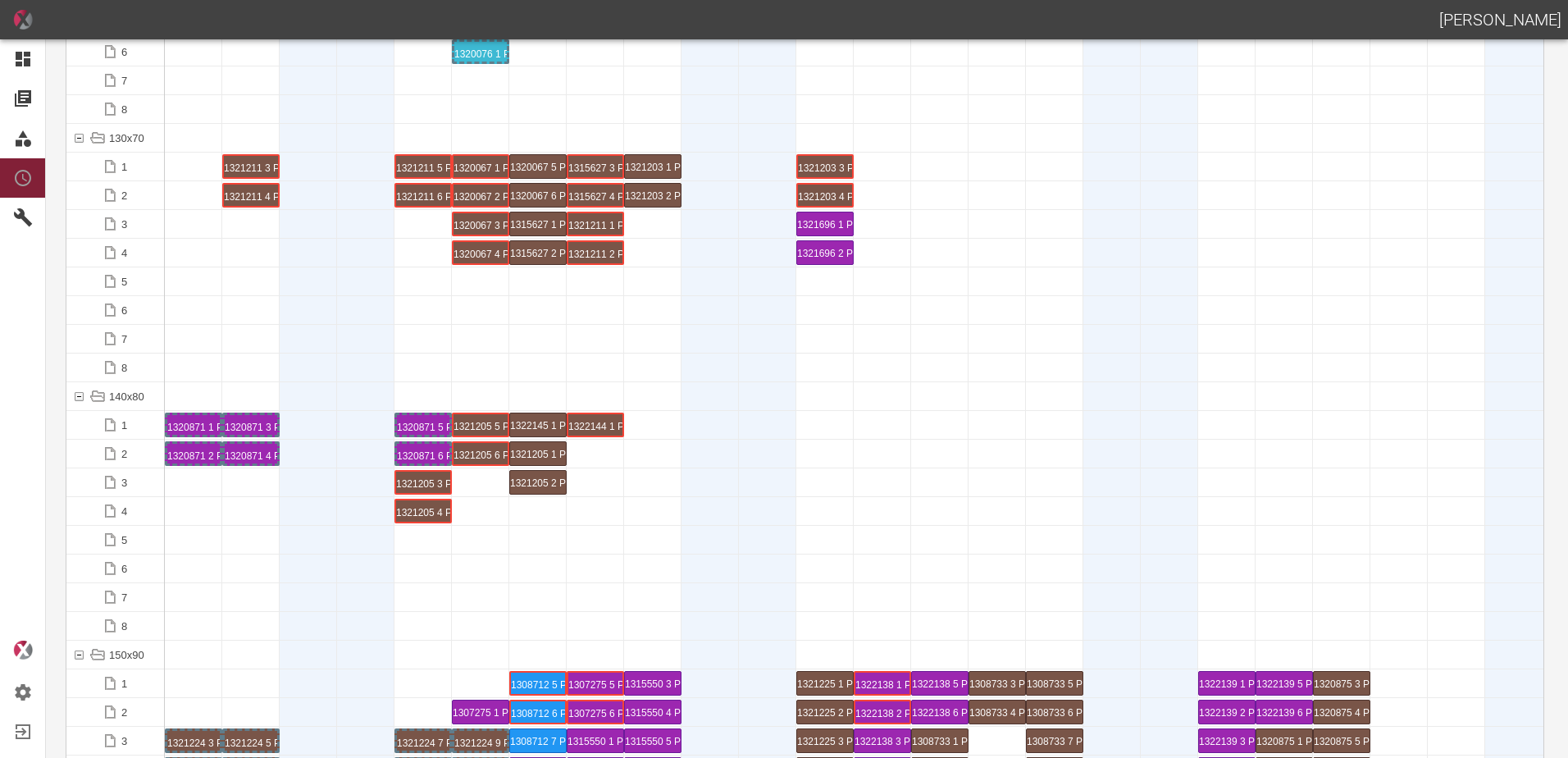
click at [322, 540] on div at bounding box center [309, 540] width 57 height 28
click at [217, 581] on div at bounding box center [855, 569] width 1379 height 28
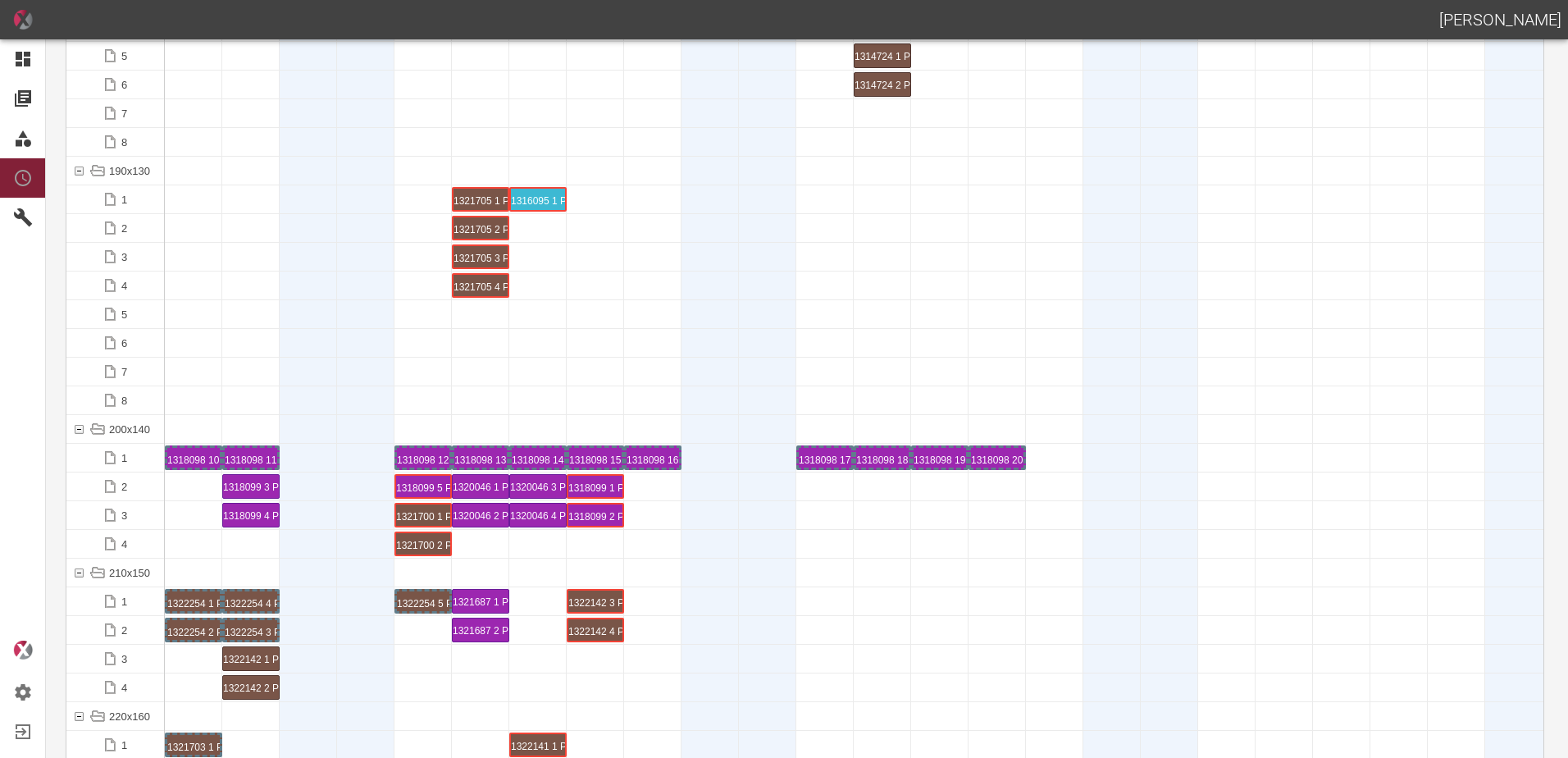
scroll to position [4512, 0]
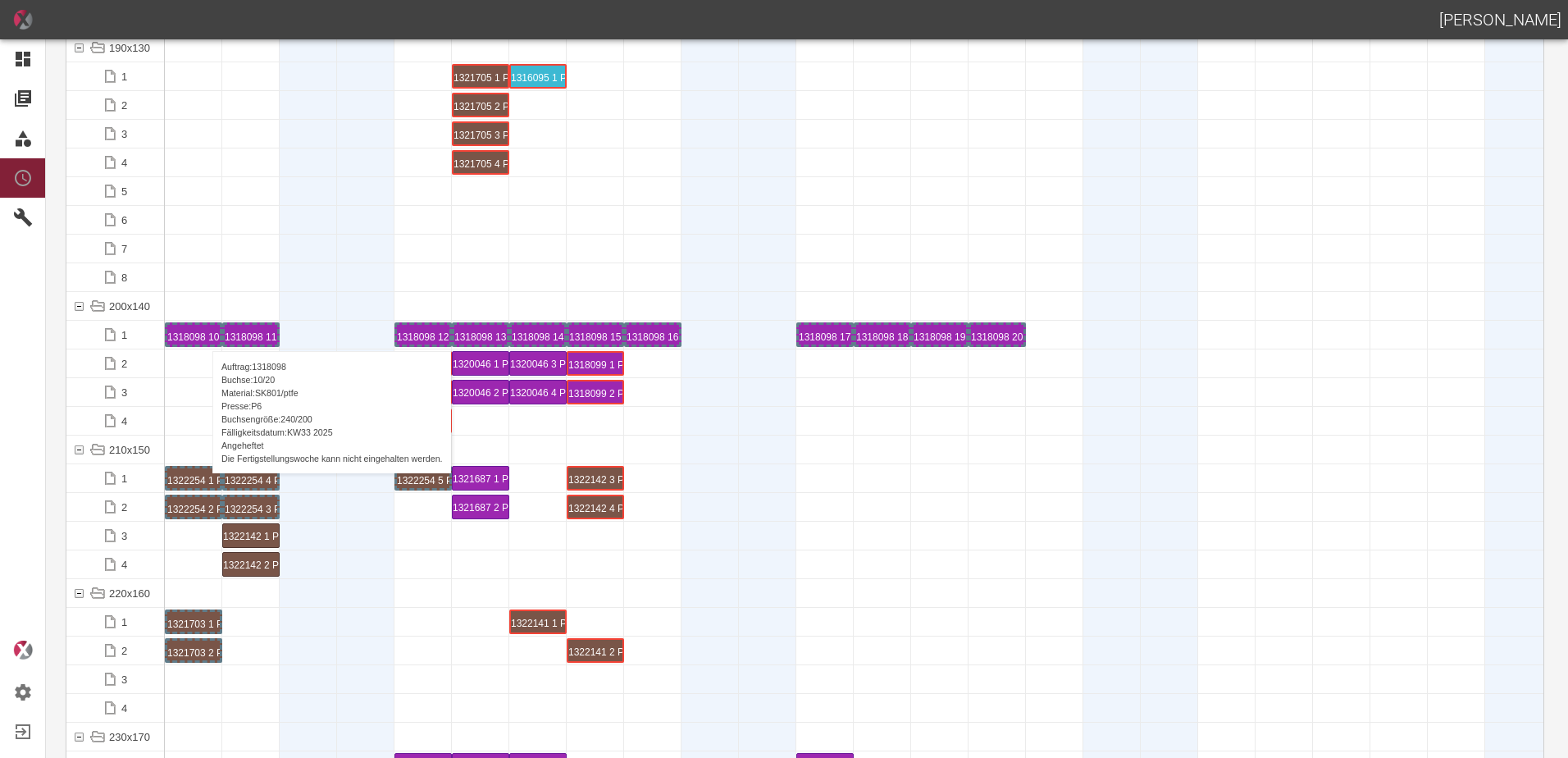
click at [204, 334] on div "1318098 10 P6" at bounding box center [193, 334] width 52 height 20
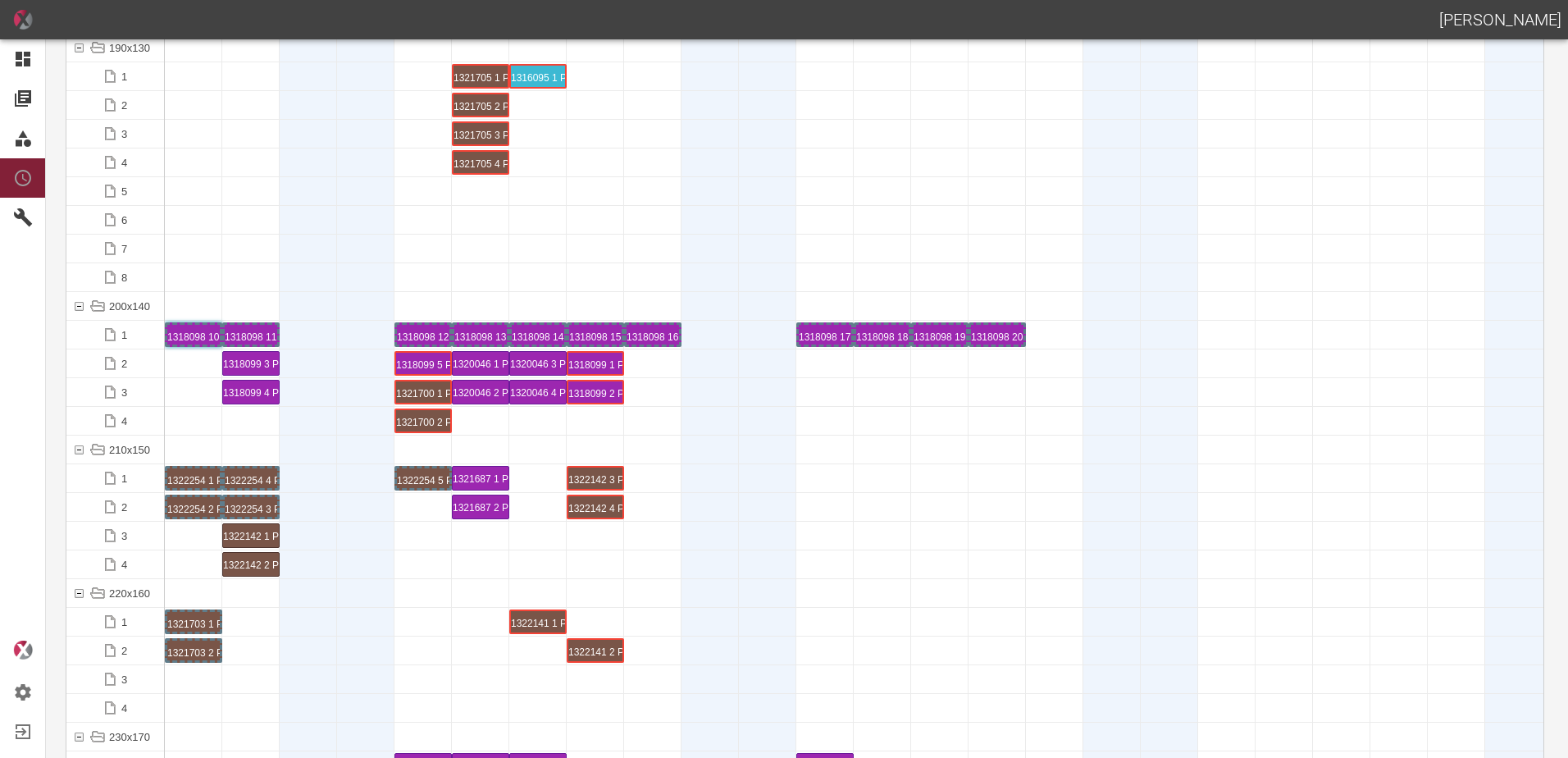
click at [204, 334] on div "1318098 10 P6" at bounding box center [193, 334] width 52 height 20
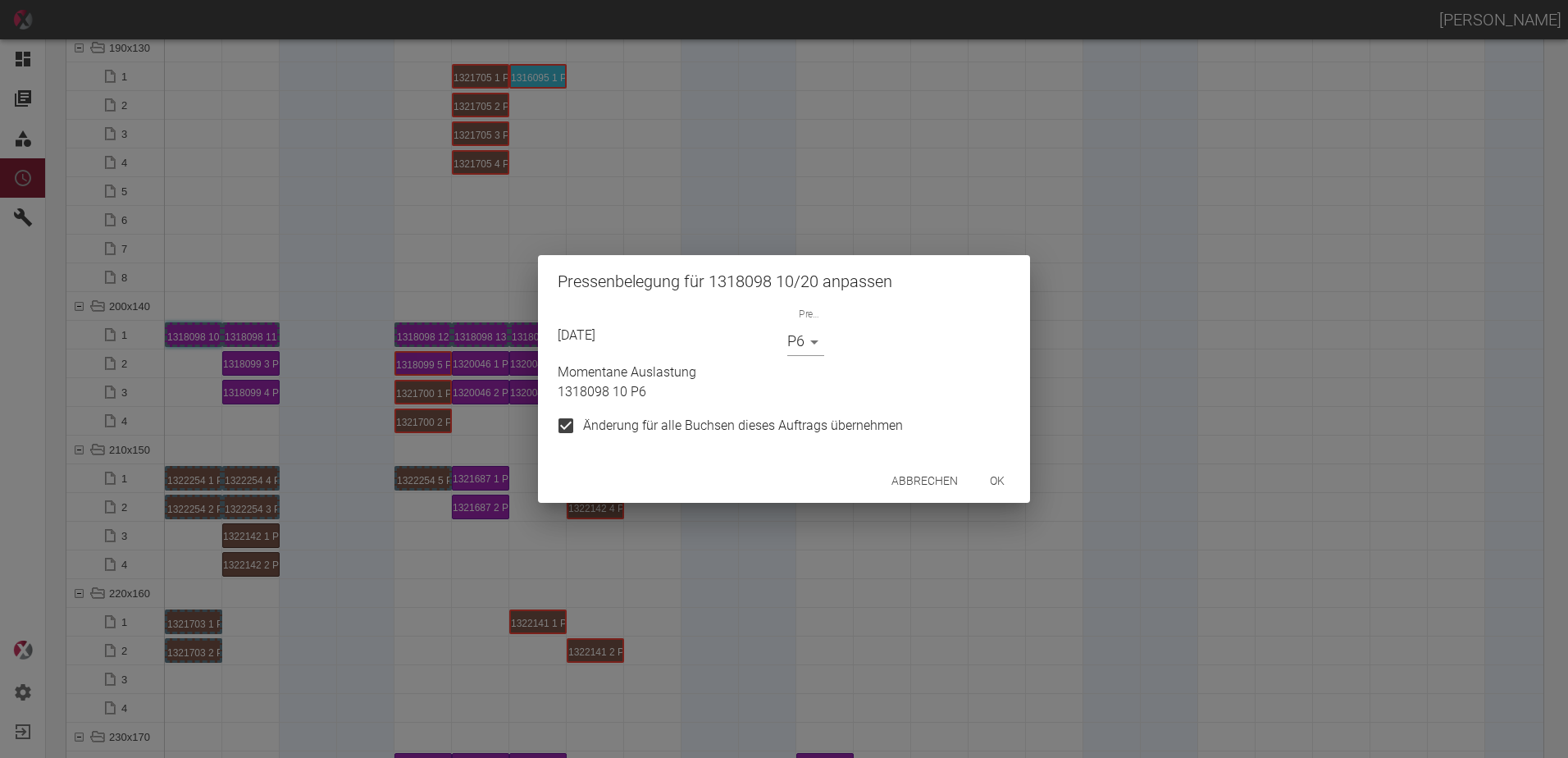
click at [577, 425] on input "Änderung für alle Buchsen dieses Auftrags übernehmen" at bounding box center [566, 426] width 34 height 34
checkbox input "false"
click at [802, 352] on body "[PERSON_NAME] Dashboard Aufträge Materialien Planung Maschinen Einstellungen Au…" at bounding box center [784, 379] width 1568 height 758
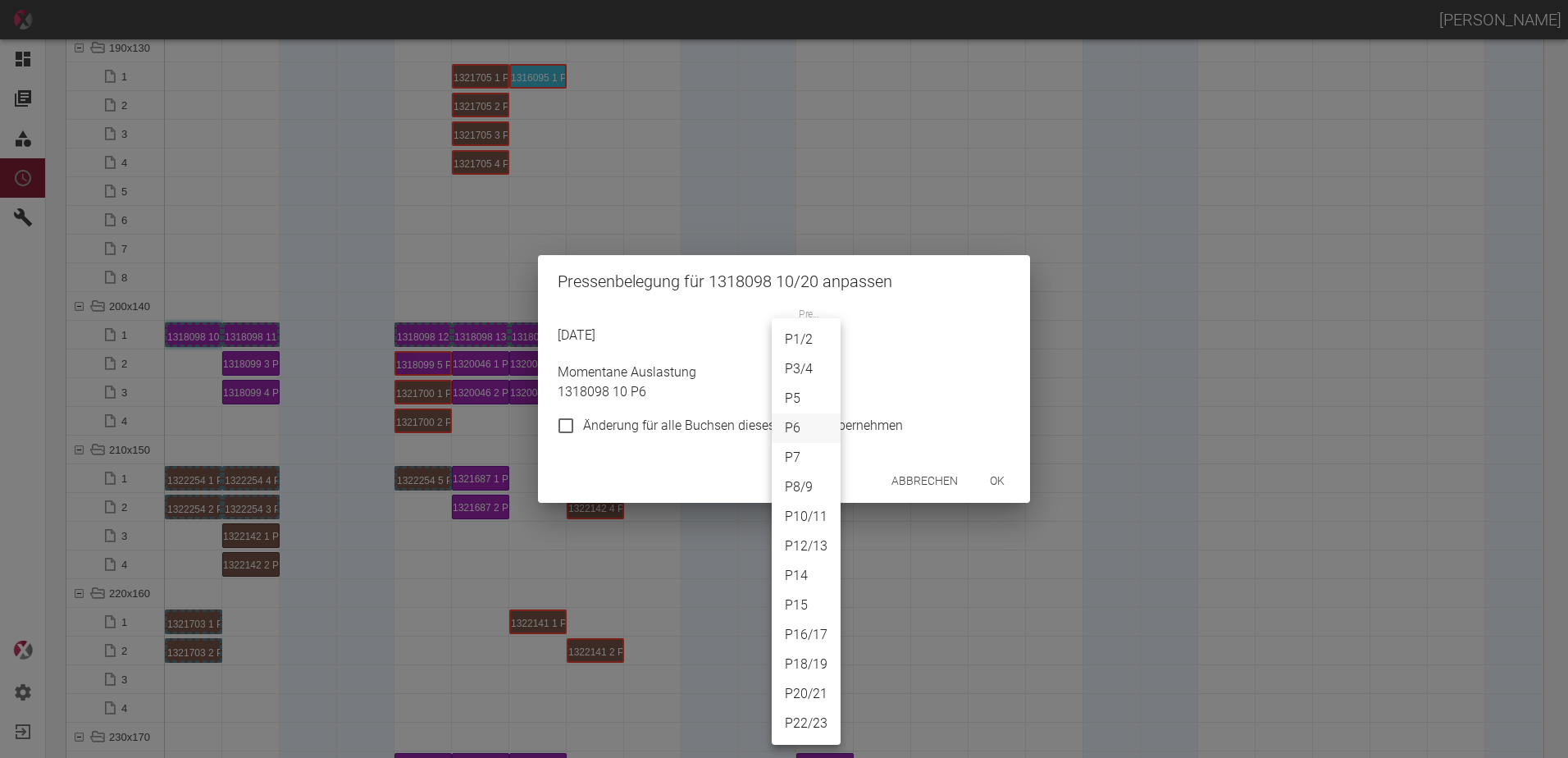
click at [811, 691] on li "P20/21" at bounding box center [806, 693] width 69 height 29
type input "P20/21"
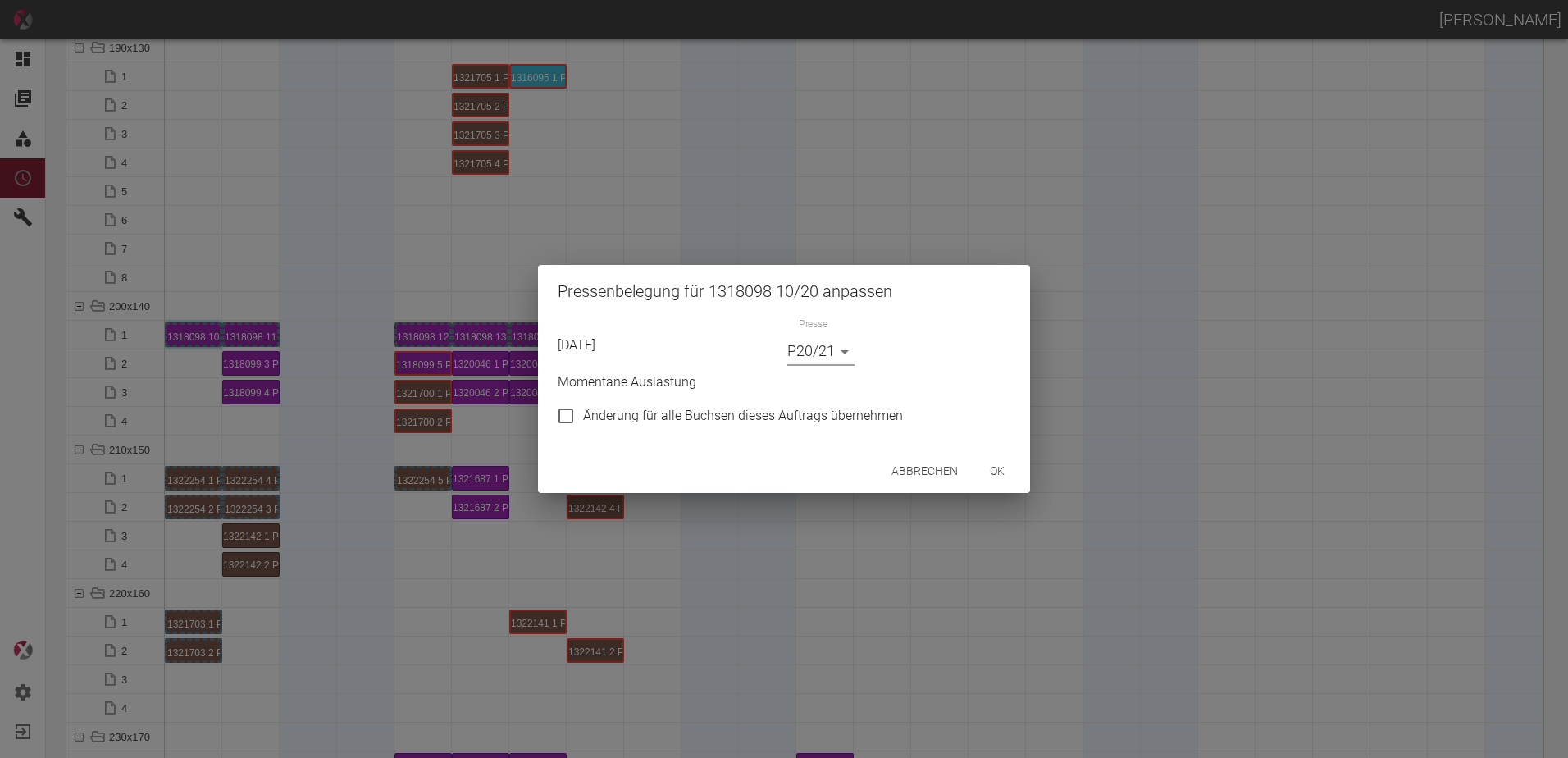
click at [992, 479] on button "ok" at bounding box center [997, 471] width 52 height 30
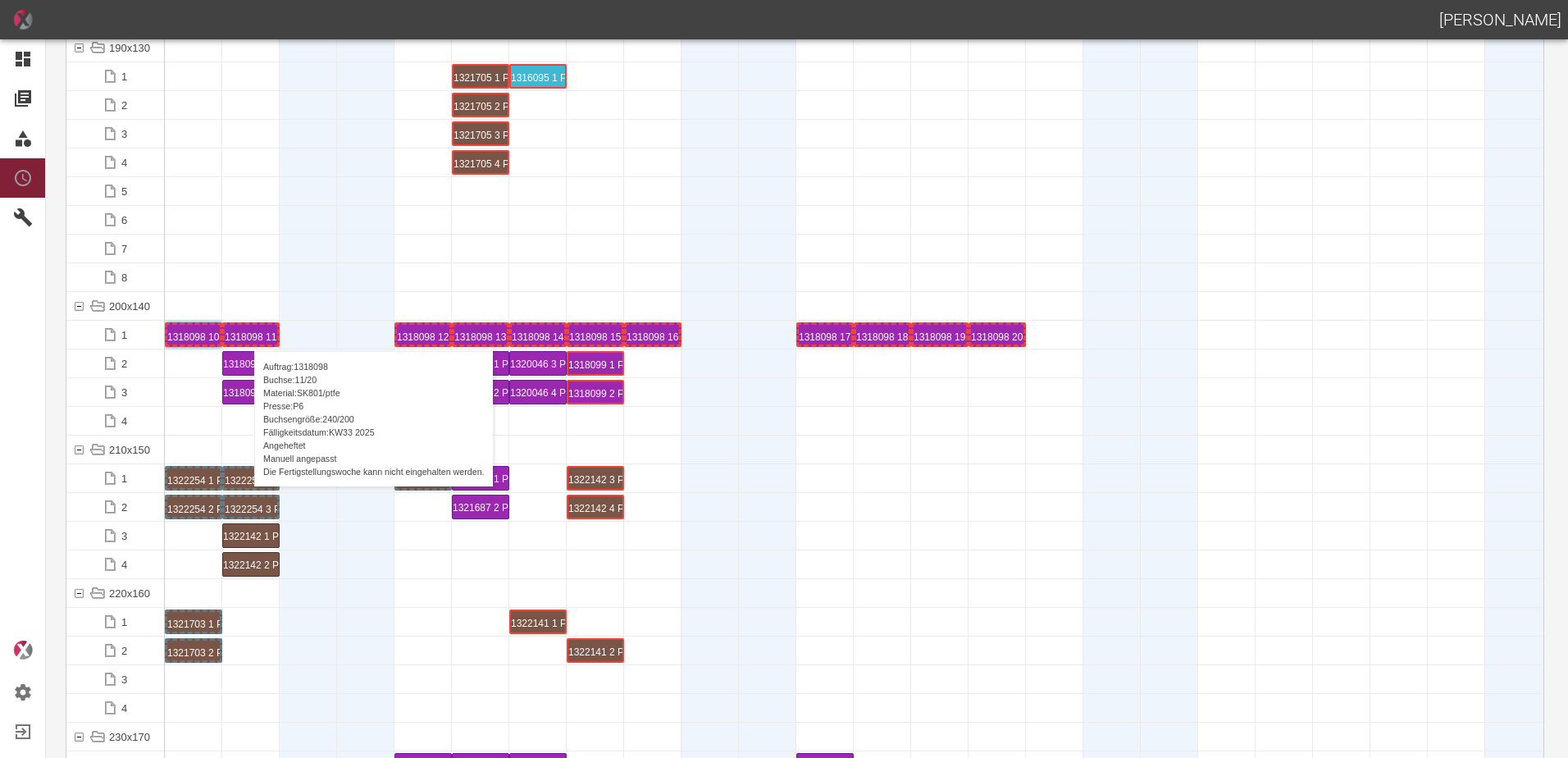
click at [246, 334] on div "1318098 11 P6" at bounding box center [251, 334] width 52 height 20
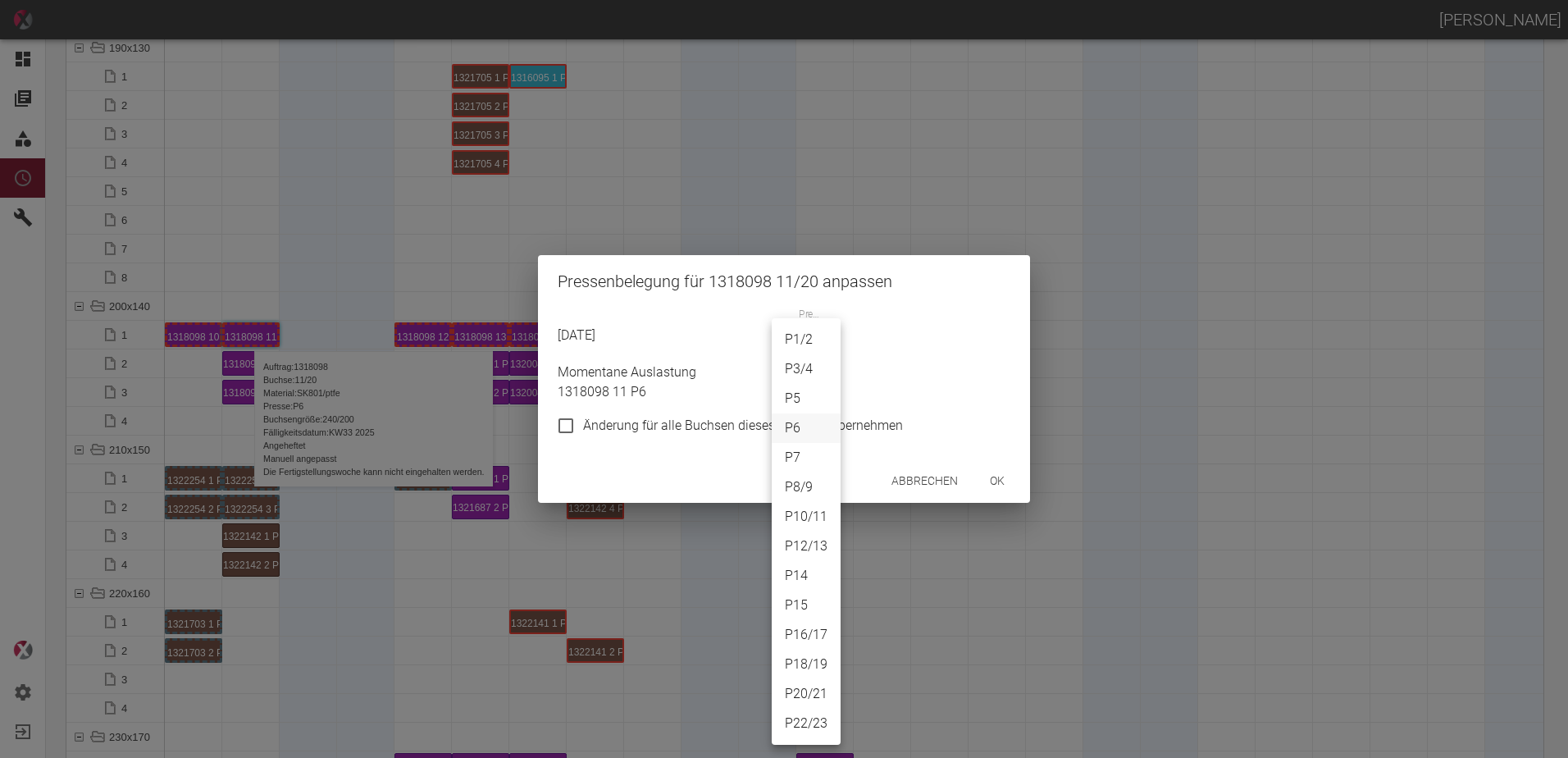
click at [797, 344] on body "[PERSON_NAME] Dashboard Aufträge Materialien Planung Maschinen Einstellungen Au…" at bounding box center [784, 379] width 1568 height 758
click at [808, 694] on li "P20/21" at bounding box center [806, 693] width 69 height 29
type input "P20/21"
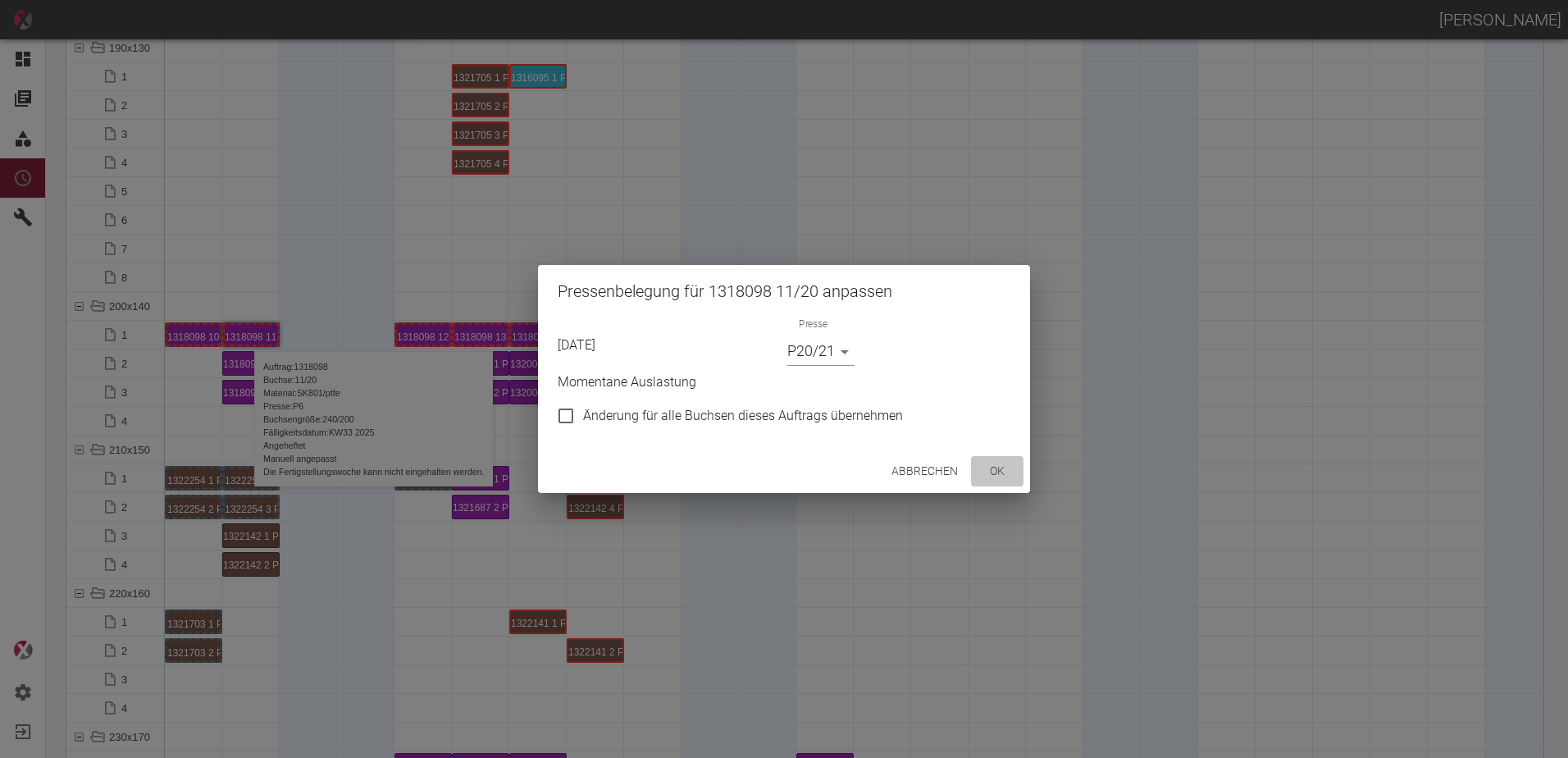
click at [999, 477] on button "ok" at bounding box center [997, 471] width 52 height 30
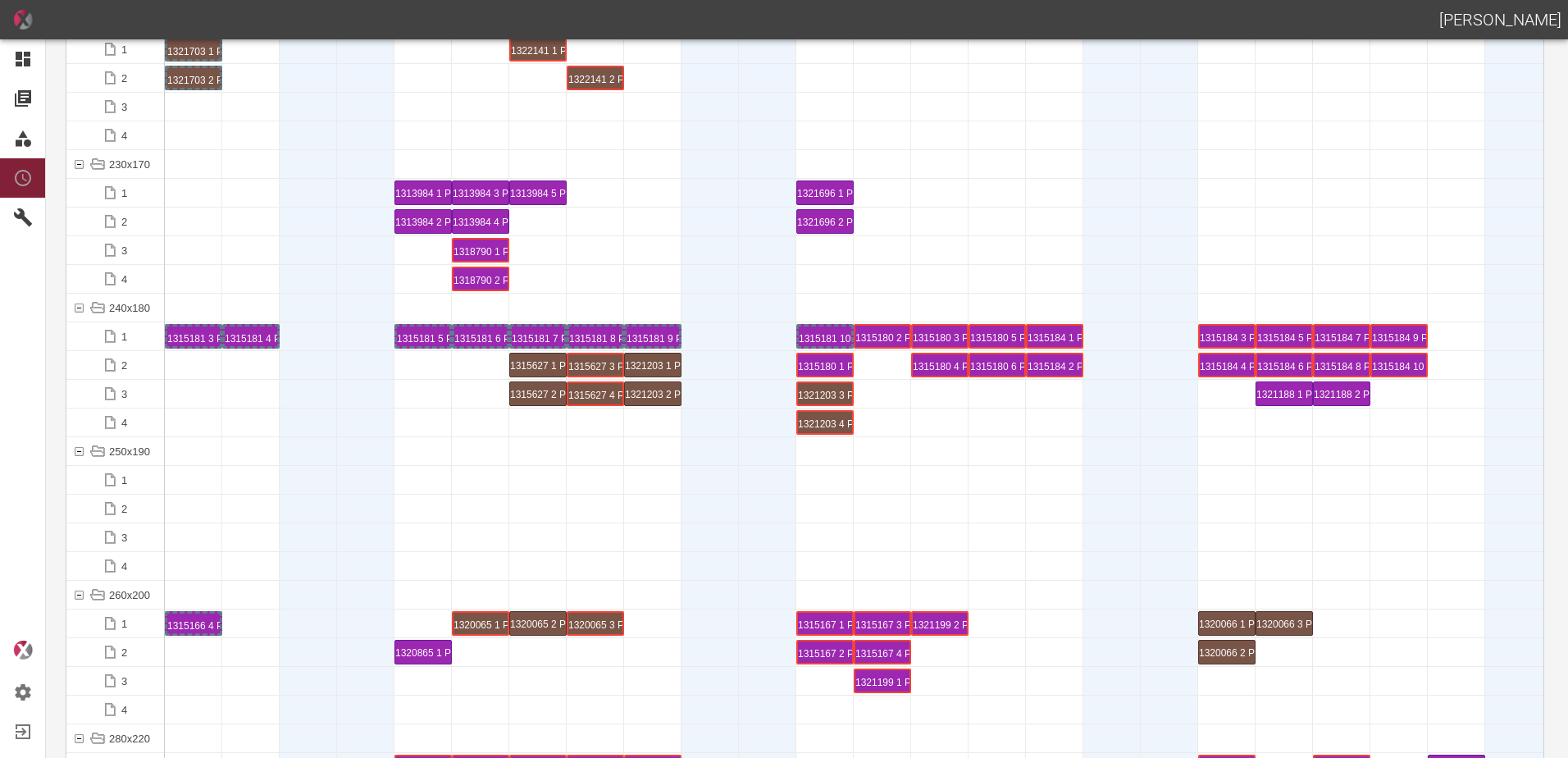
scroll to position [5087, 0]
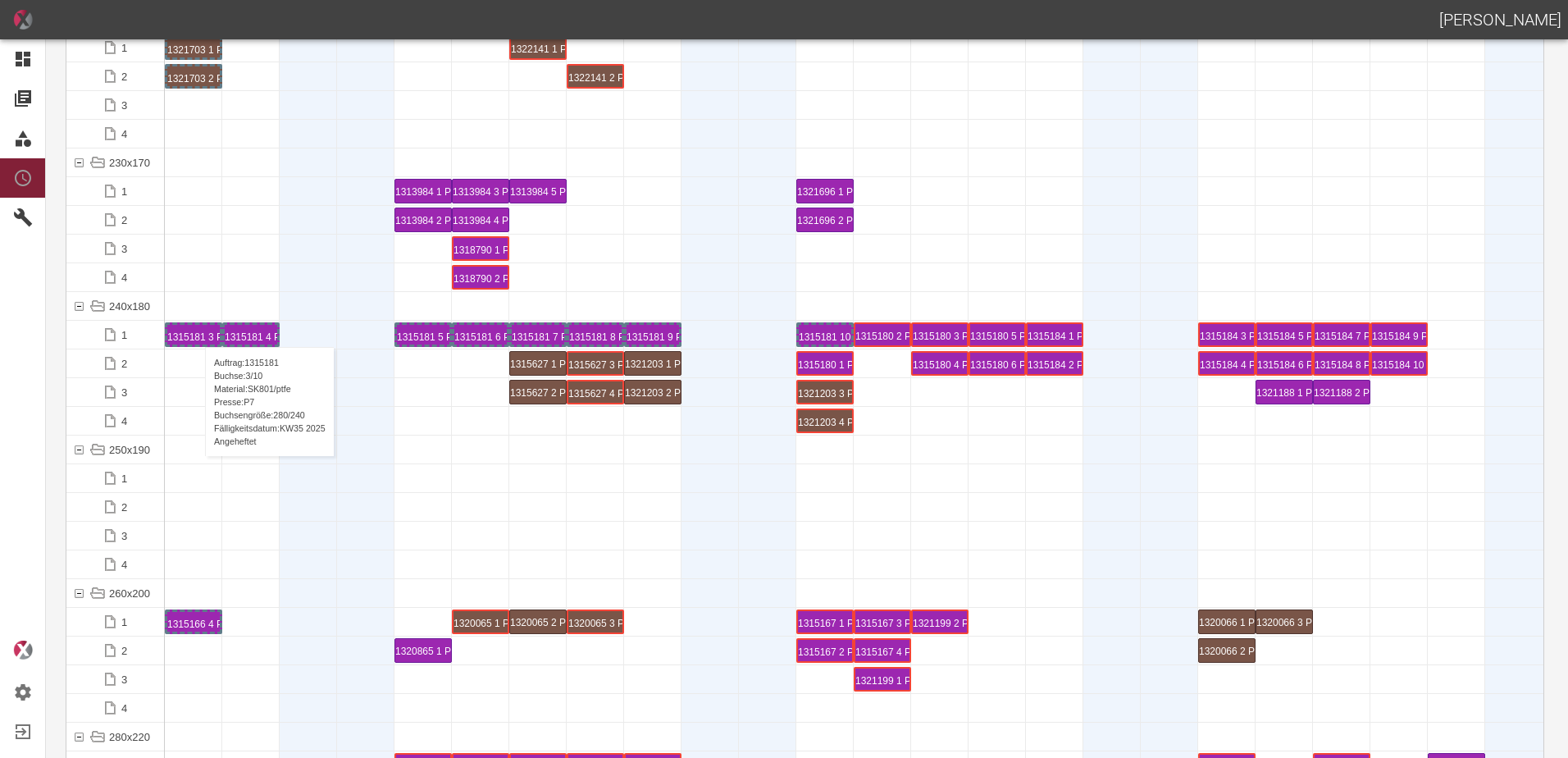
click at [197, 331] on div "1315181 3 P7" at bounding box center [193, 334] width 52 height 20
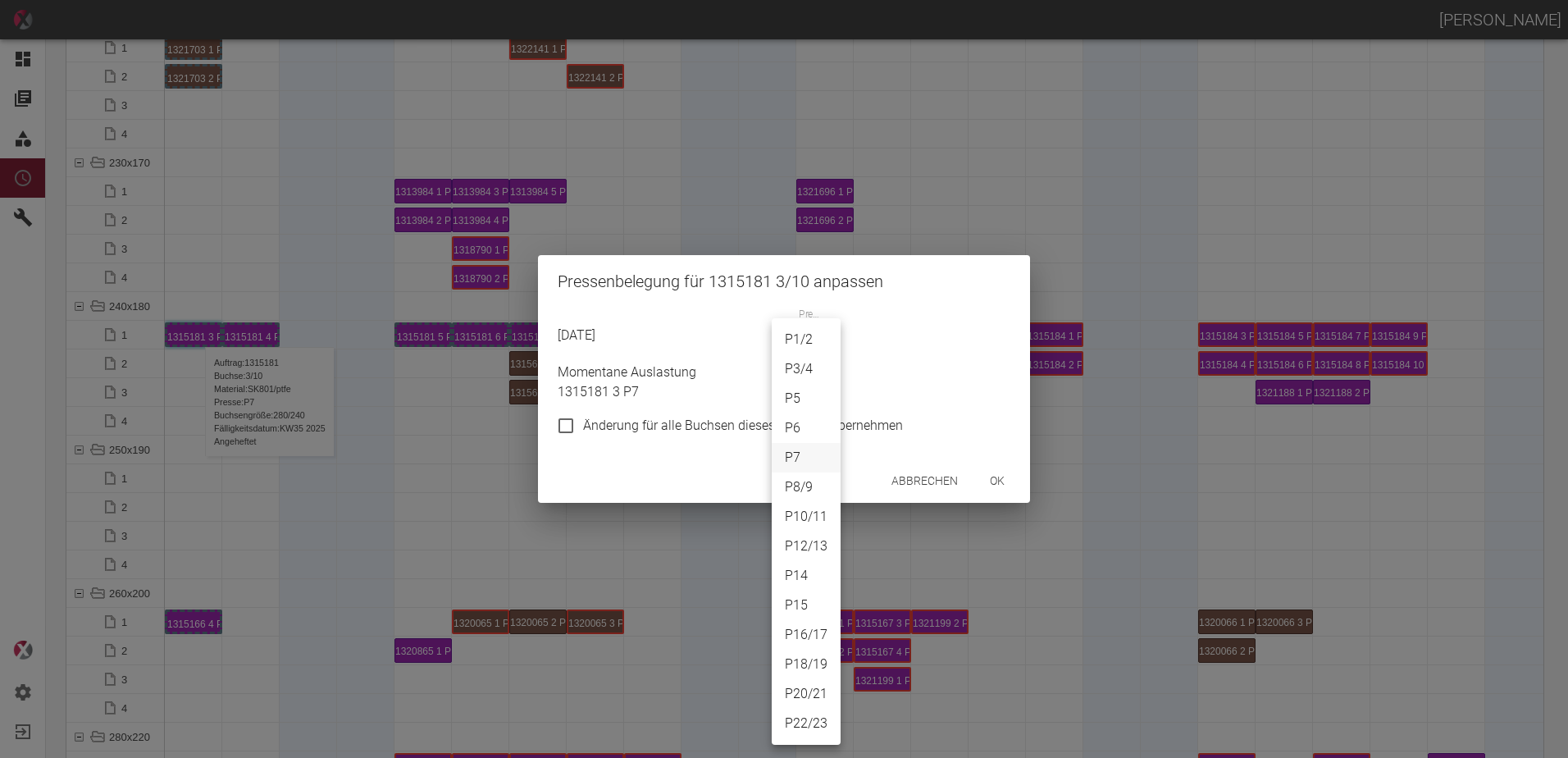
click at [804, 340] on body "[PERSON_NAME] Dashboard Aufträge Materialien Planung Maschinen Einstellungen Au…" at bounding box center [784, 379] width 1568 height 758
click at [809, 725] on li "P22/23" at bounding box center [806, 723] width 69 height 29
type input "P22/23"
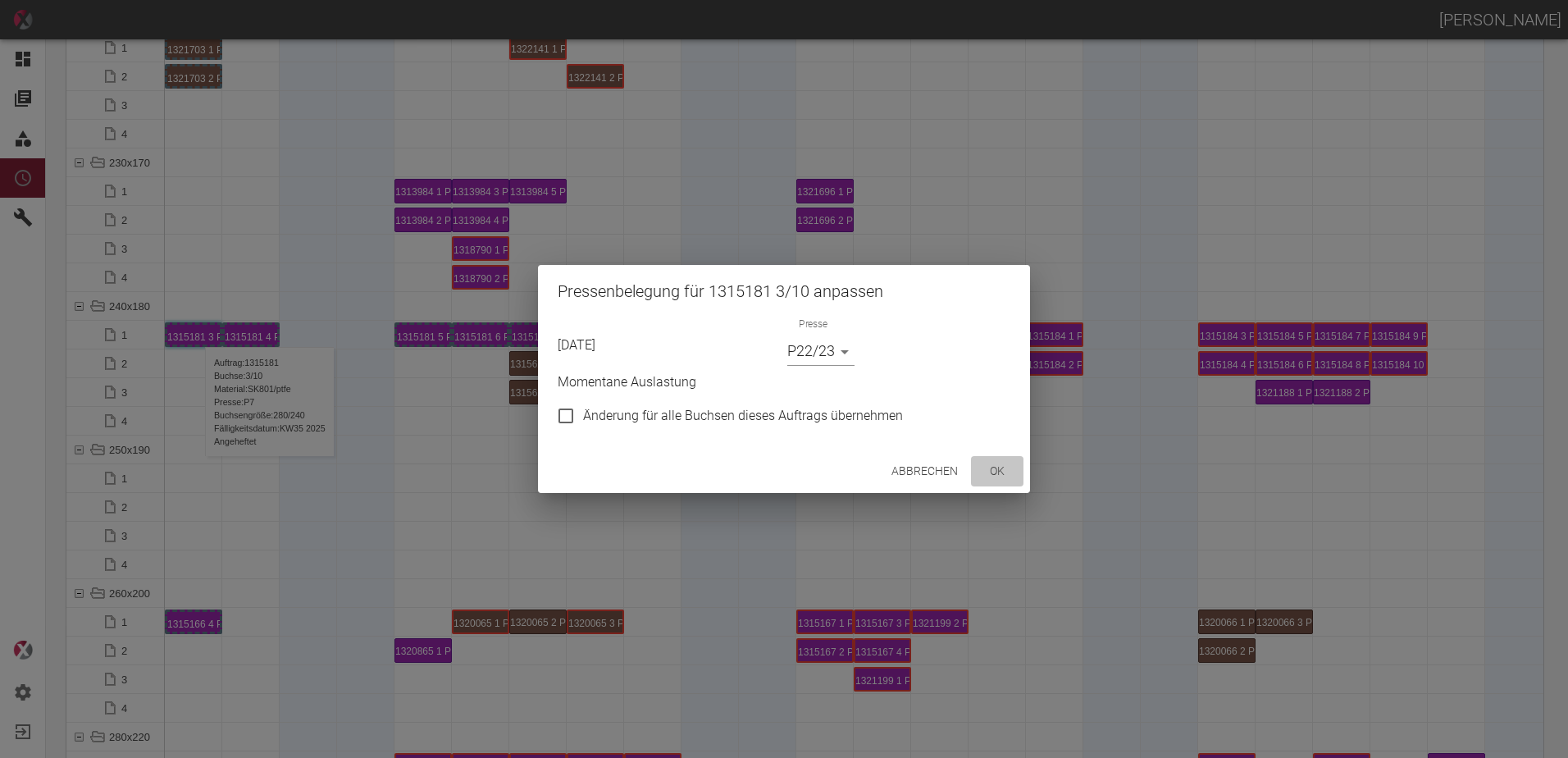
click at [1000, 478] on button "ok" at bounding box center [997, 471] width 52 height 30
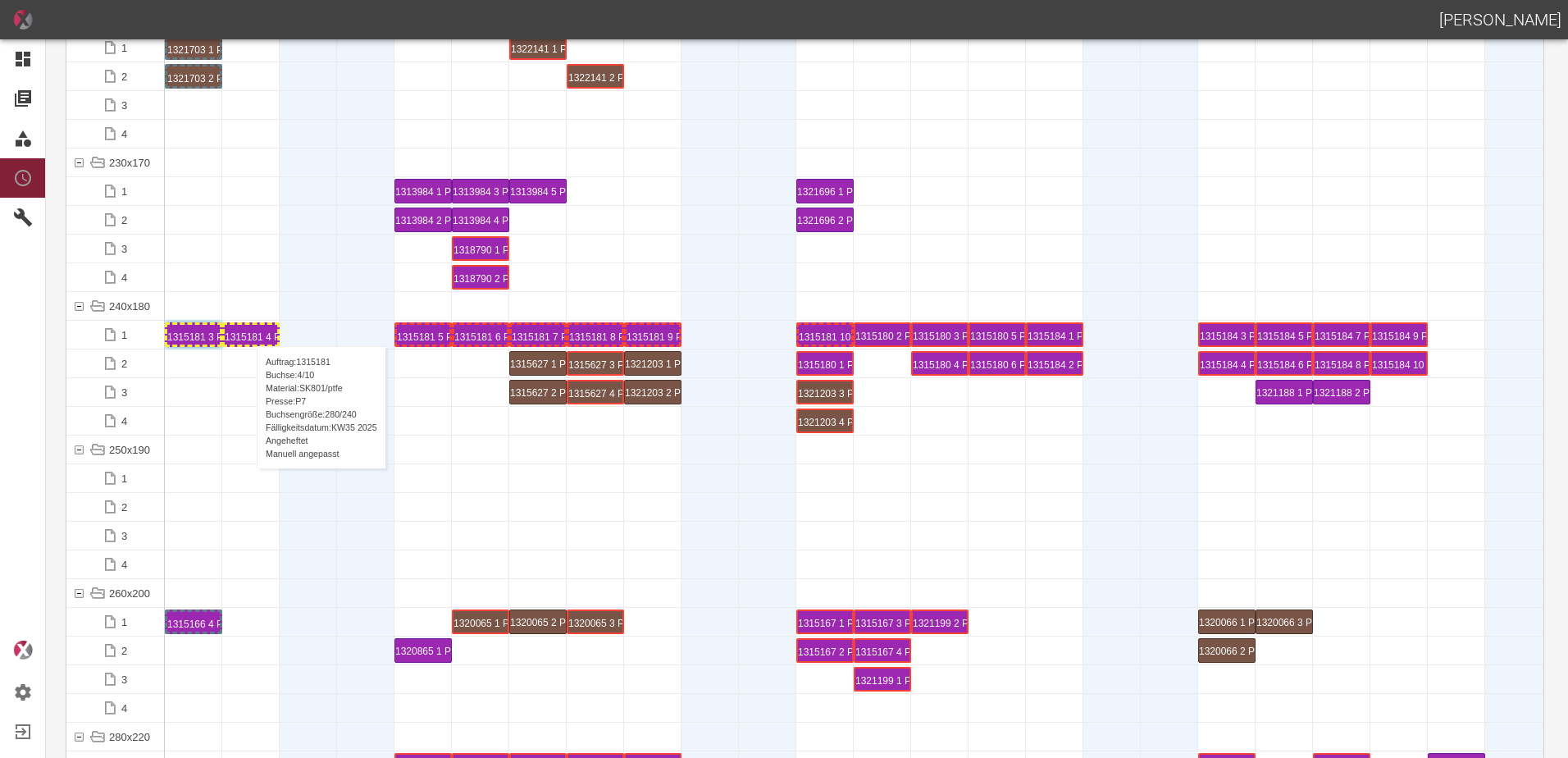
click at [249, 330] on div "1315181 4 P7" at bounding box center [251, 334] width 52 height 20
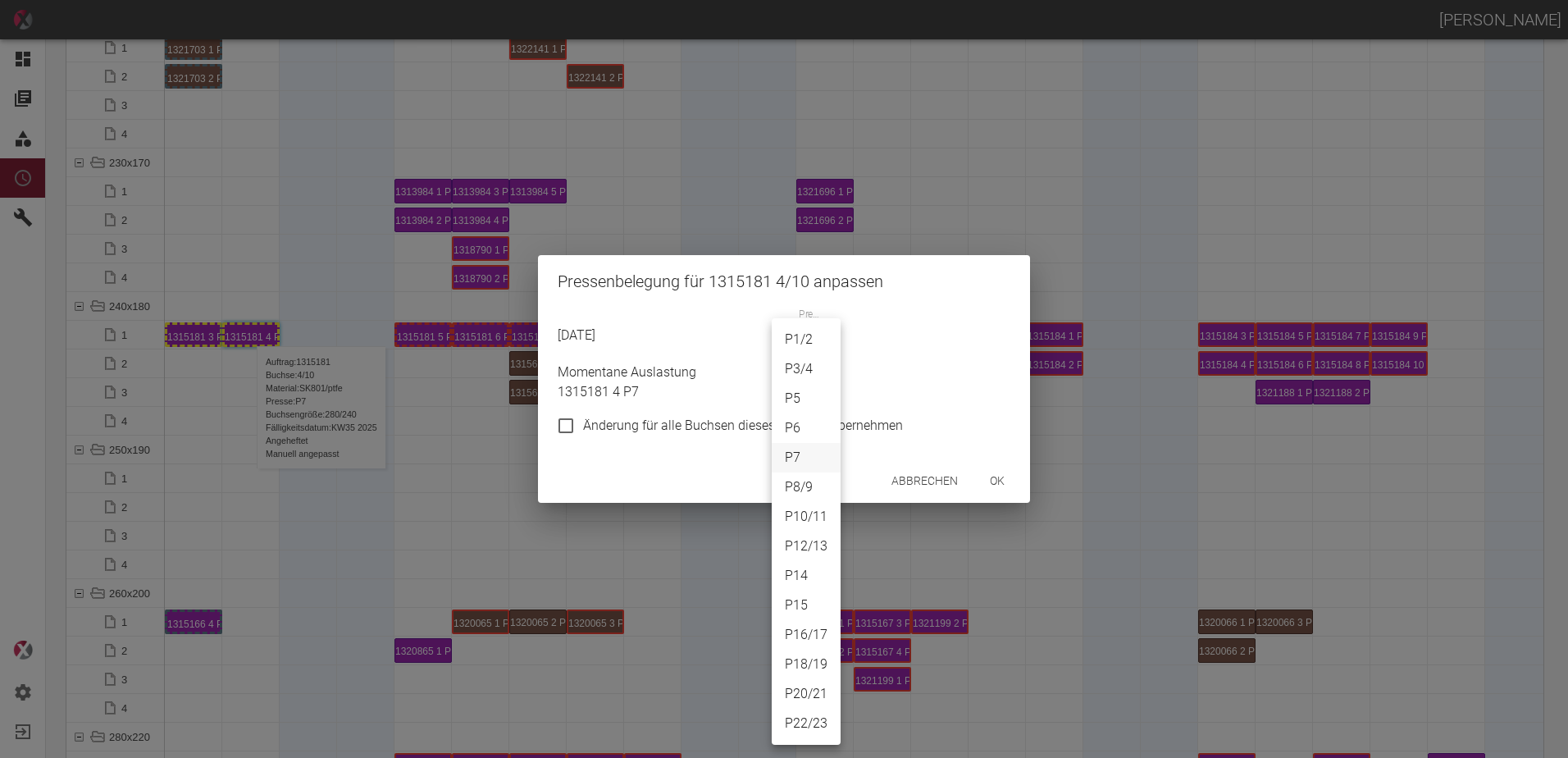
click at [801, 349] on body "[PERSON_NAME] Dashboard Aufträge Materialien Planung Maschinen Einstellungen Au…" at bounding box center [784, 379] width 1568 height 758
click at [798, 729] on li "P22/23" at bounding box center [806, 723] width 69 height 29
type input "P22/23"
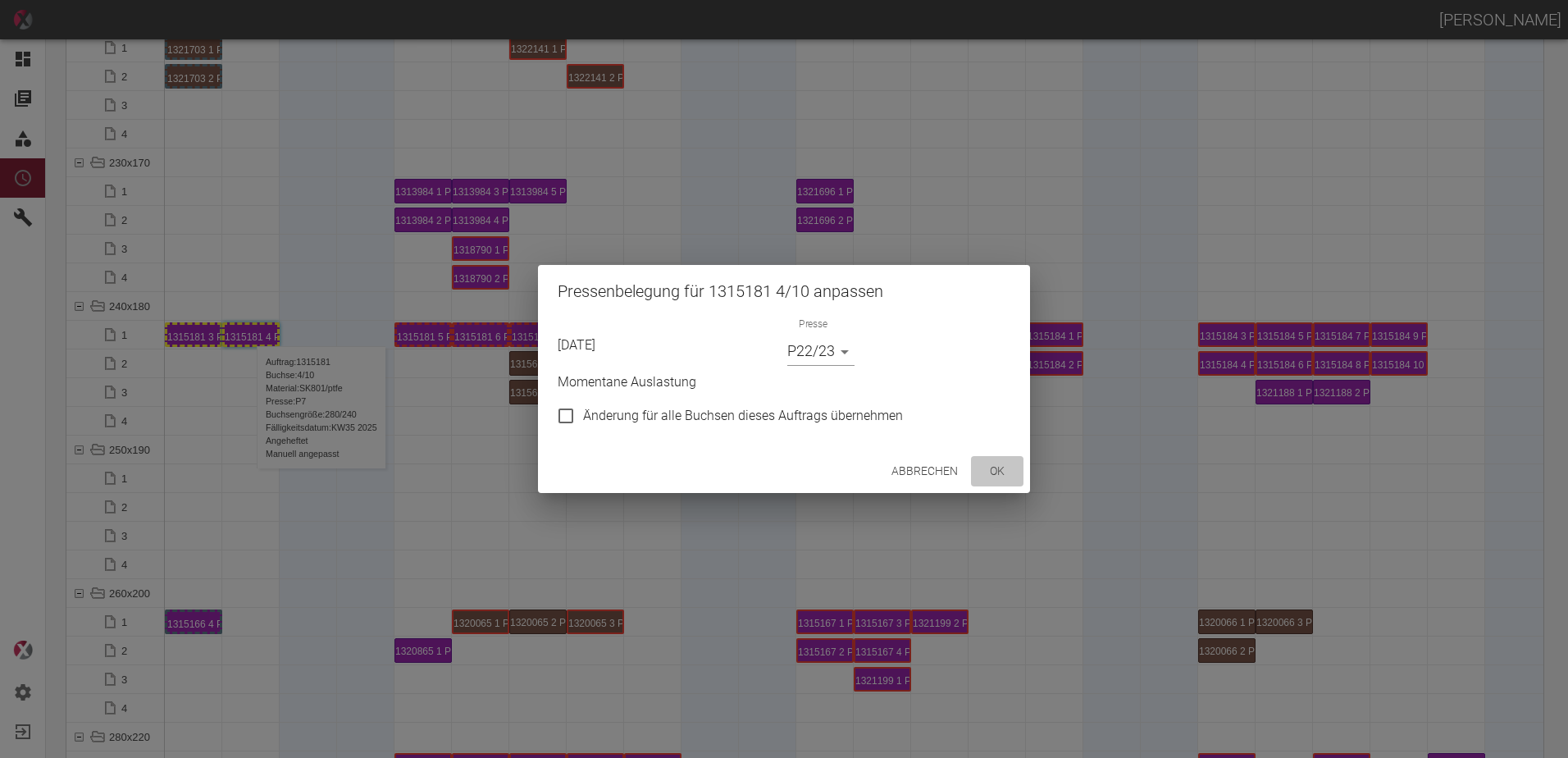
click at [997, 473] on button "ok" at bounding box center [997, 471] width 52 height 30
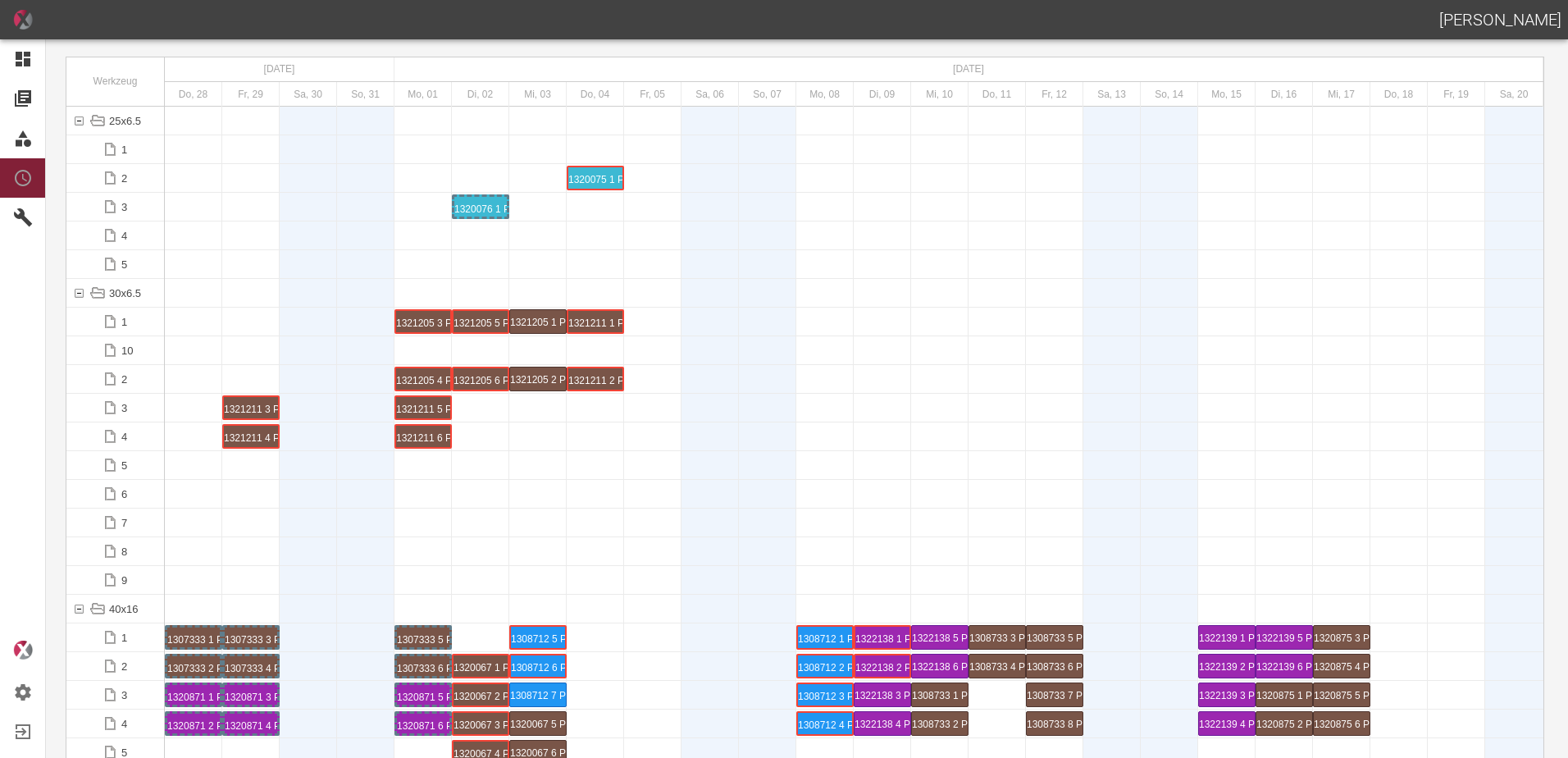
scroll to position [0, 0]
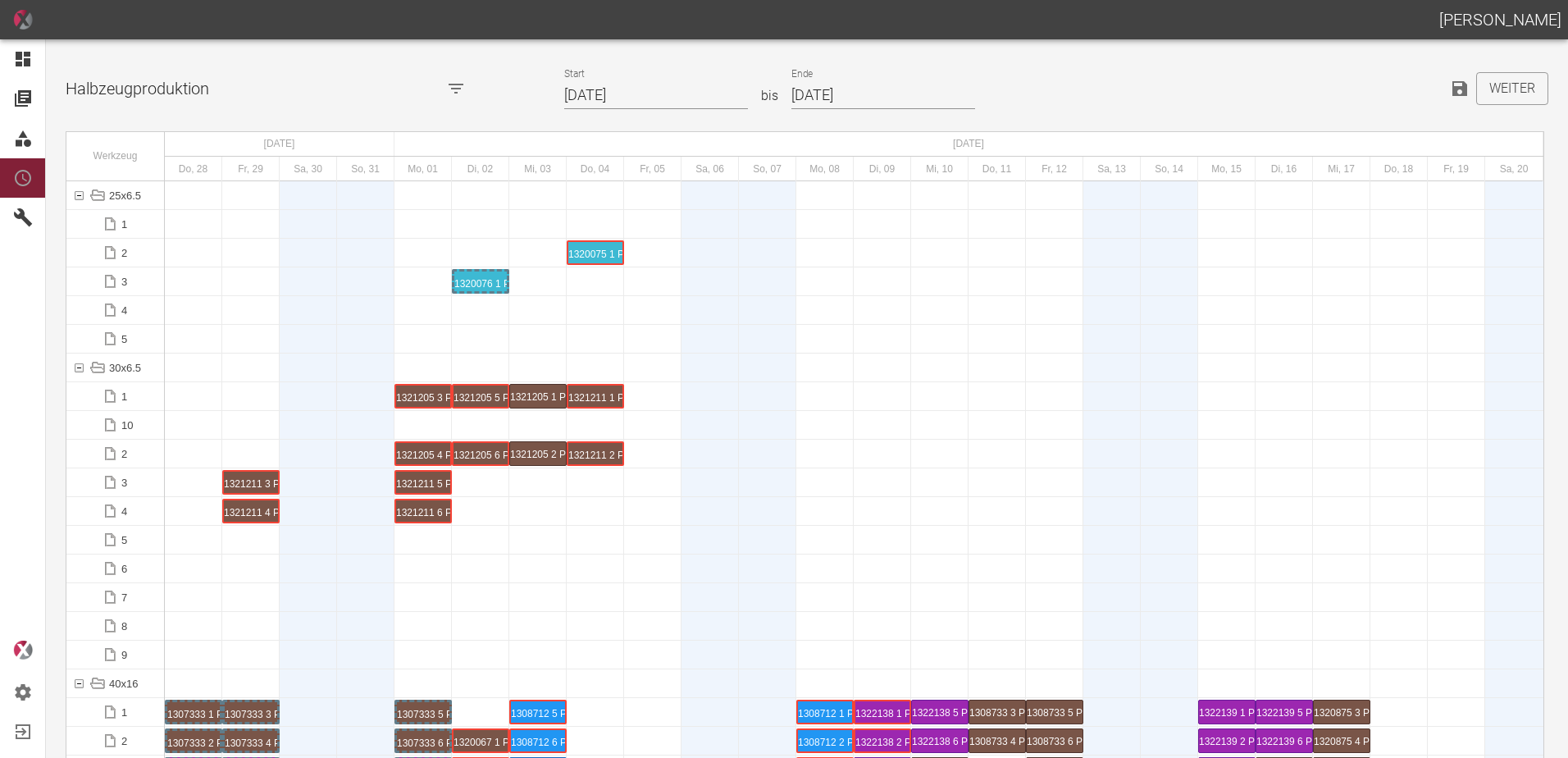
click at [1453, 90] on icon "Speichern" at bounding box center [1461, 89] width 15 height 15
click at [1518, 96] on button "Weiter" at bounding box center [1513, 88] width 72 height 33
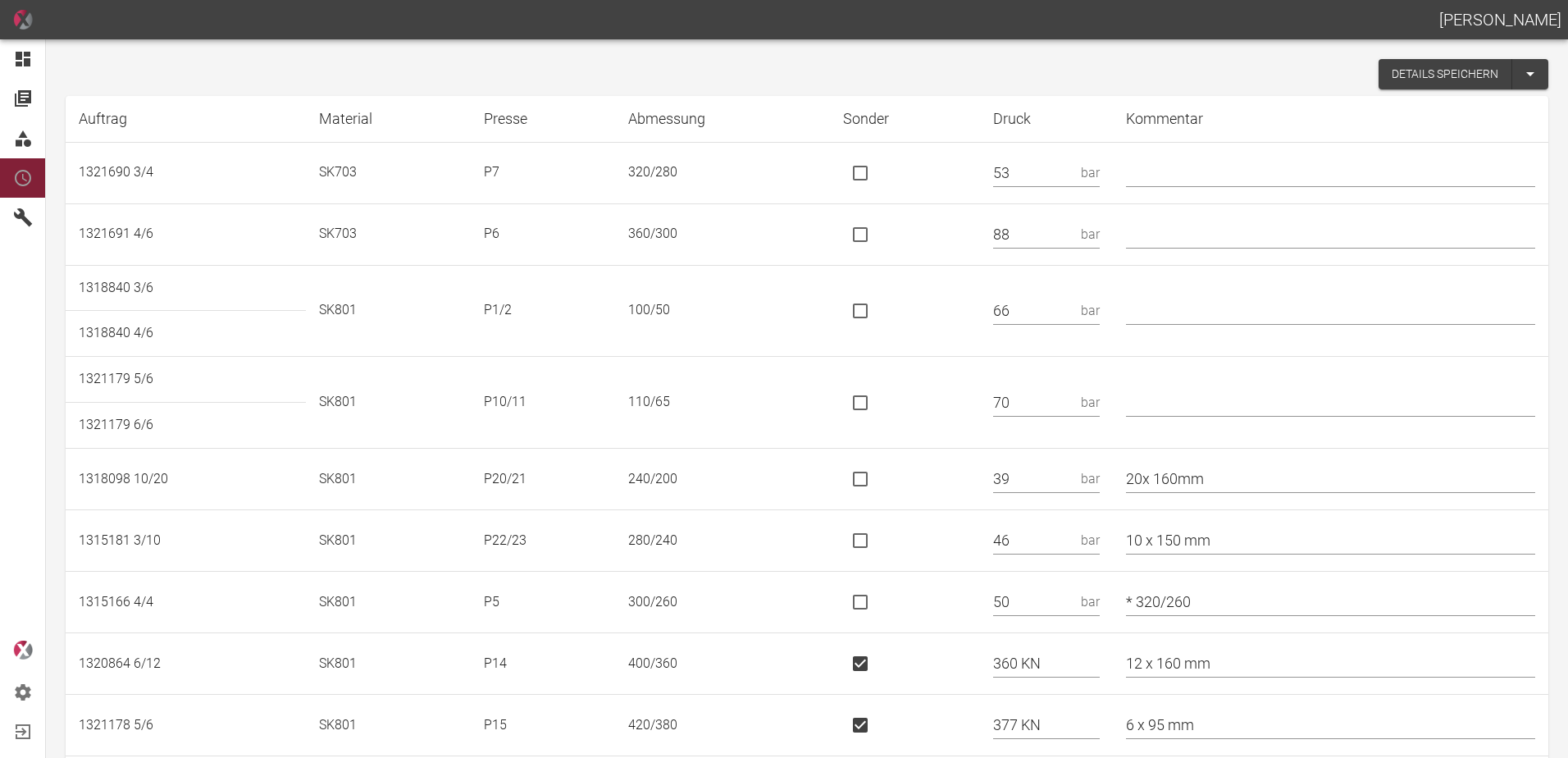
click at [1231, 403] on input "text" at bounding box center [1331, 403] width 409 height 28
type input "* 110/80"
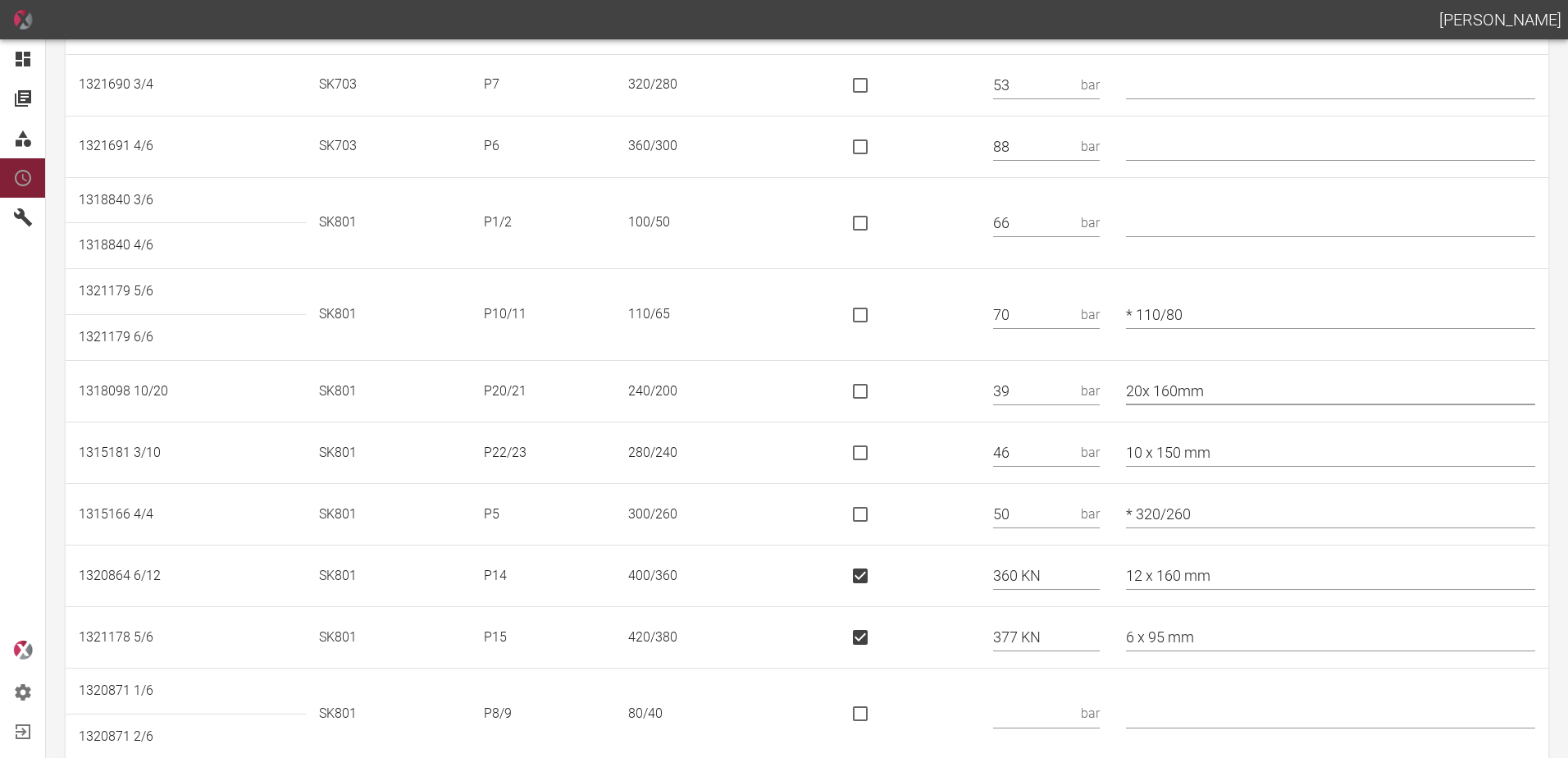
scroll to position [164, 0]
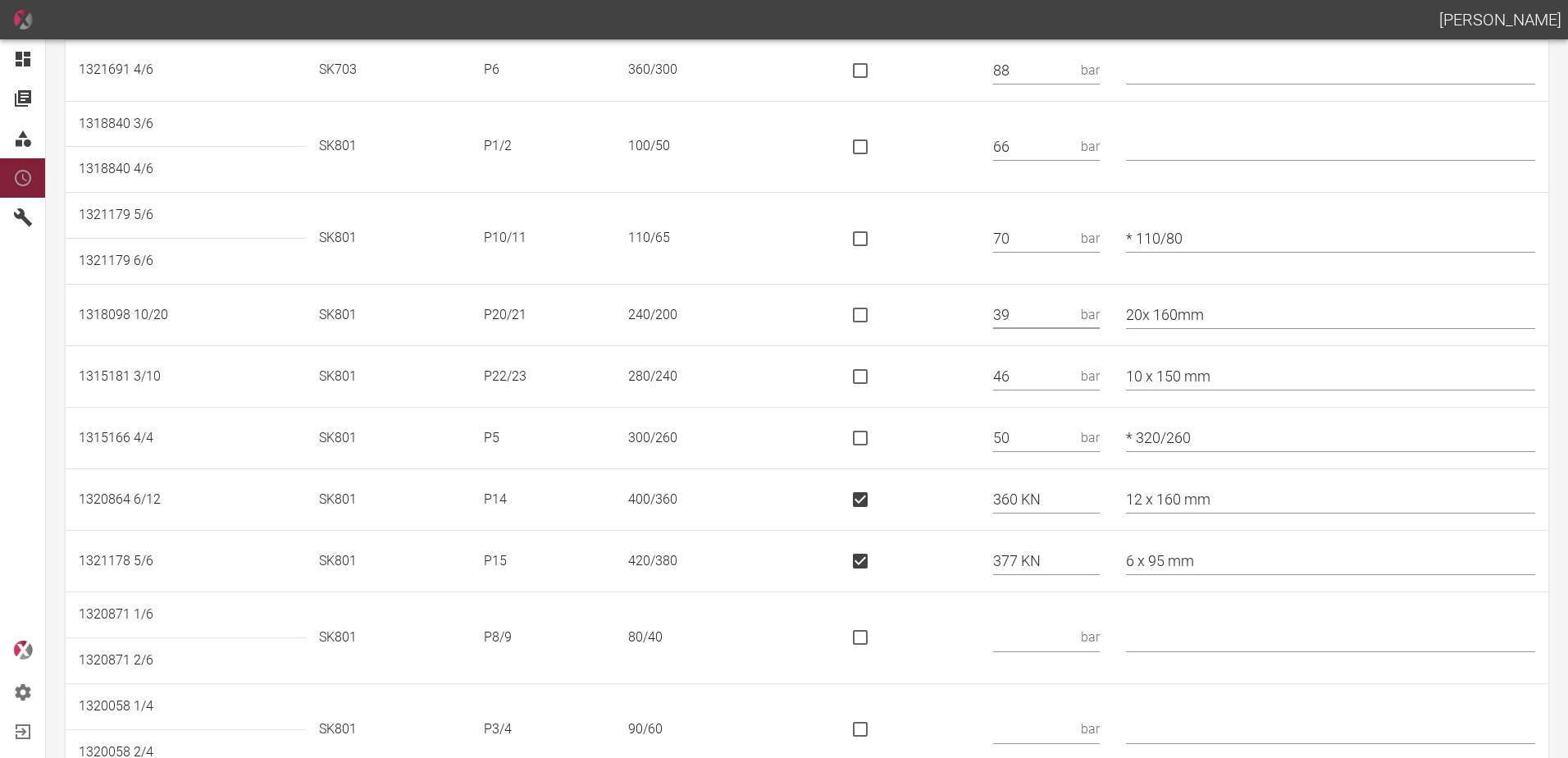
drag, startPoint x: 1058, startPoint y: 308, endPoint x: 929, endPoint y: 313, distance: 129.1
click at [929, 314] on tr "1318098 10/20 SK801 P20/21 240/200 39 bar 20x 160mm" at bounding box center [807, 315] width 1483 height 62
type input "1"
type input "207 KN"
click at [878, 318] on input "is socket special" at bounding box center [860, 315] width 34 height 34
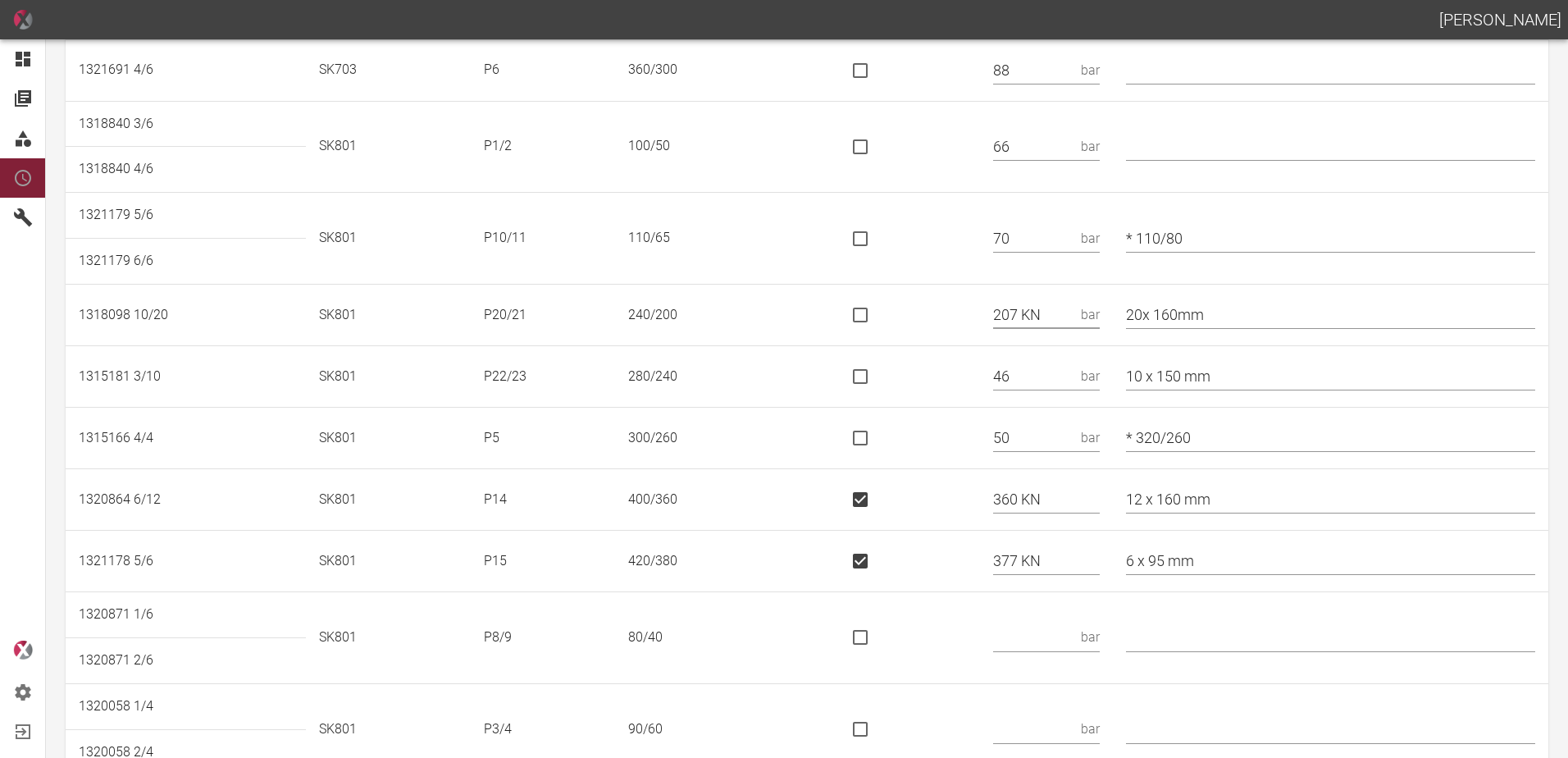
checkbox input "true"
click at [878, 376] on input "is socket special" at bounding box center [860, 376] width 34 height 34
checkbox input "true"
drag, startPoint x: 1044, startPoint y: 381, endPoint x: 935, endPoint y: 389, distance: 109.3
click at [935, 389] on tr "1315181 3/10 SK801 P22/23 280/[PHONE_NUMBER] mm" at bounding box center [807, 376] width 1483 height 62
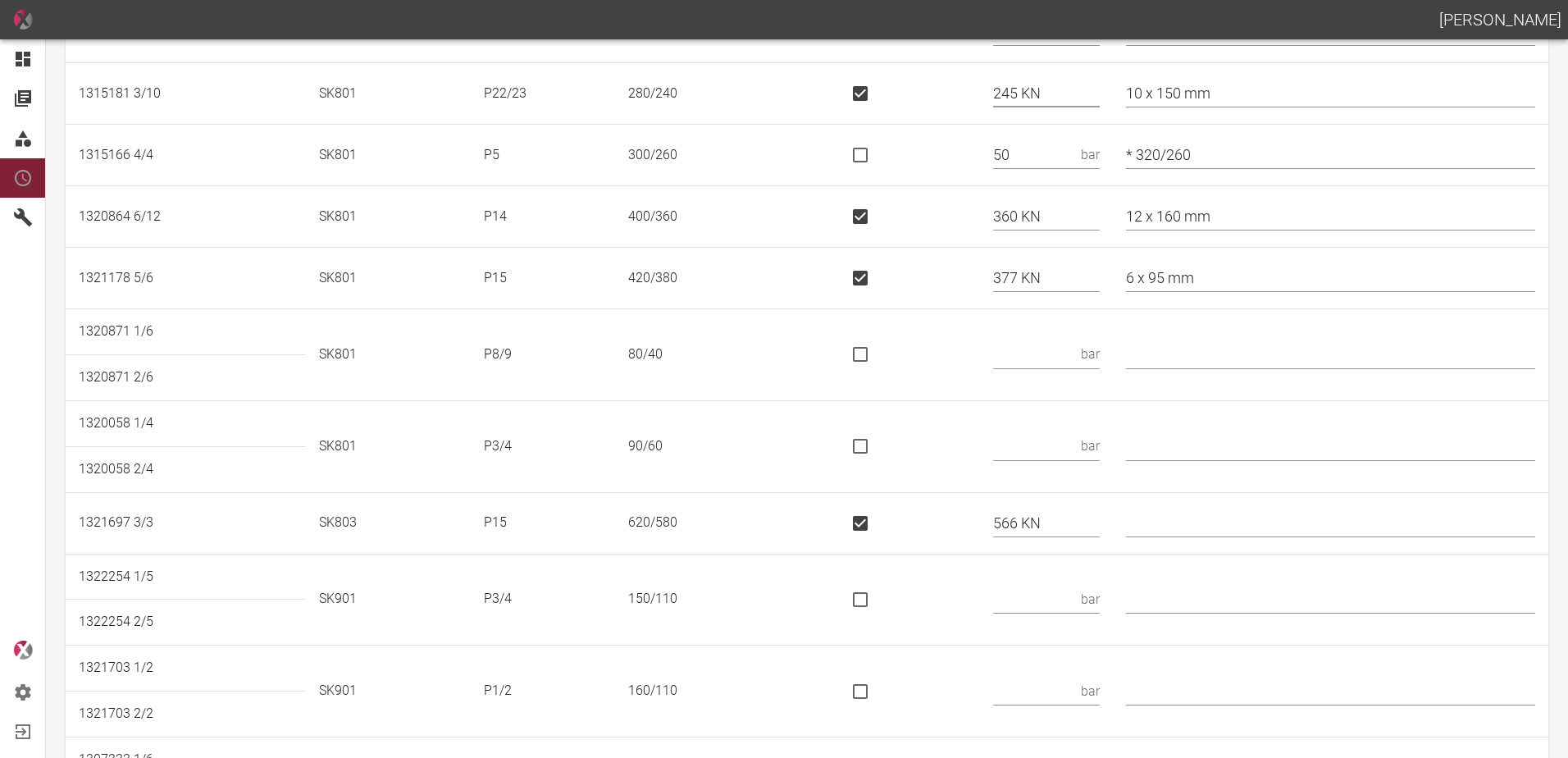
scroll to position [492, 0]
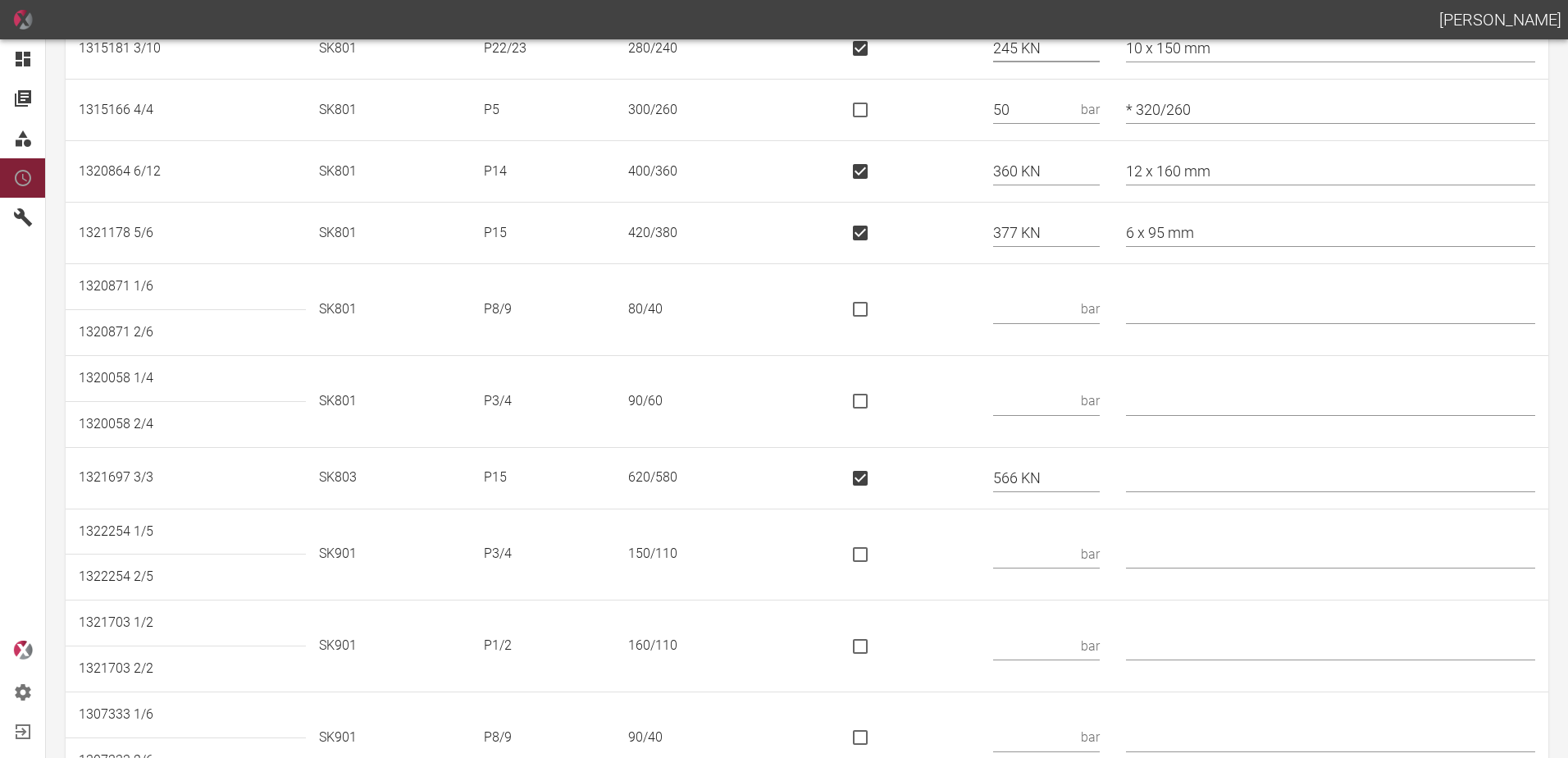
type input "245 KN"
click at [1044, 311] on input "text" at bounding box center [1034, 310] width 82 height 28
type input "43"
click at [1073, 394] on input "text" at bounding box center [1034, 402] width 82 height 28
type input "40"
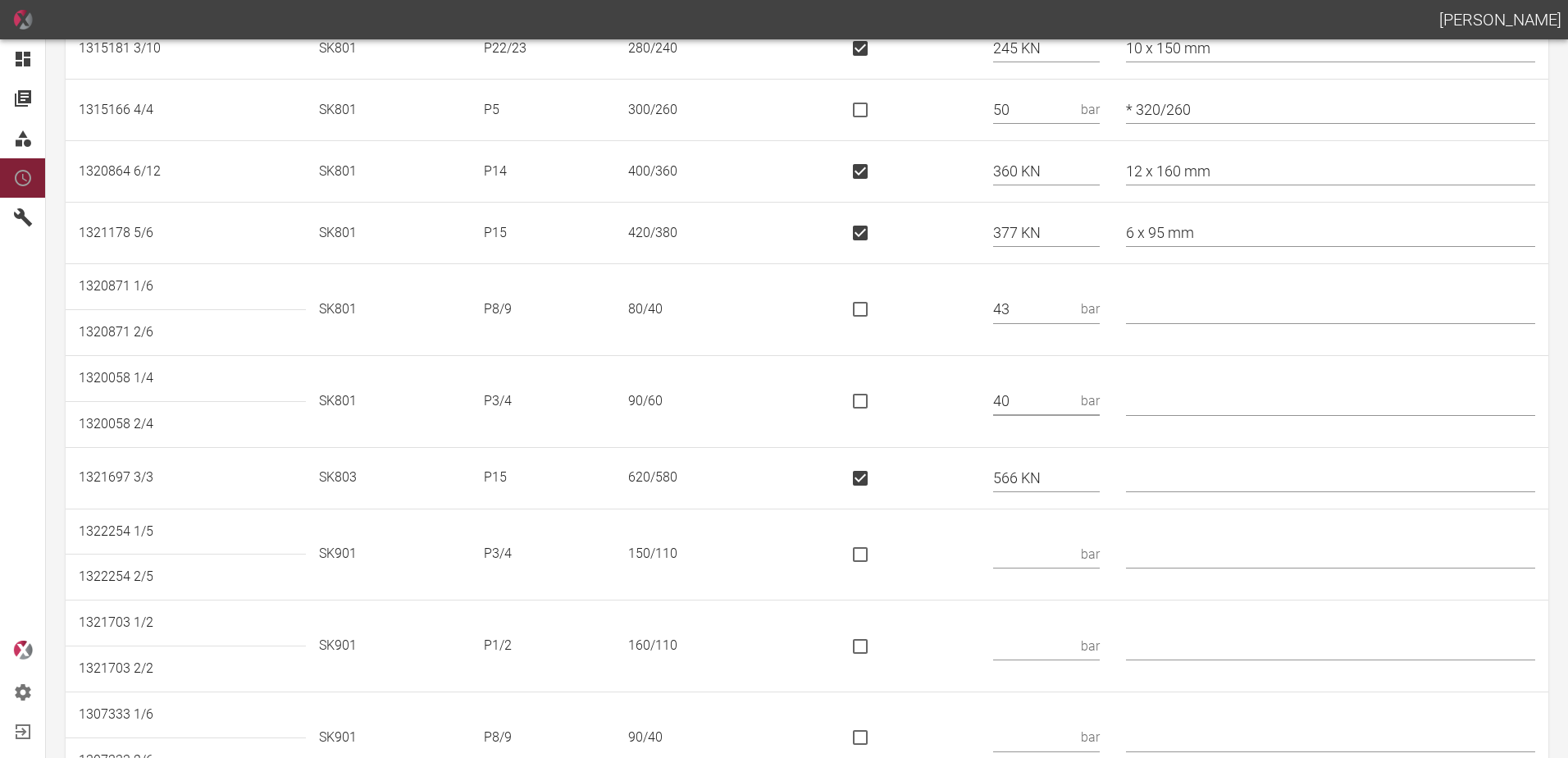
click at [1155, 486] on input "text" at bounding box center [1331, 478] width 409 height 28
type input "*"
click at [1030, 541] on input "text" at bounding box center [1034, 554] width 82 height 28
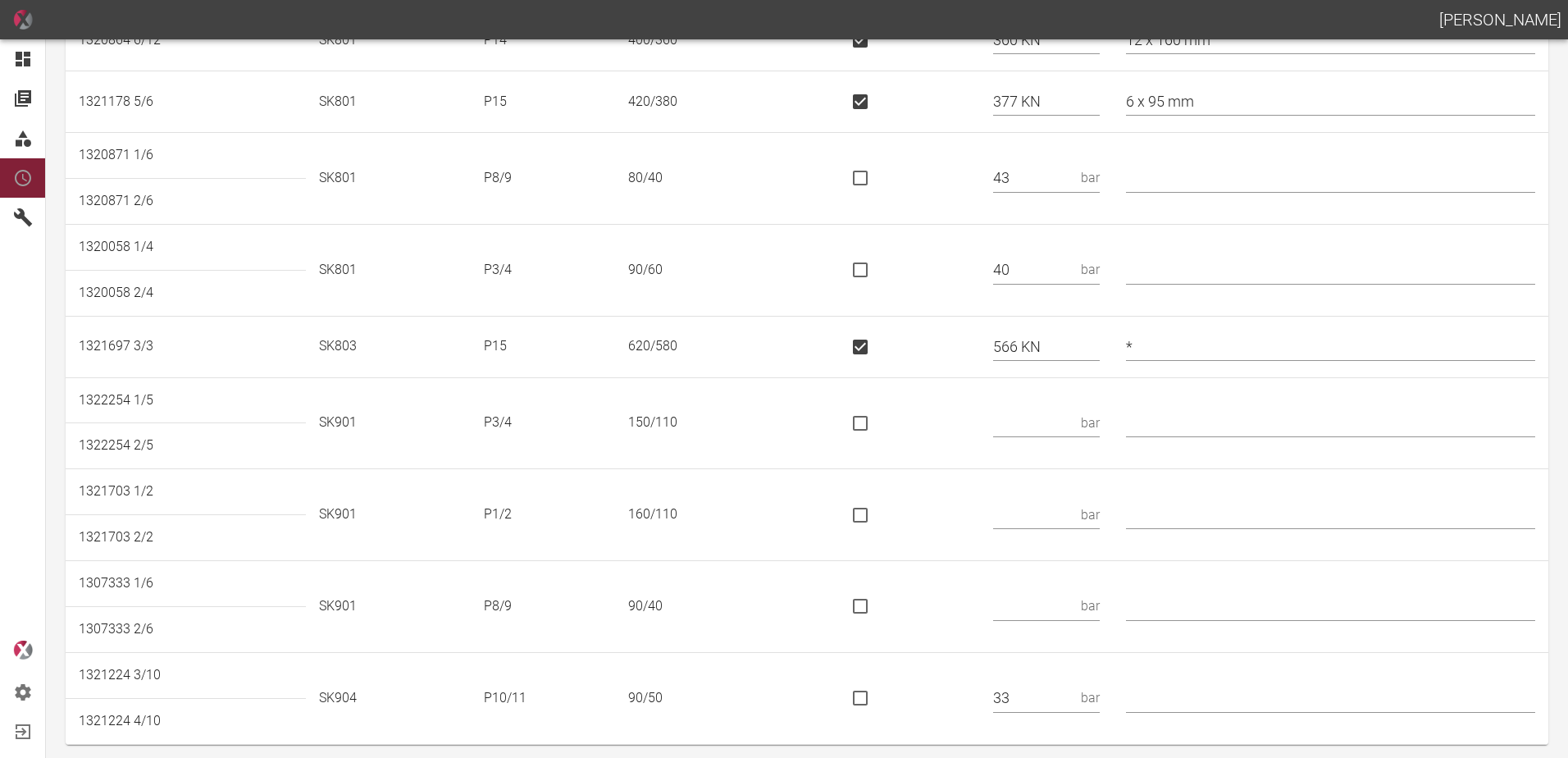
scroll to position [630, 0]
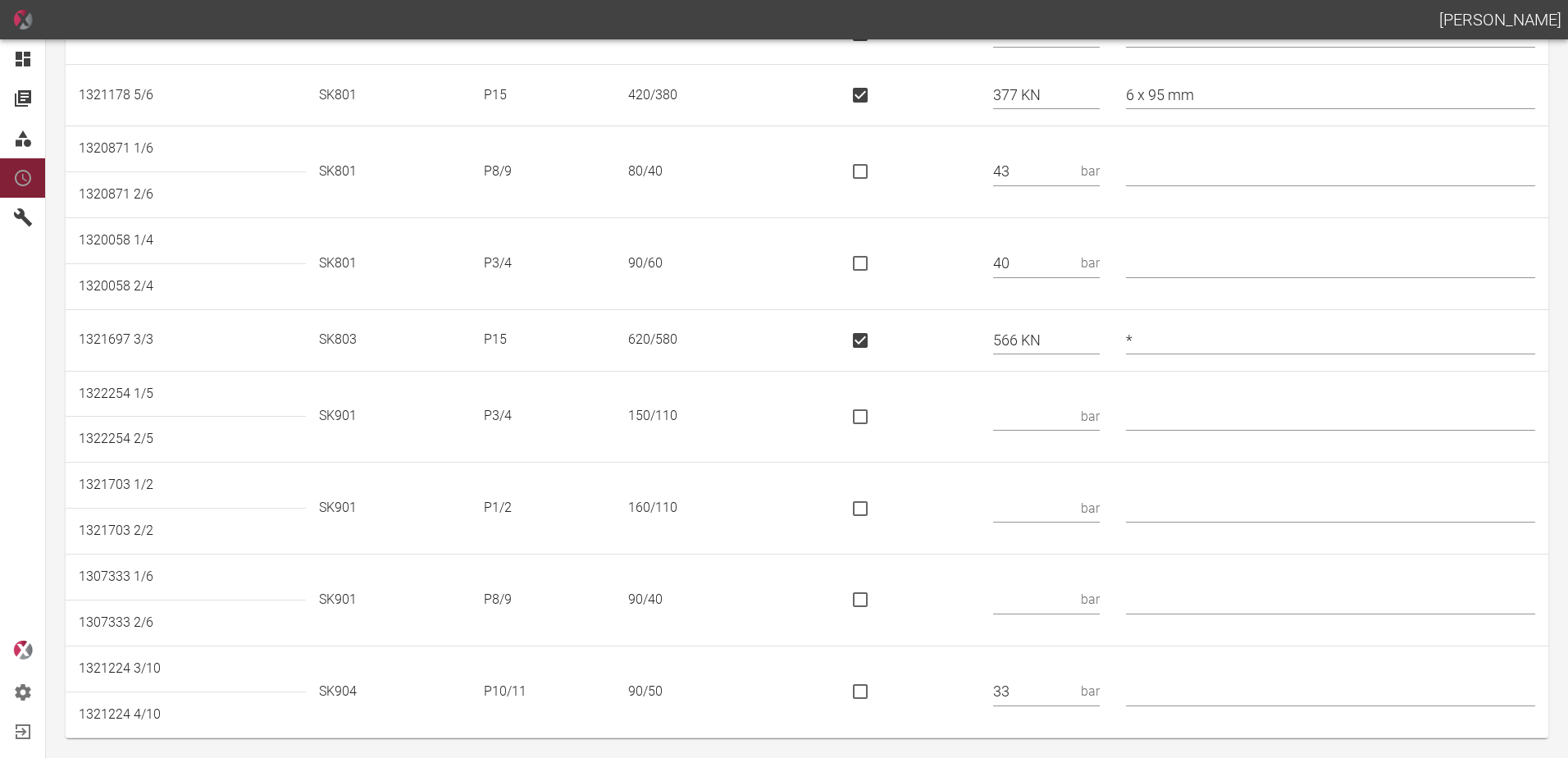
click at [1066, 417] on input "text" at bounding box center [1034, 416] width 82 height 28
type input "61"
click at [1042, 509] on input "text" at bounding box center [1034, 508] width 82 height 28
type input "80"
click at [1204, 507] on input "text" at bounding box center [1331, 508] width 409 height 28
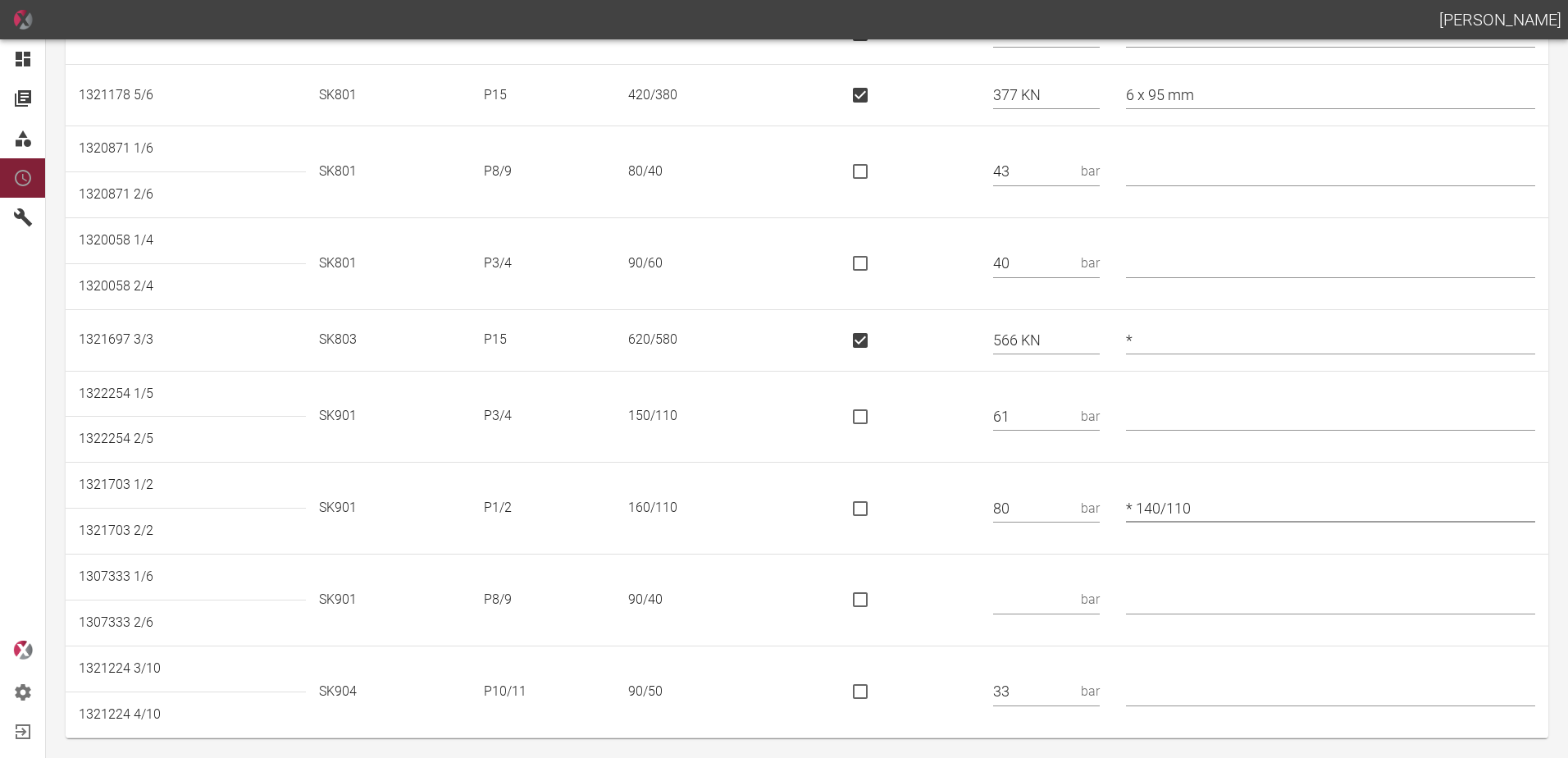
type input "* 140/110"
click at [1019, 595] on input "text" at bounding box center [1034, 600] width 82 height 28
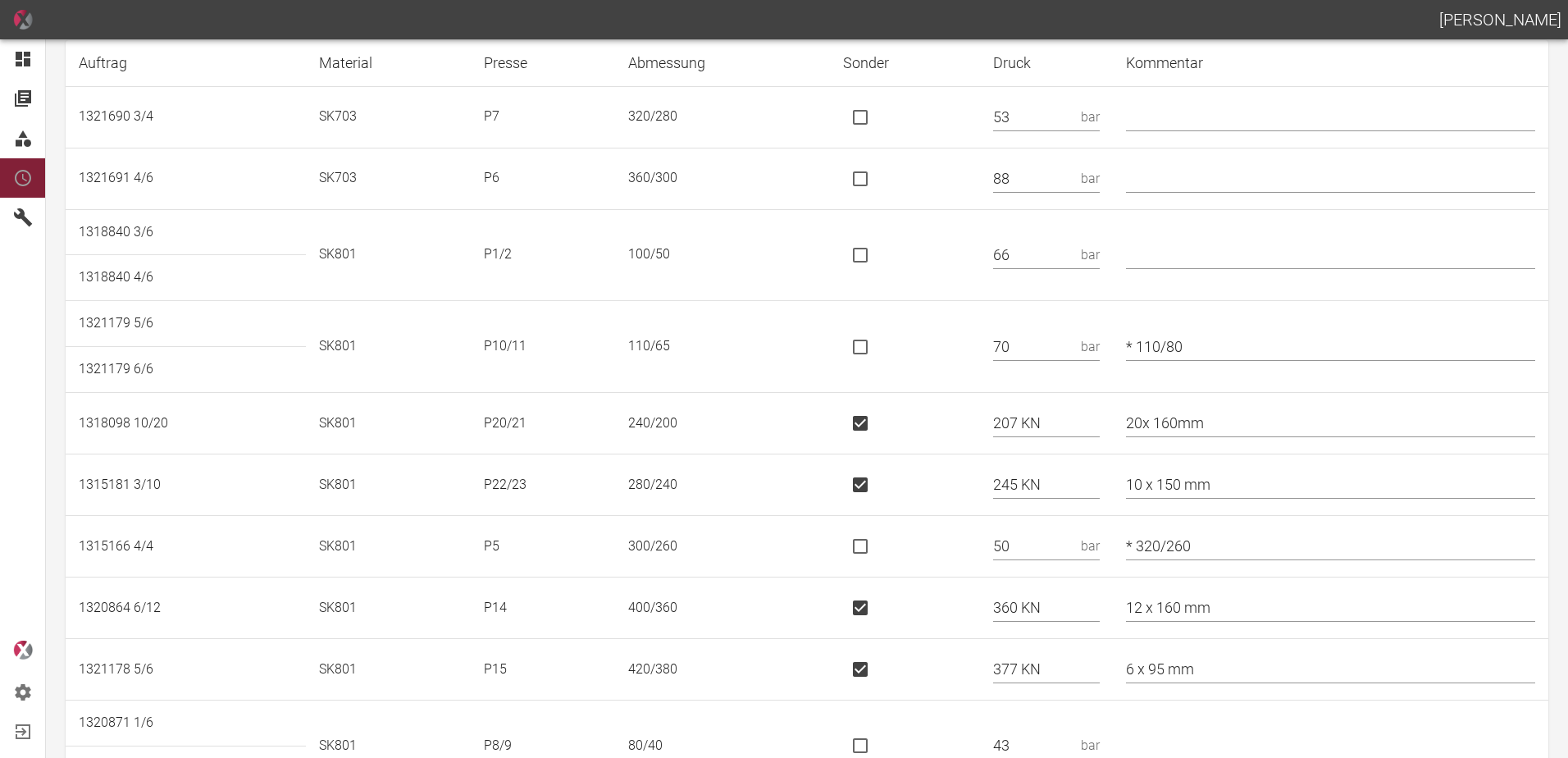
scroll to position [0, 0]
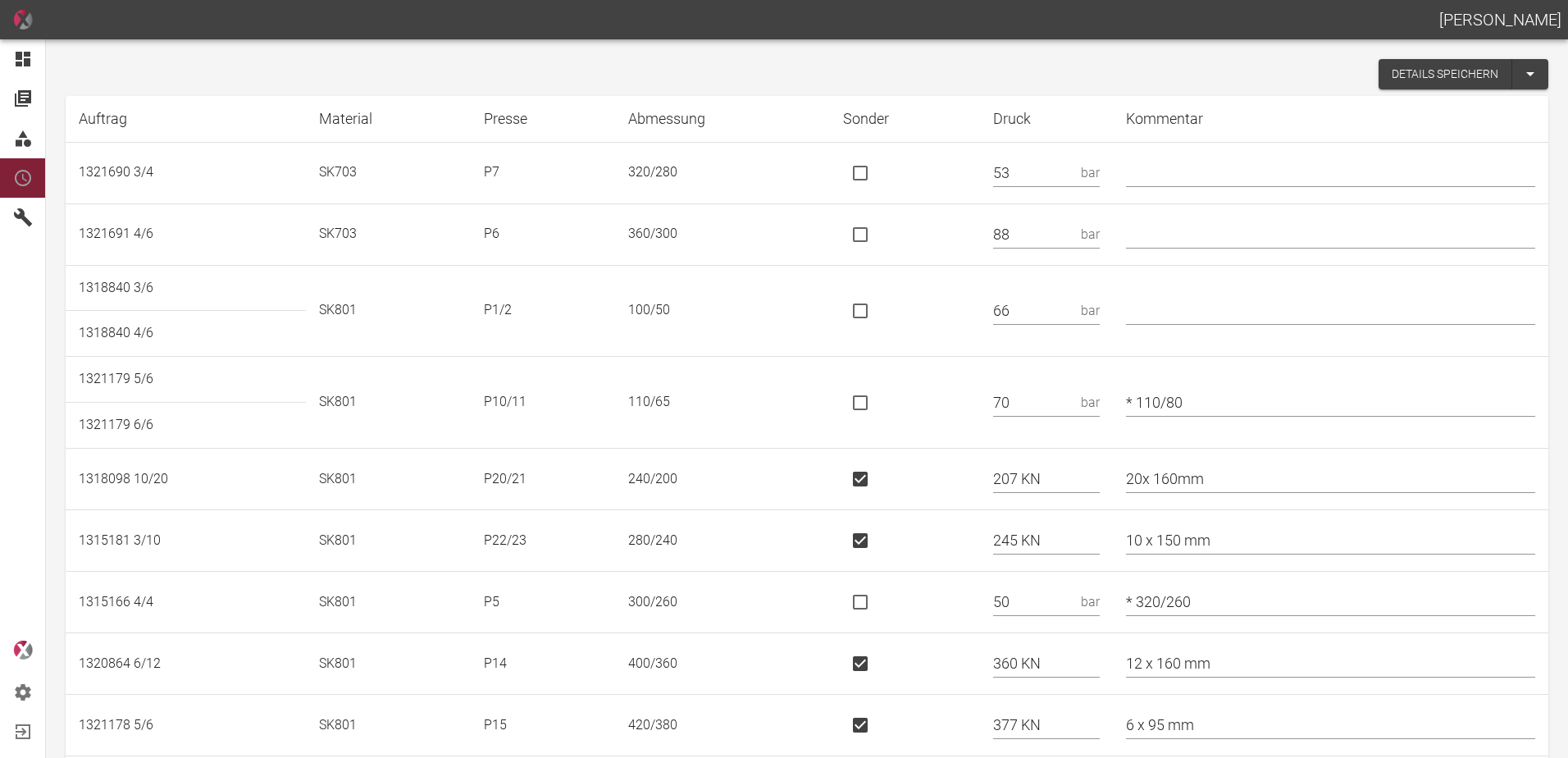
type input "38"
click at [1388, 75] on button "Details speichern" at bounding box center [1445, 74] width 134 height 30
